Goal: Task Accomplishment & Management: Complete application form

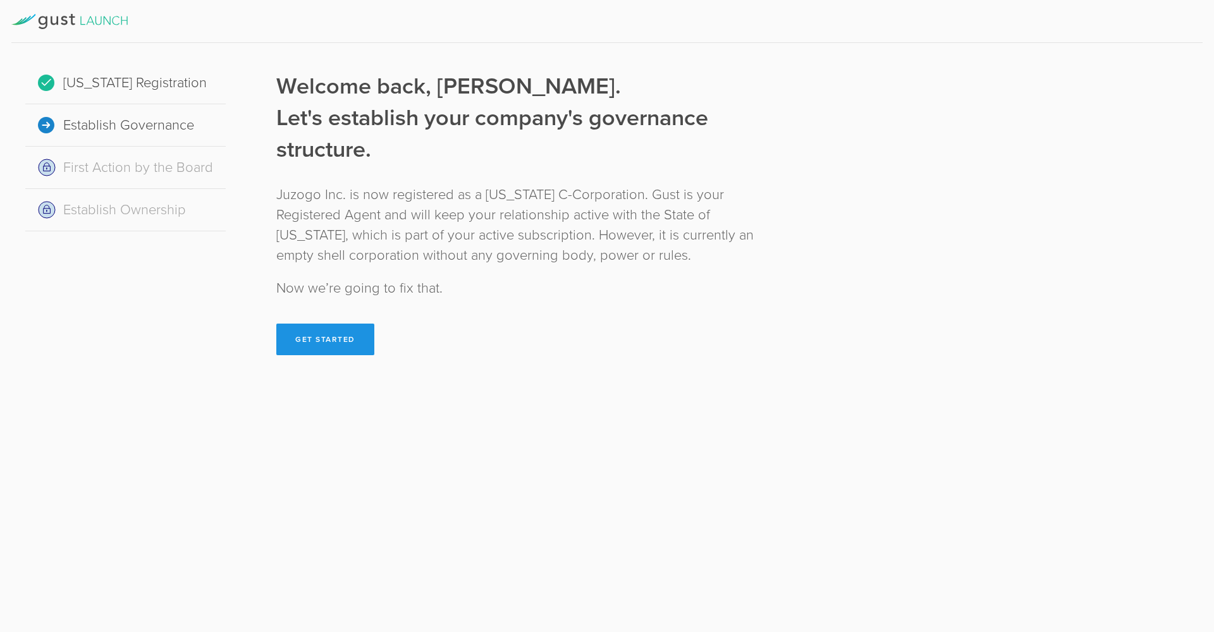
click at [314, 336] on button "Get Started" at bounding box center [325, 340] width 98 height 32
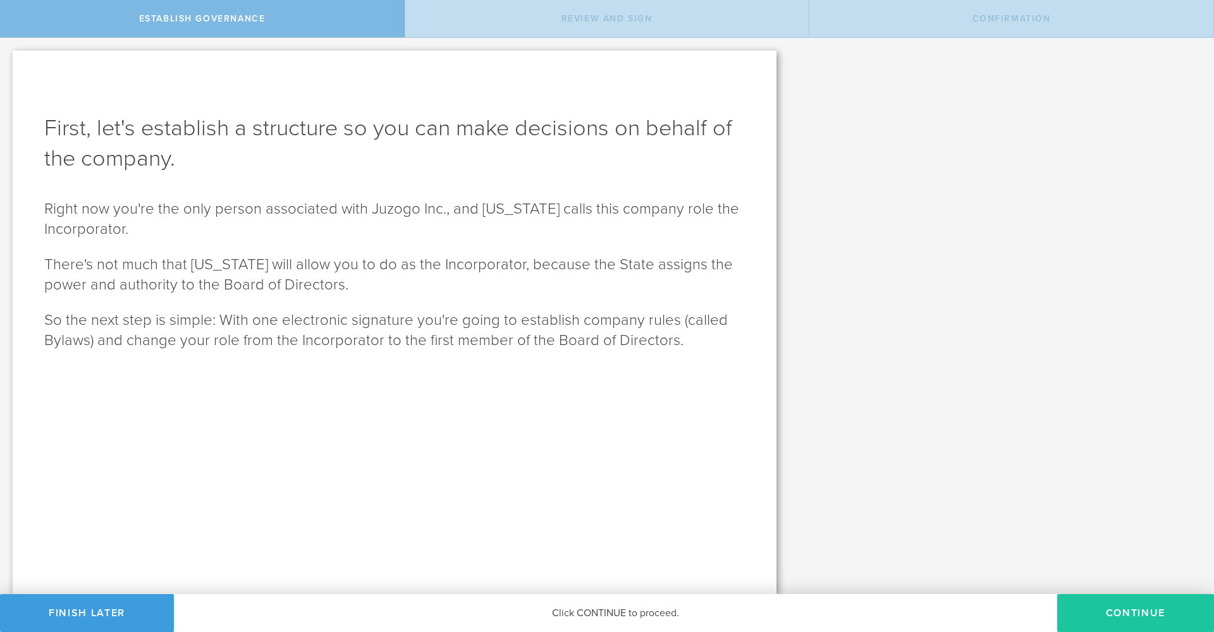
click at [1126, 604] on button "Continue" at bounding box center [1135, 613] width 157 height 38
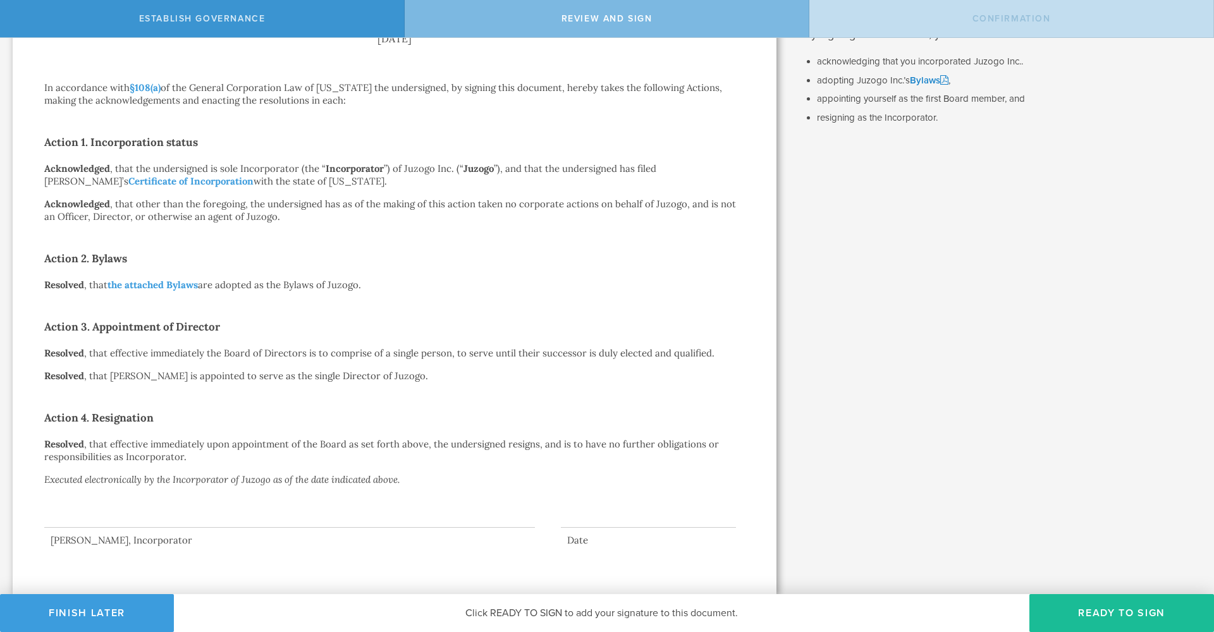
scroll to position [58, 0]
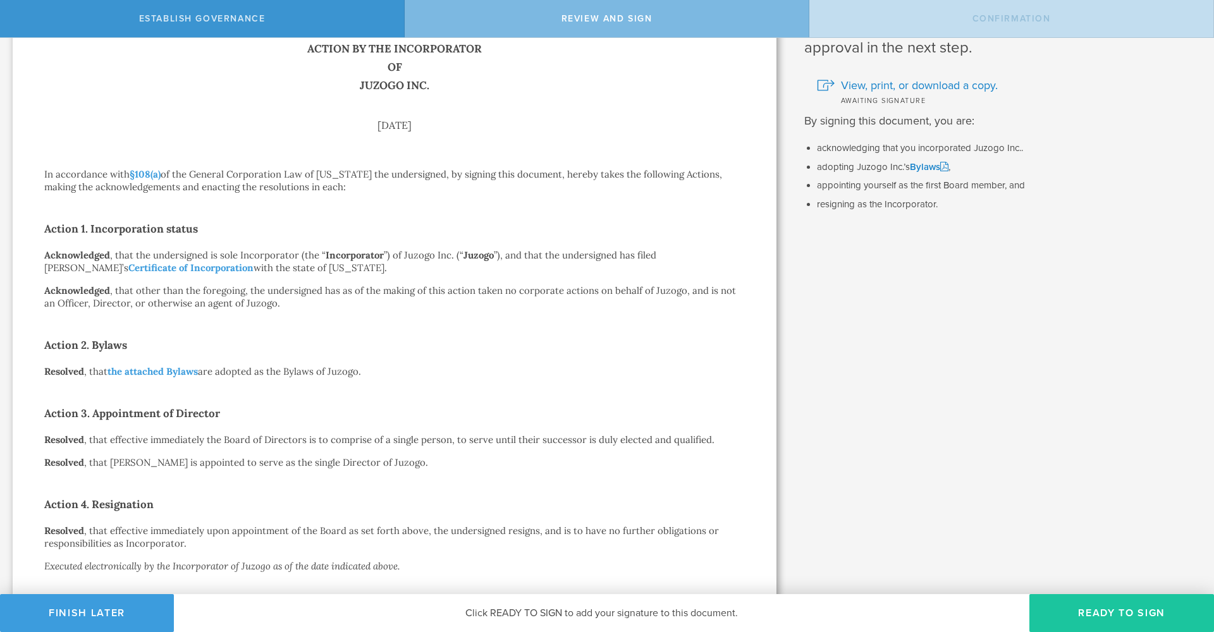
click at [1099, 609] on button "Ready to Sign" at bounding box center [1121, 613] width 185 height 38
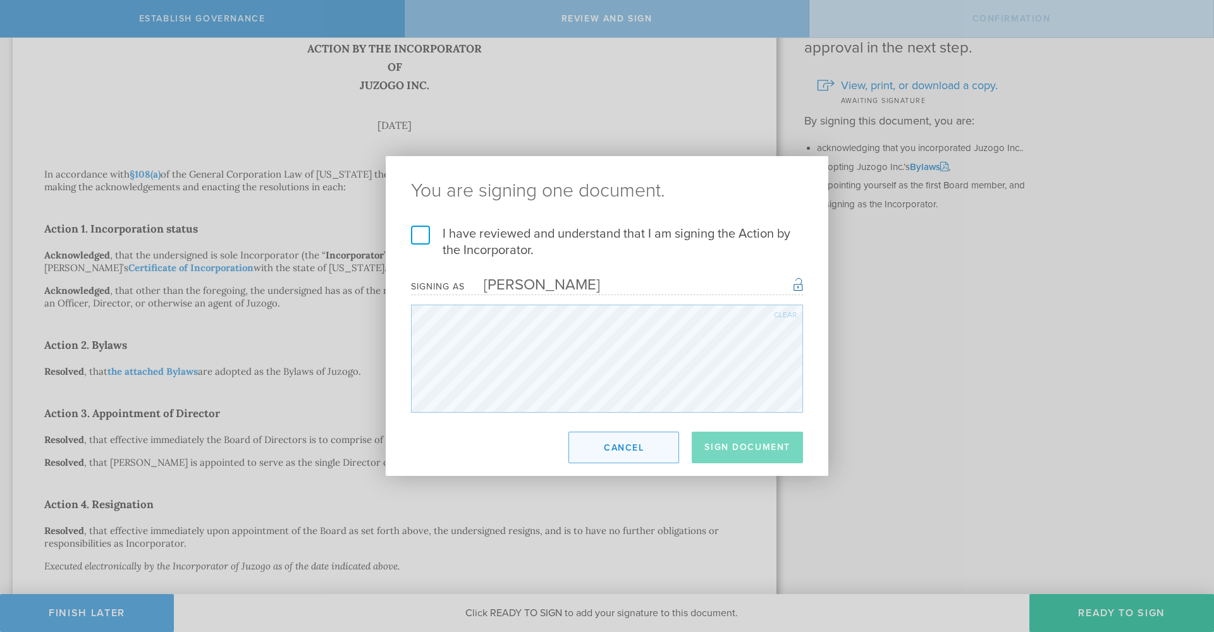
click at [654, 455] on button "Cancel" at bounding box center [623, 448] width 111 height 32
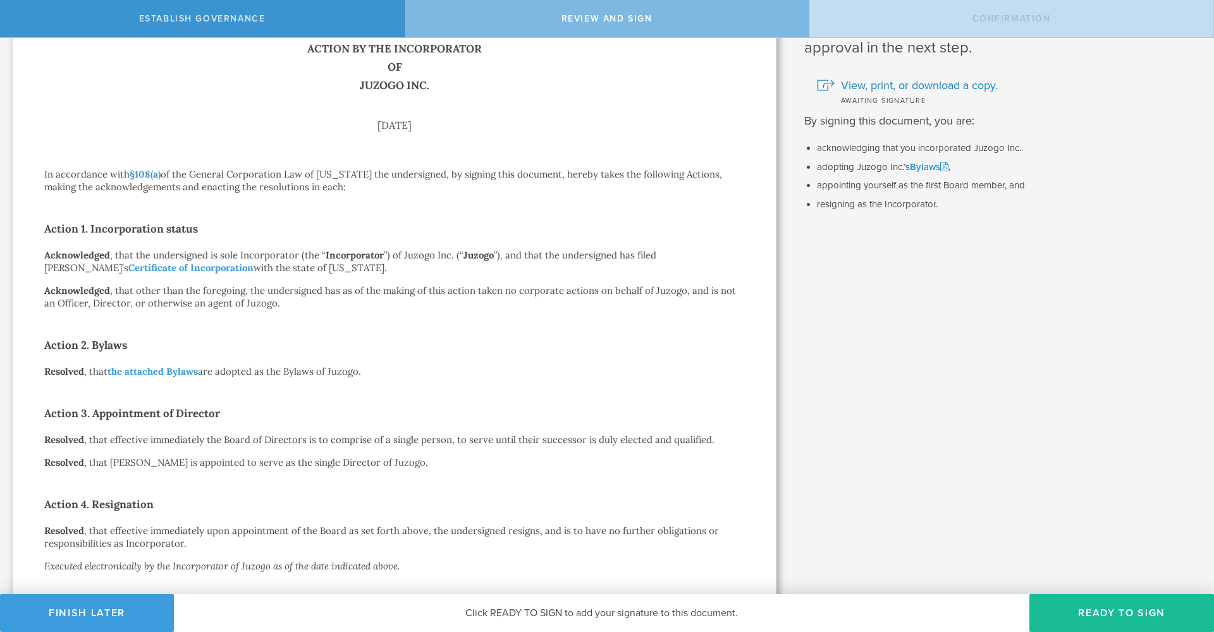
click at [926, 166] on link "Bylaws" at bounding box center [929, 166] width 39 height 11
click at [874, 85] on span "View, print, or download a copy." at bounding box center [919, 85] width 157 height 16
click at [1081, 609] on button "Ready to Sign" at bounding box center [1121, 613] width 185 height 38
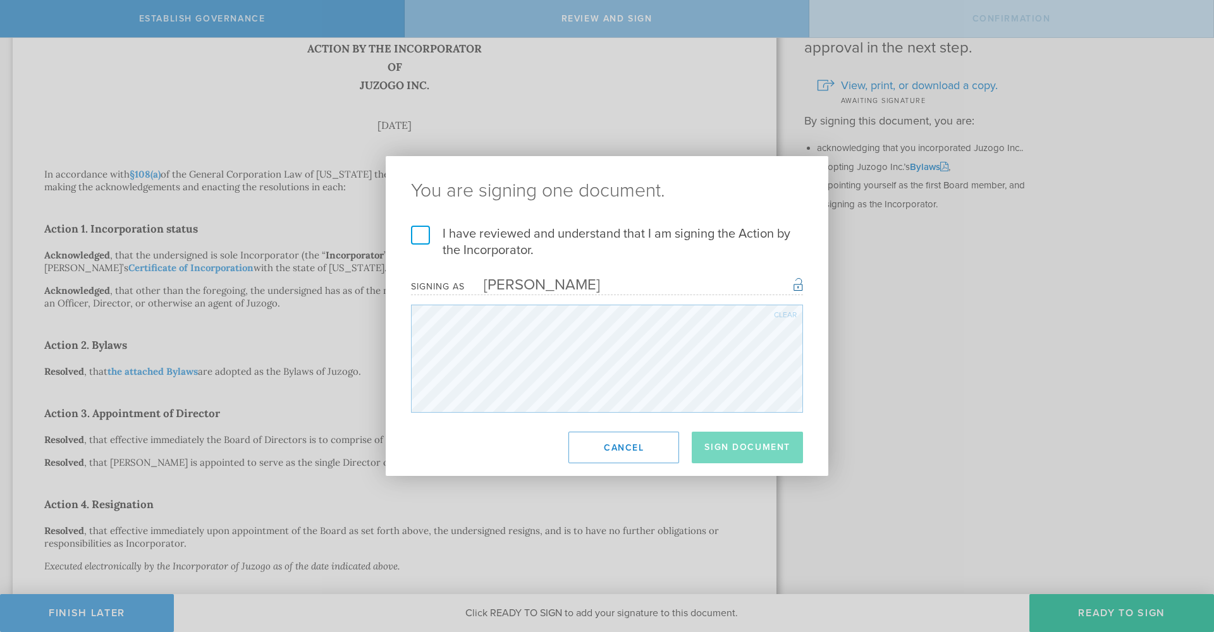
click at [422, 233] on label "I have reviewed and understand that I am signing the Action by the Incorporator." at bounding box center [607, 242] width 392 height 33
click at [0, 0] on input "I have reviewed and understand that I am signing the Action by the Incorporator." at bounding box center [0, 0] width 0 height 0
click at [743, 450] on button "Sign Document" at bounding box center [747, 448] width 111 height 32
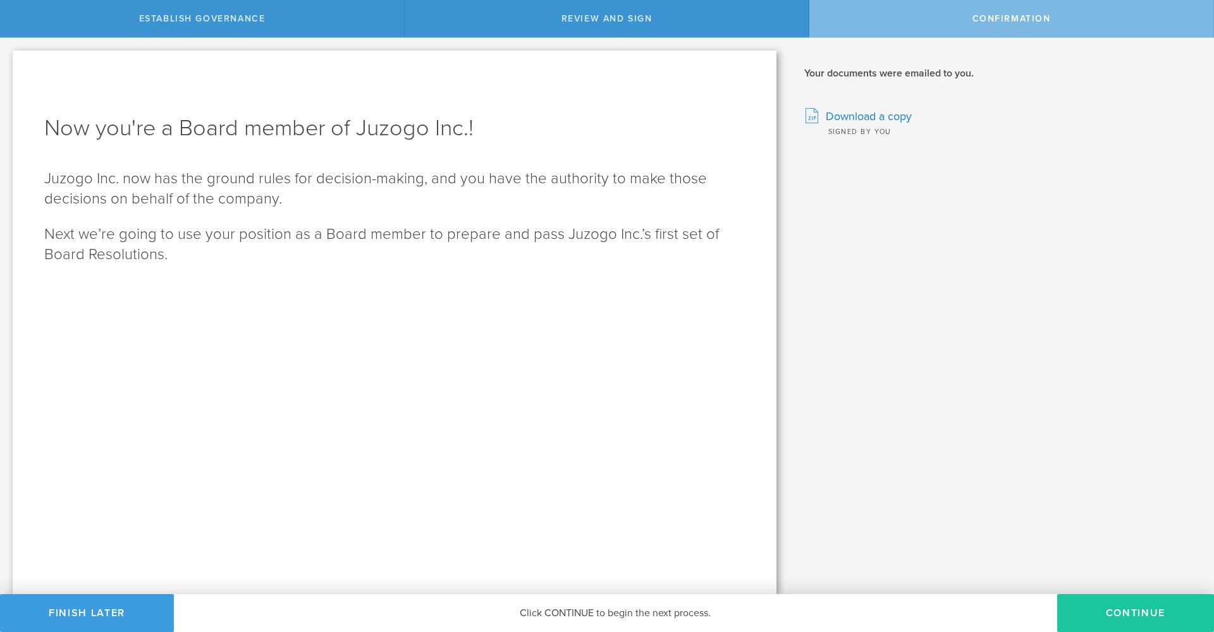
click at [1108, 608] on button "Continue" at bounding box center [1135, 613] width 157 height 38
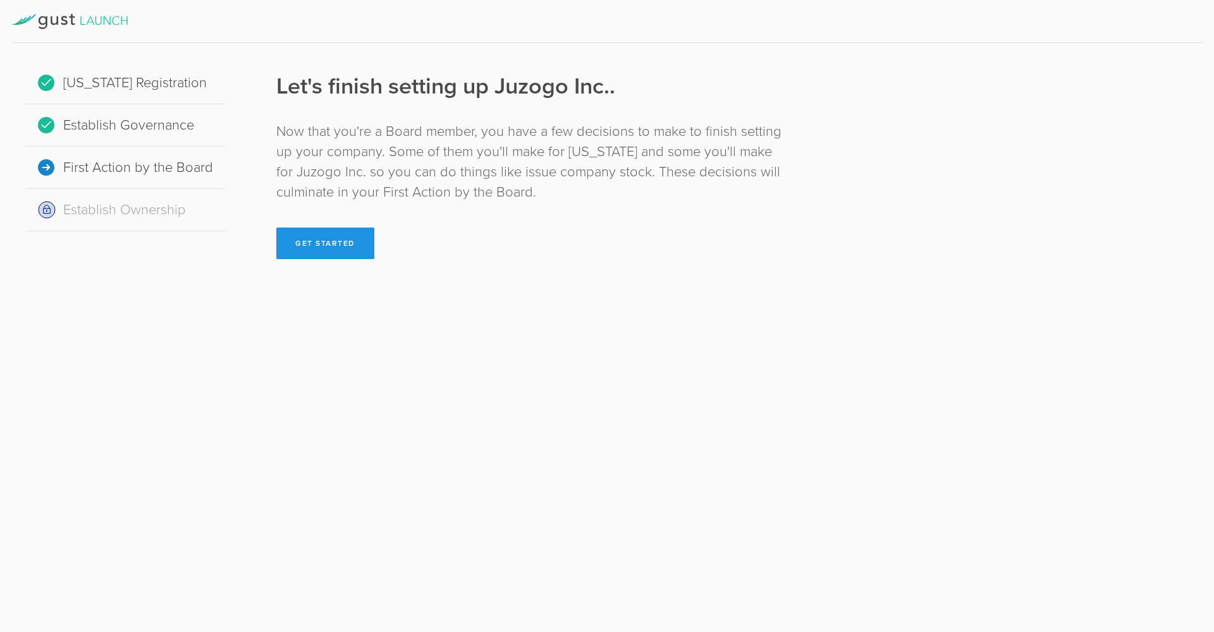
click at [314, 236] on button "Get Started" at bounding box center [325, 244] width 98 height 32
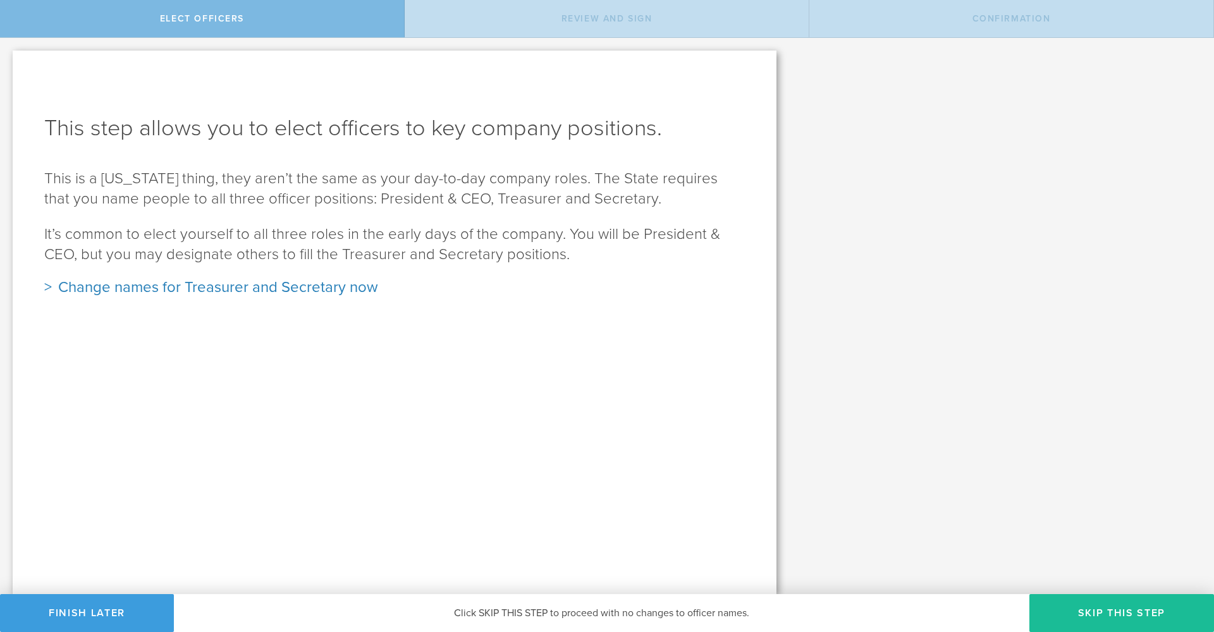
click at [47, 288] on div "Change names for Treasurer and Secretary now" at bounding box center [394, 288] width 701 height 20
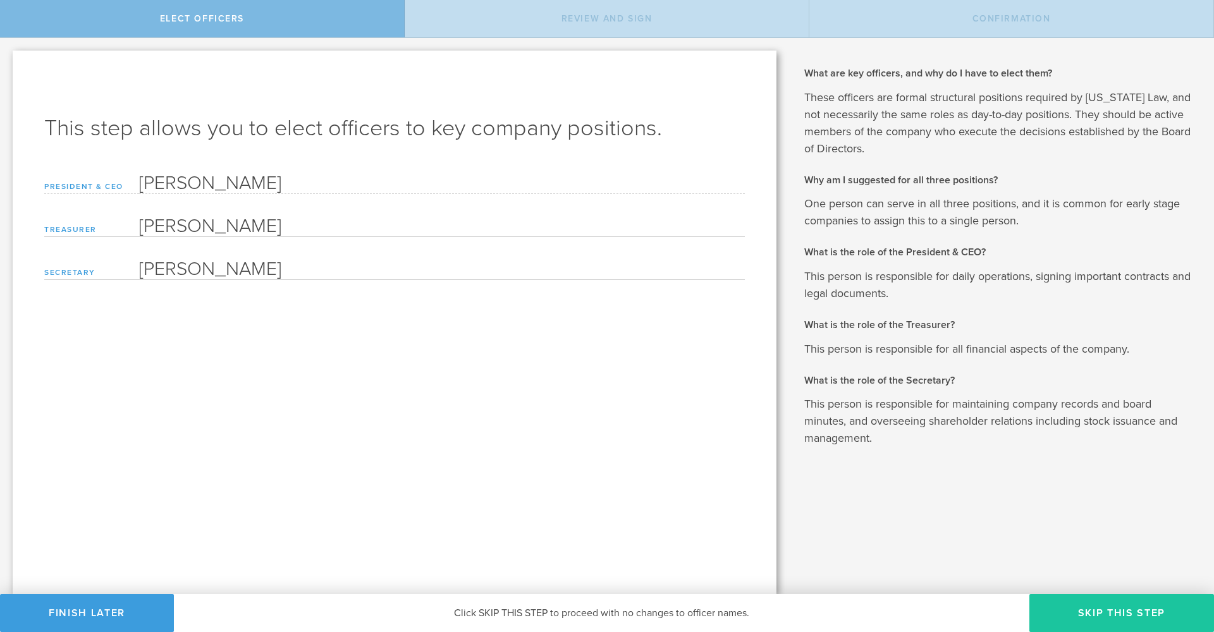
click at [1094, 608] on button "Skip this step" at bounding box center [1121, 613] width 185 height 38
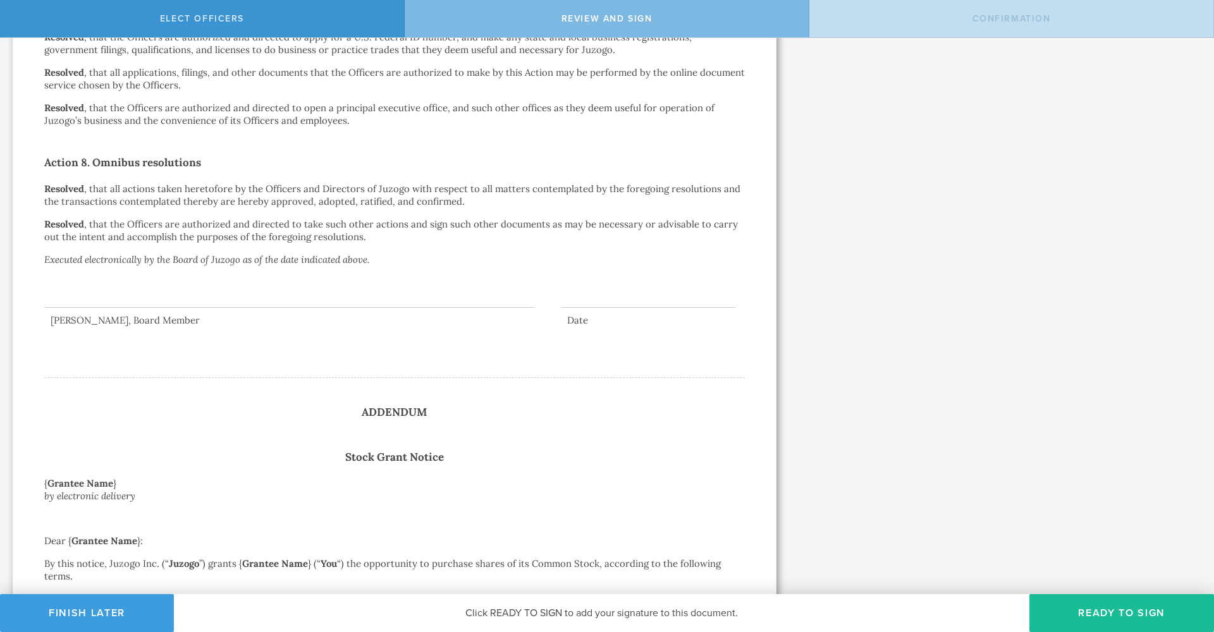
scroll to position [1720, 0]
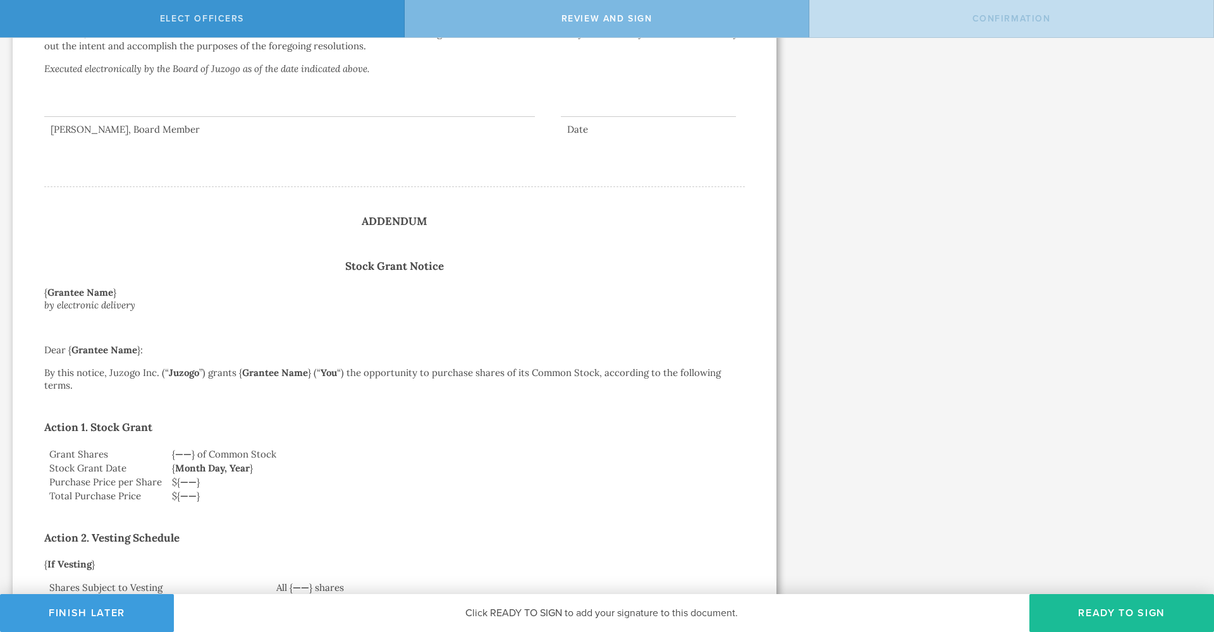
click at [121, 350] on strong "Grantee Name" at bounding box center [104, 350] width 66 height 12
click at [128, 353] on strong "Grantee Name" at bounding box center [104, 350] width 66 height 12
click at [67, 290] on strong "Grantee Name" at bounding box center [80, 292] width 66 height 12
click at [68, 290] on strong "Grantee Name" at bounding box center [80, 292] width 66 height 12
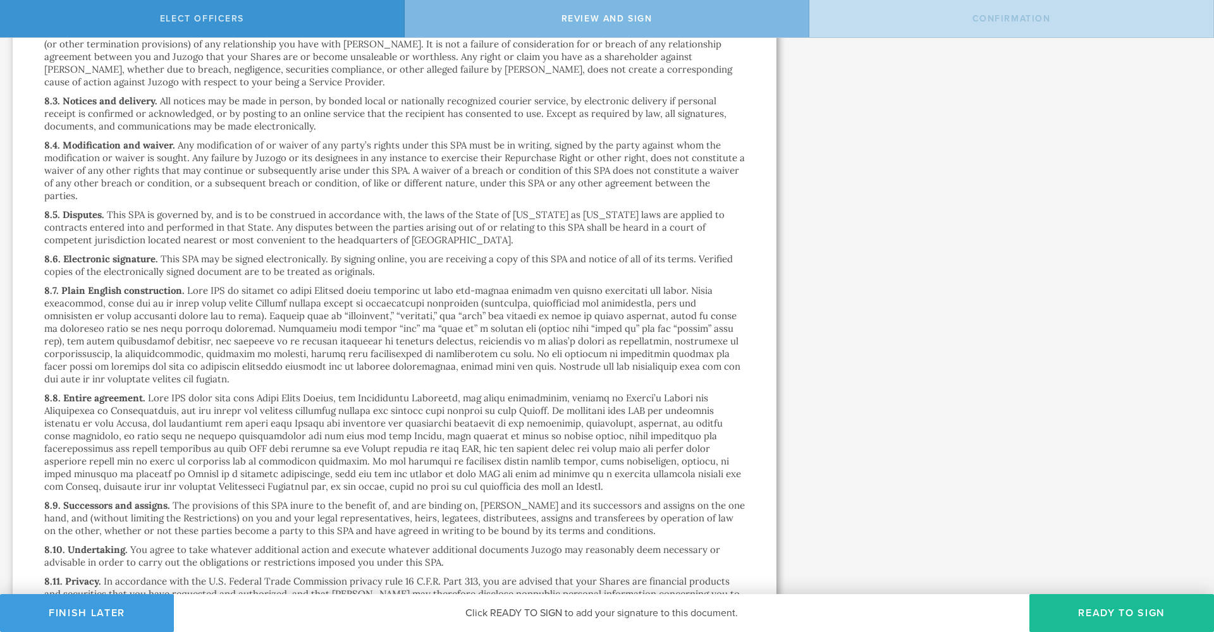
scroll to position [7490, 0]
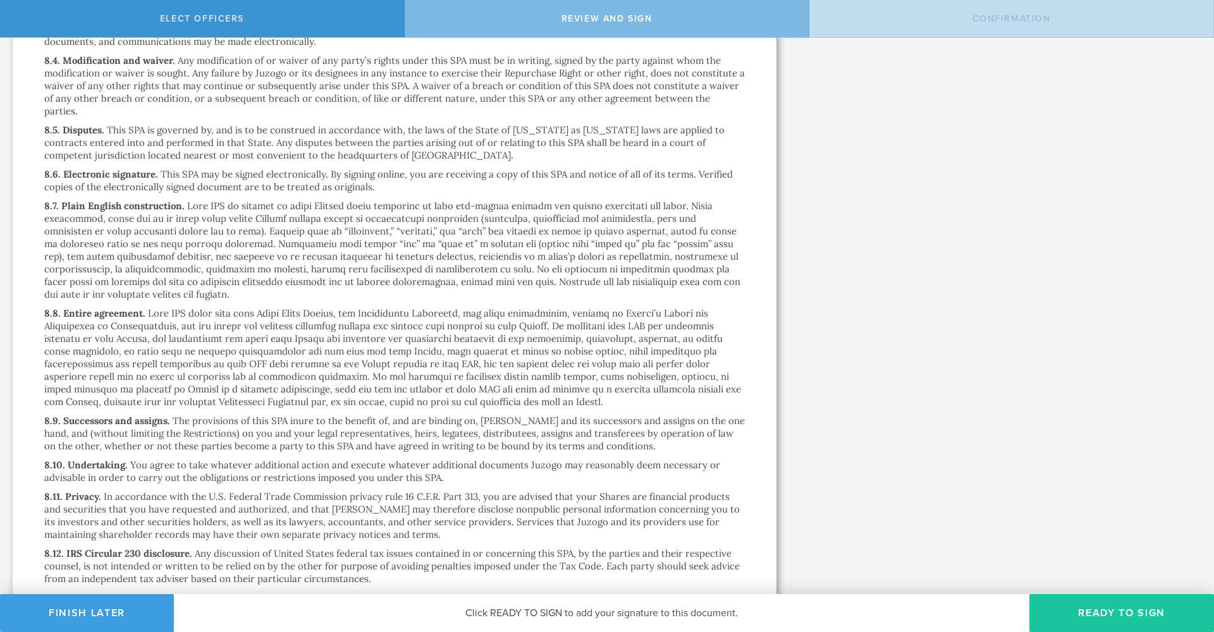
click at [1050, 609] on button "Ready to Sign" at bounding box center [1121, 613] width 185 height 38
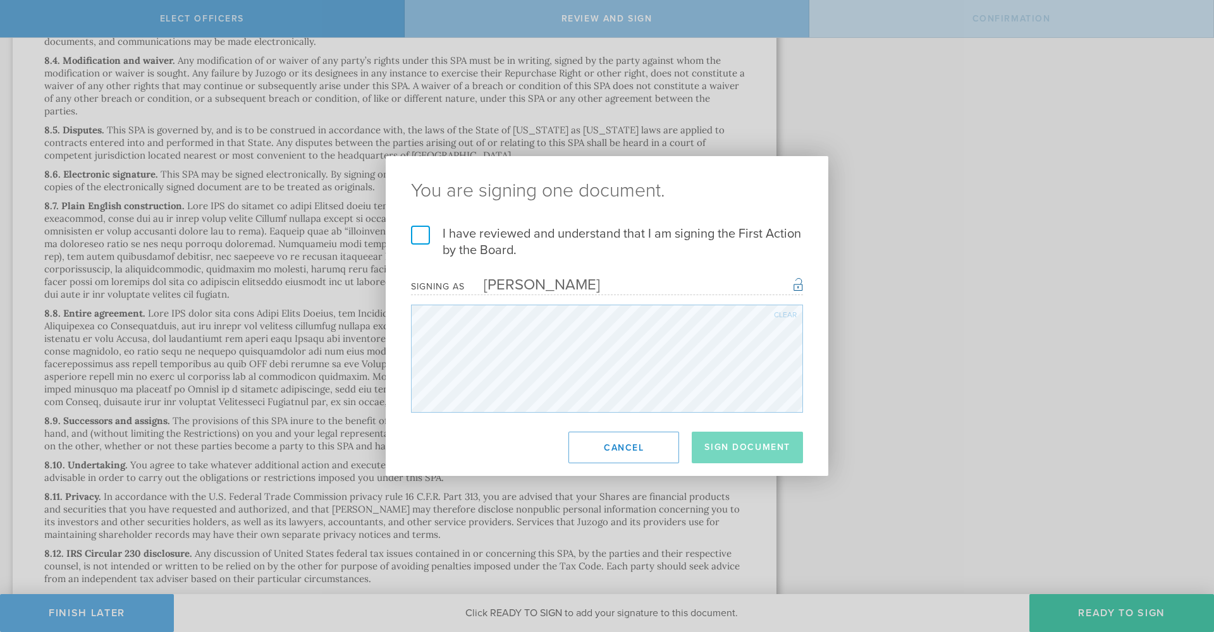
click at [424, 233] on label "I have reviewed and understand that I am signing the First Action by the Board." at bounding box center [607, 242] width 392 height 33
click at [0, 0] on input "I have reviewed and understand that I am signing the First Action by the Board." at bounding box center [0, 0] width 0 height 0
click at [730, 443] on button "Sign Document" at bounding box center [747, 448] width 111 height 32
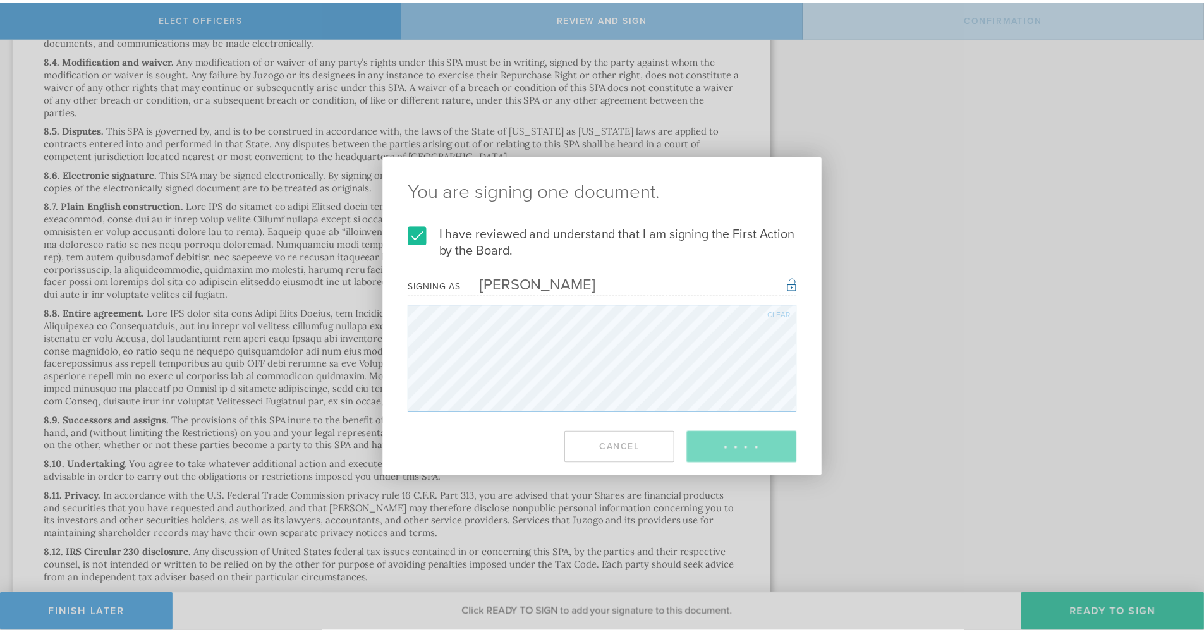
scroll to position [0, 0]
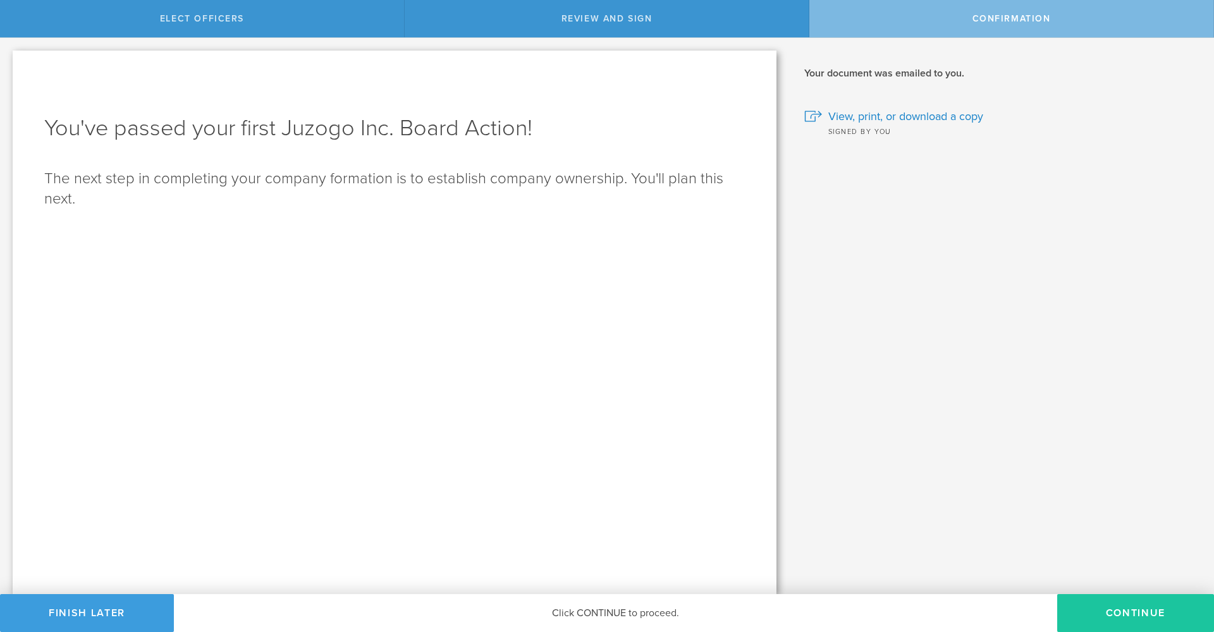
click at [1128, 613] on button "Continue" at bounding box center [1135, 613] width 157 height 38
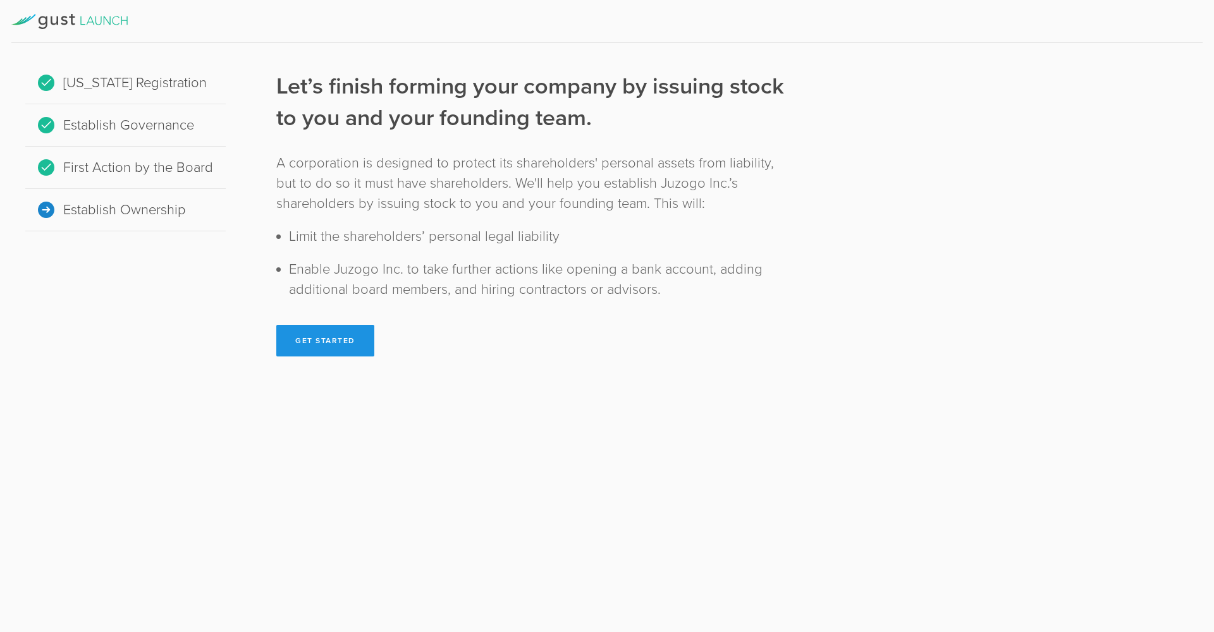
click at [316, 342] on button "Get Started" at bounding box center [325, 341] width 98 height 32
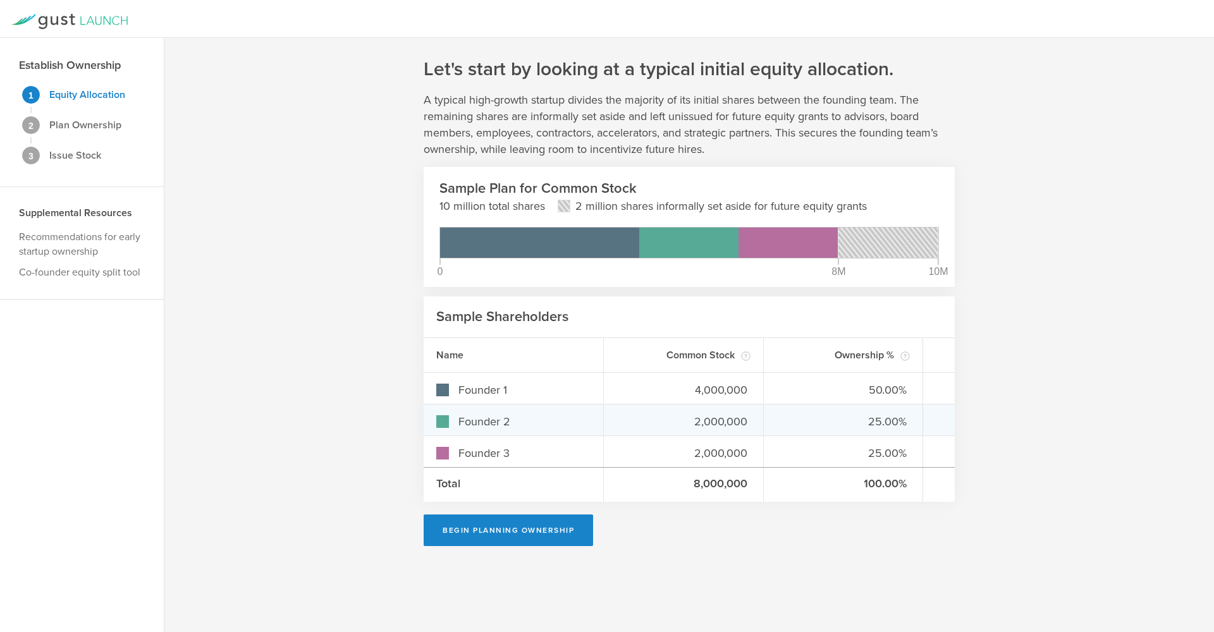
click at [764, 413] on div "25.00%" at bounding box center [844, 420] width 160 height 30
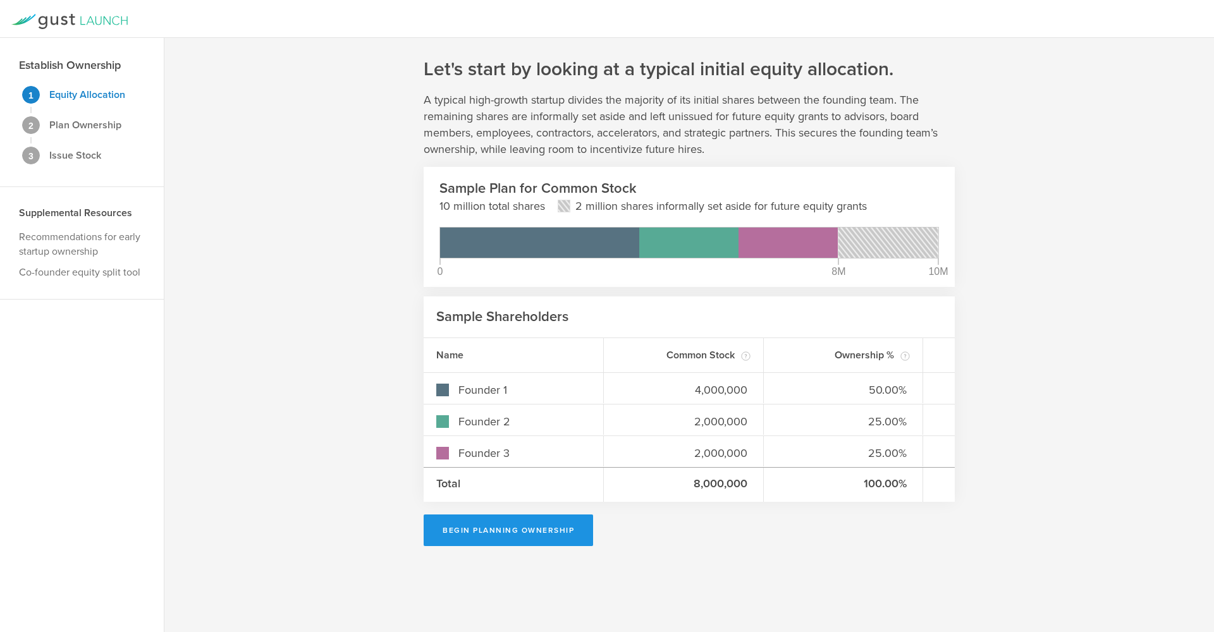
click at [492, 531] on button "Begin Planning Ownership" at bounding box center [508, 531] width 169 height 32
type input "[PERSON_NAME]"
type input "-"
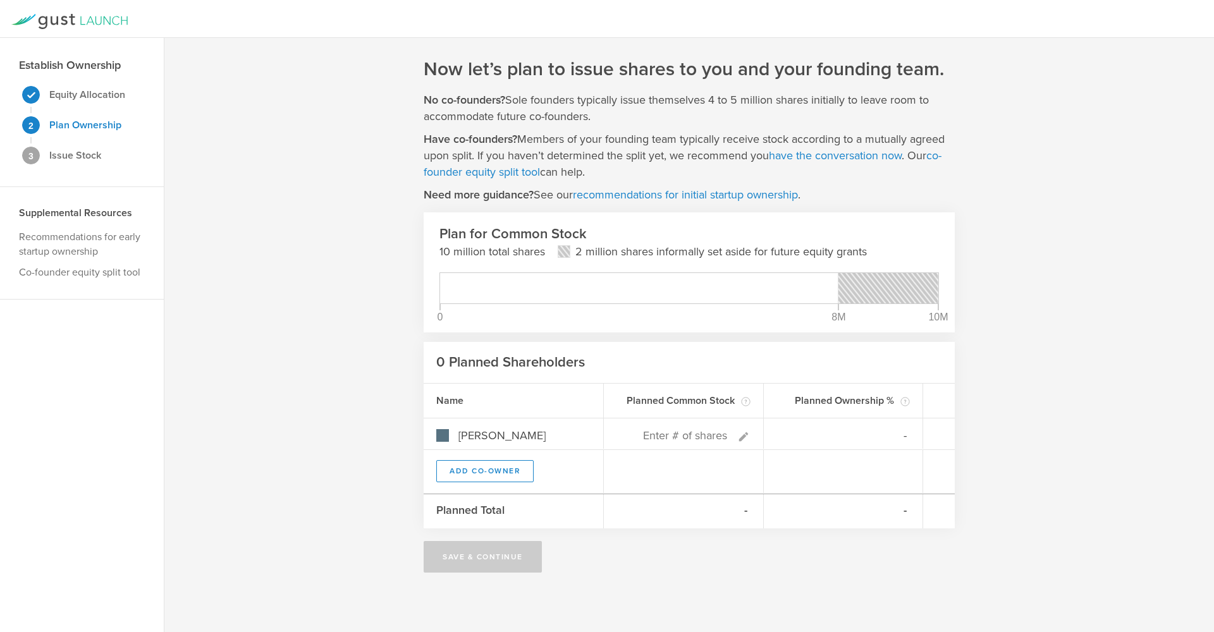
type input "7"
type input "100.00%"
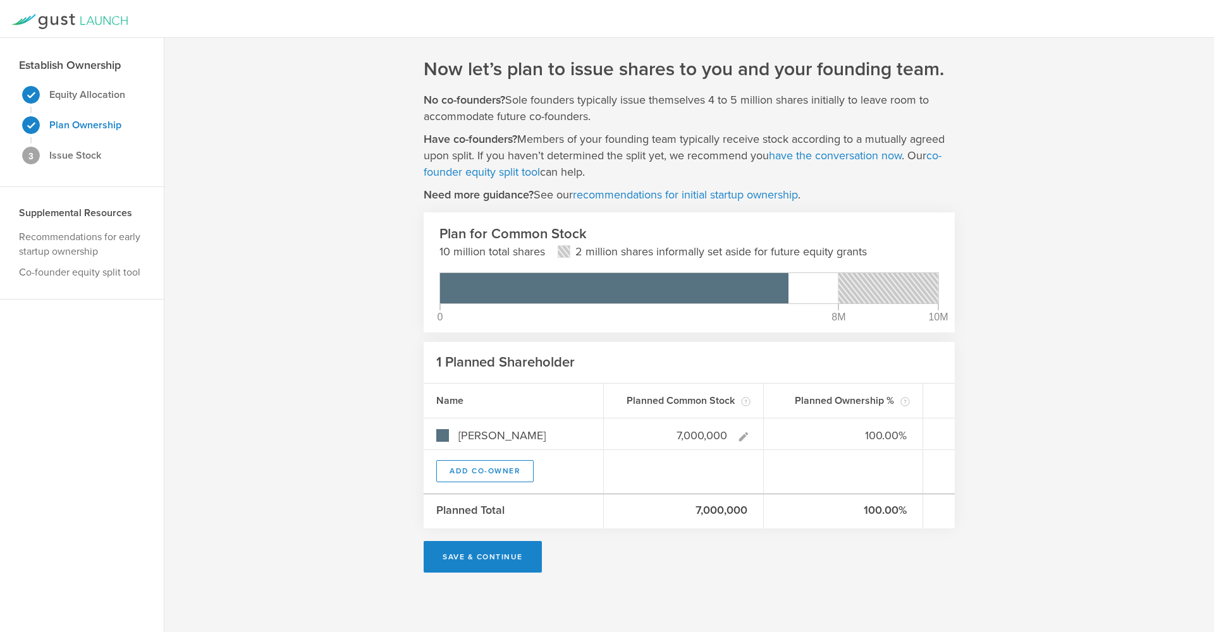
type input "0"
type input "0%"
type input "50"
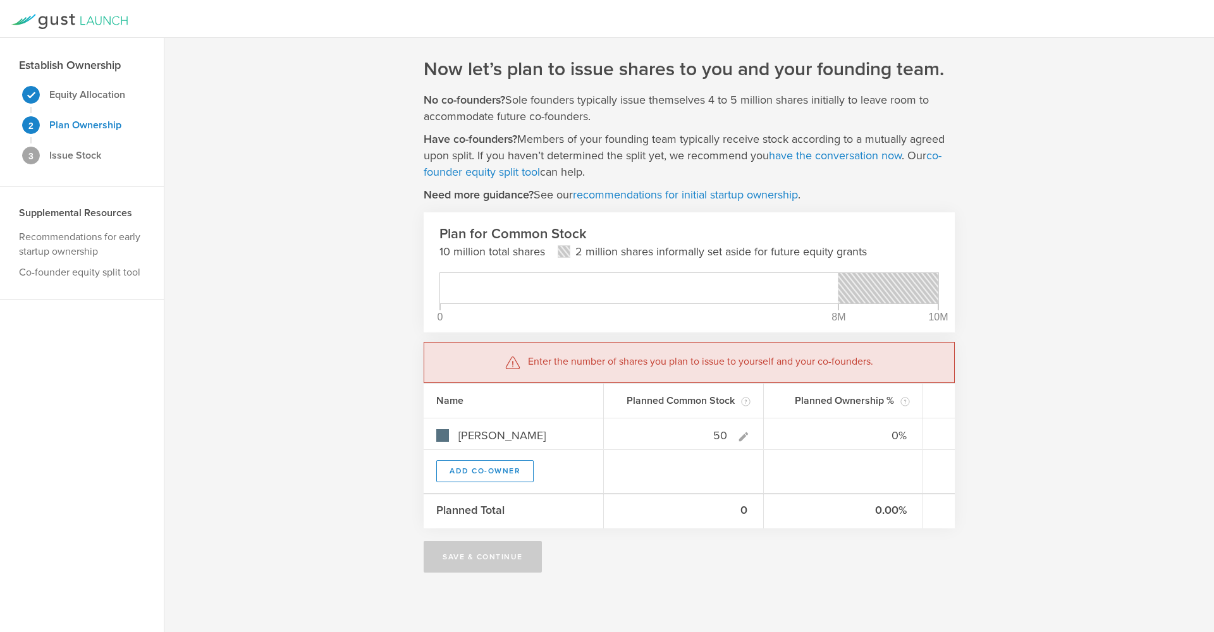
type input "100.00%"
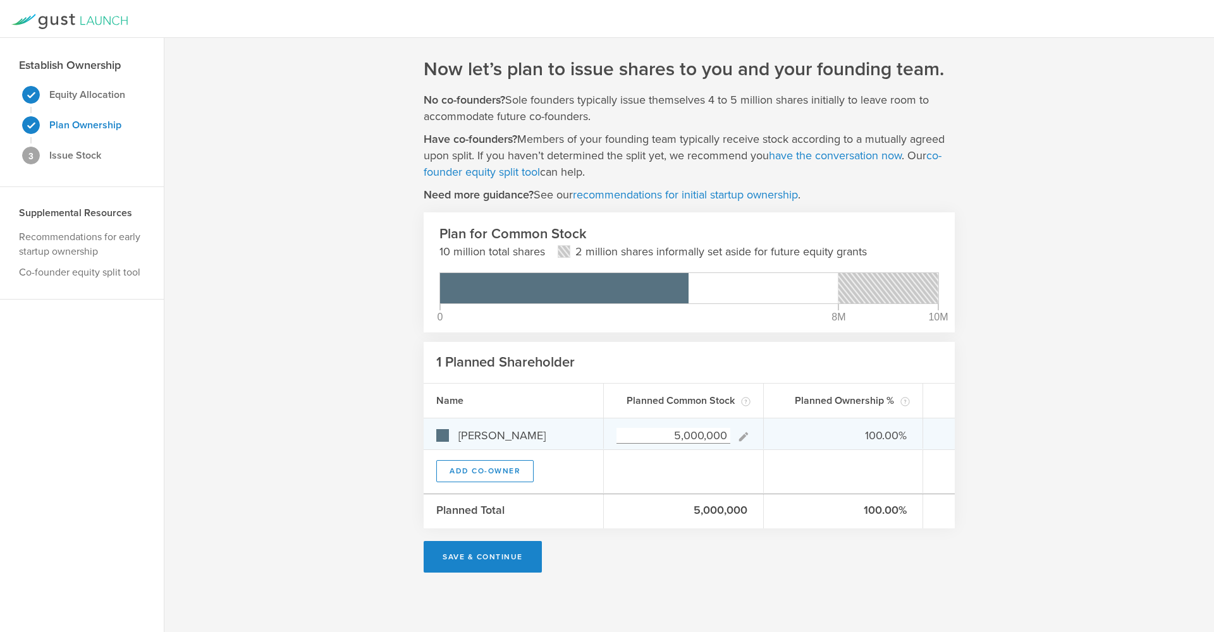
click at [680, 436] on input "5,000,000" at bounding box center [673, 436] width 114 height 16
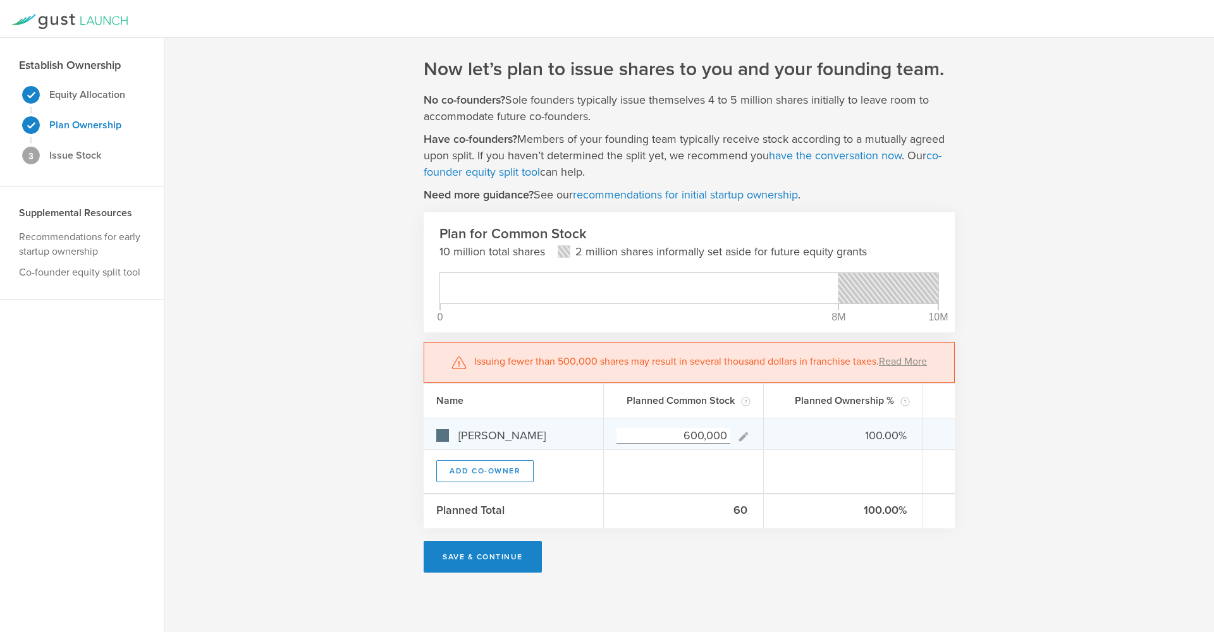
type input "6,000,000"
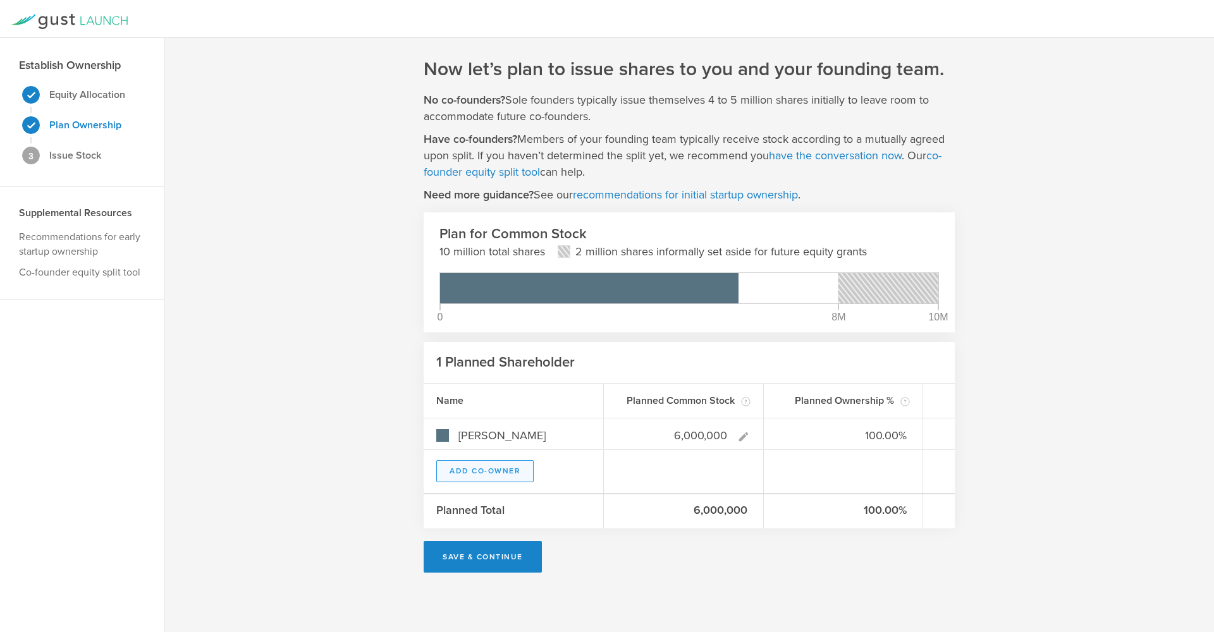
click at [460, 469] on button "Add Co-Owner" at bounding box center [484, 471] width 97 height 22
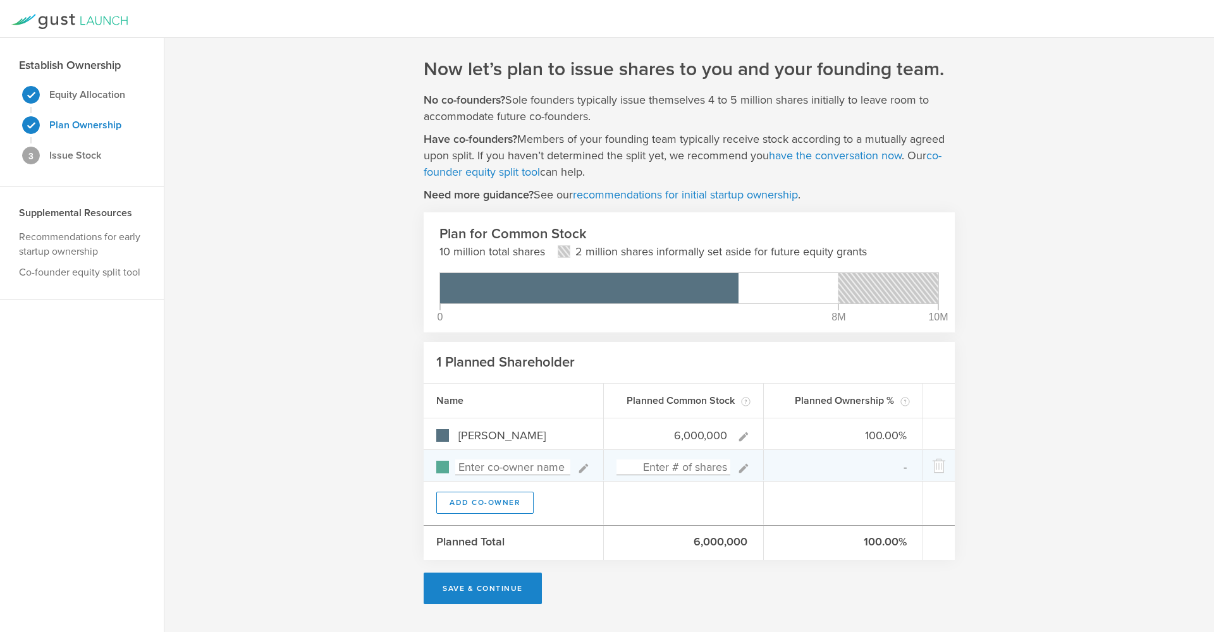
click at [484, 466] on input at bounding box center [512, 468] width 115 height 16
type input "ESOP"
type input "0.00%"
type input "ESOP"
click at [675, 466] on input at bounding box center [673, 468] width 114 height 16
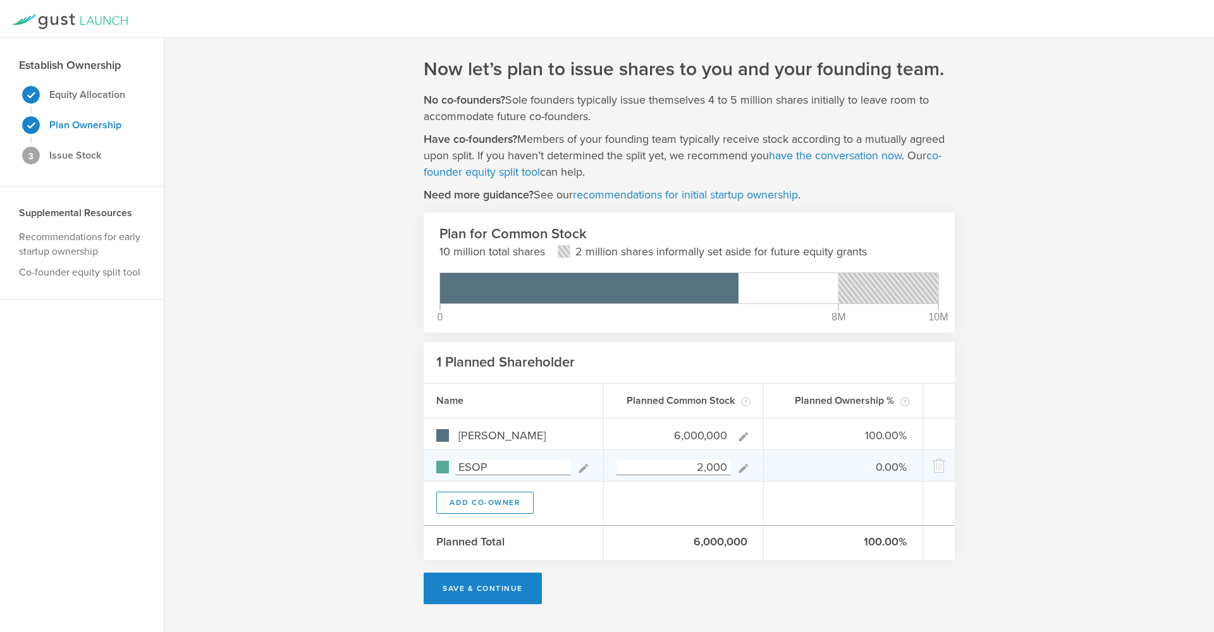
type input "20,000"
type input "99.67%"
type input "0.33%"
type input "2,000,000"
type input "75.00%"
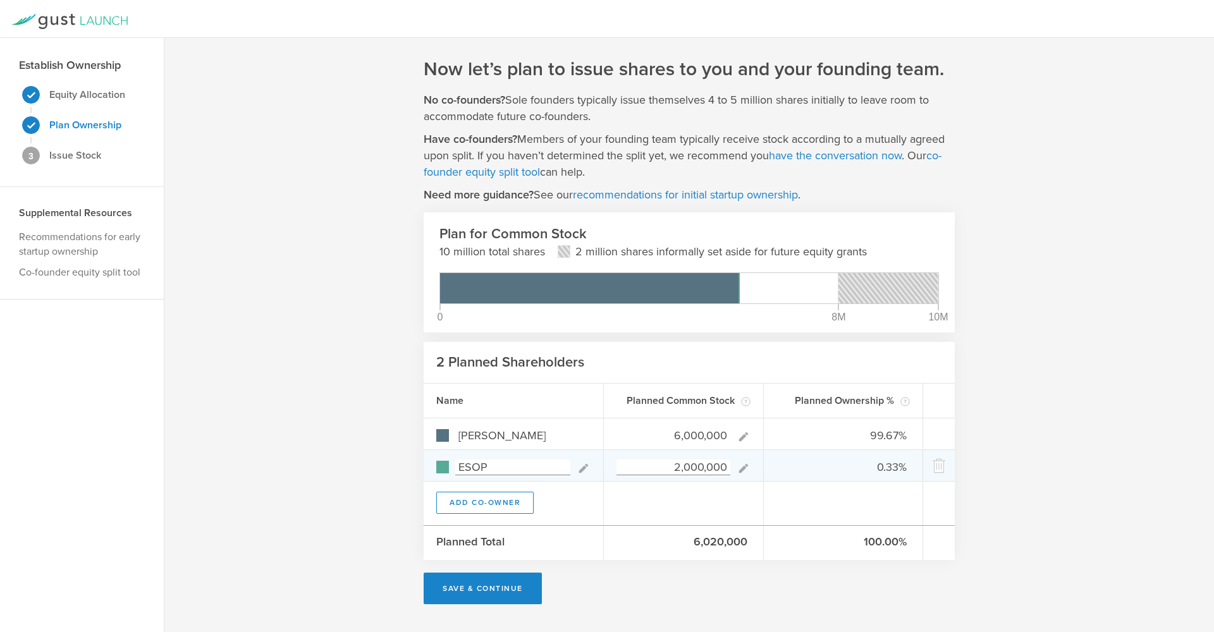
type input "25.00%"
type input "0"
type input "100.00%"
type input "0.00%"
type input "1,000,000"
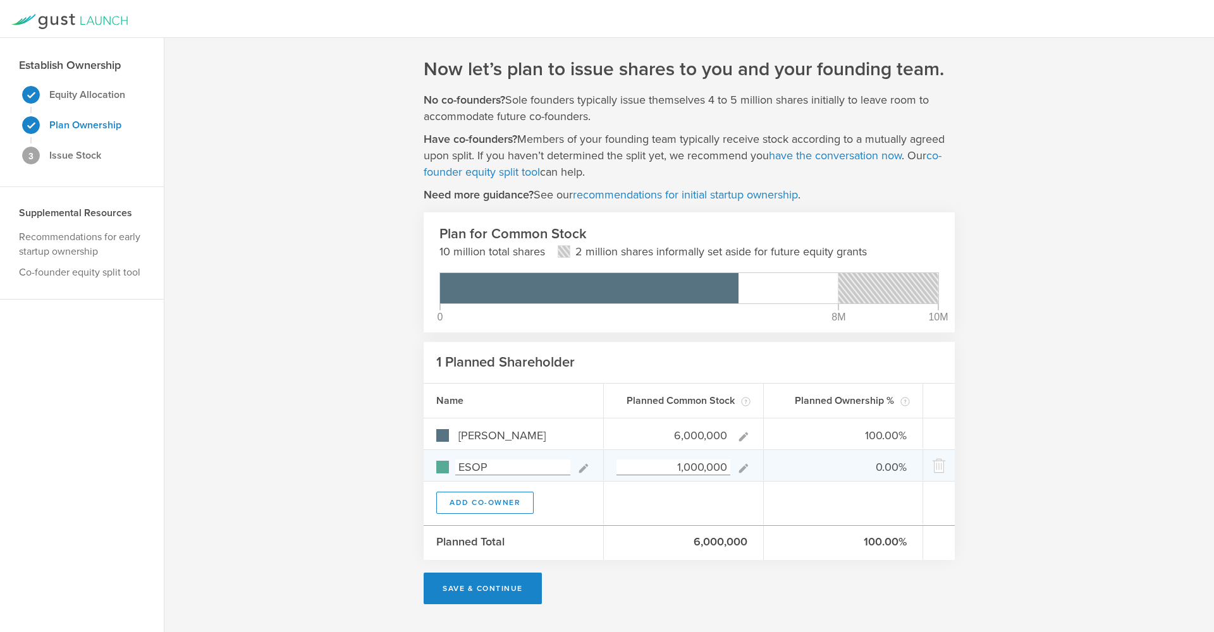
type input "85.71%"
type input "14.29%"
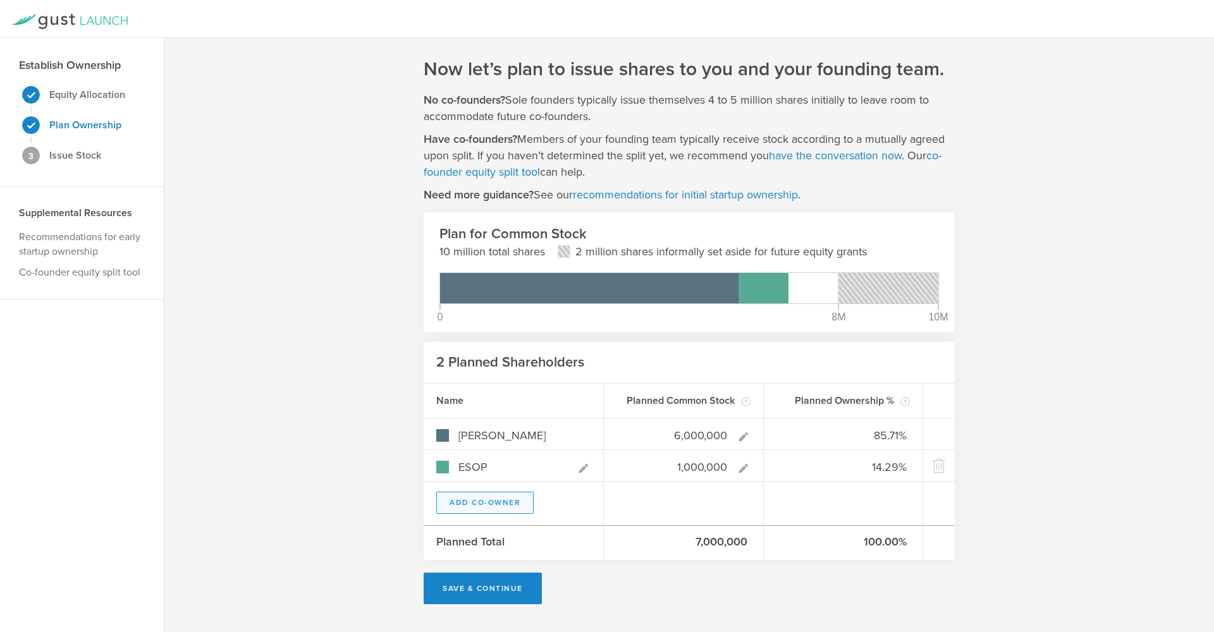
click at [497, 505] on button "Add Co-Owner" at bounding box center [484, 503] width 97 height 22
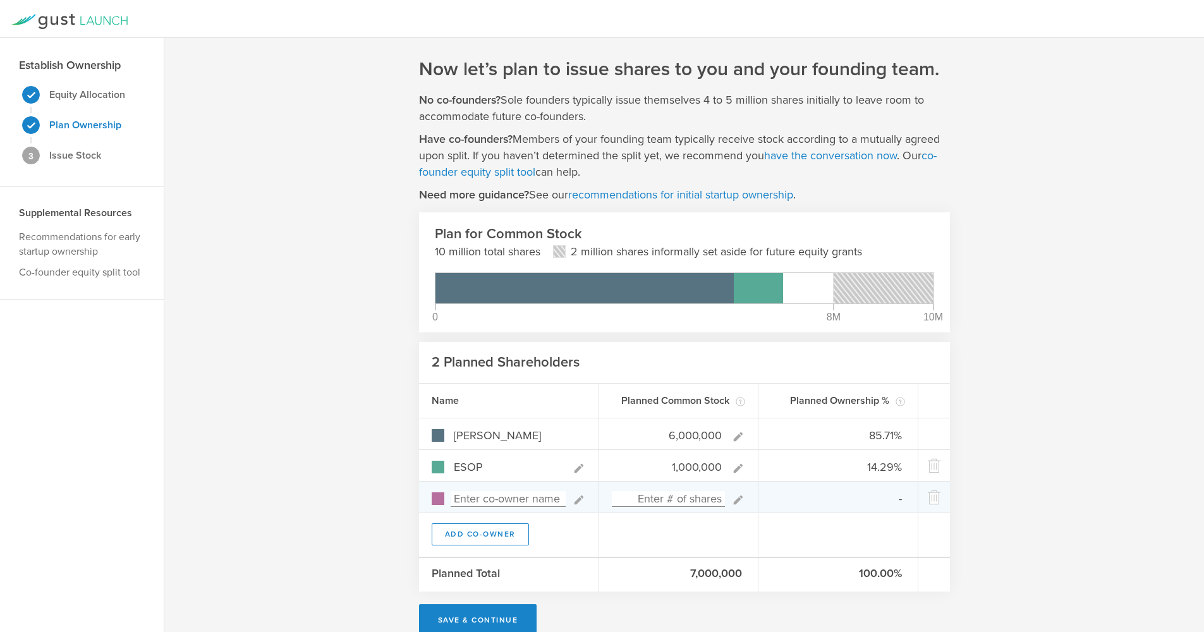
click at [497, 503] on input at bounding box center [508, 499] width 115 height 16
type input "Community"
type input "0.00%"
click at [457, 499] on input "Community" at bounding box center [508, 499] width 115 height 16
type input "User Community"
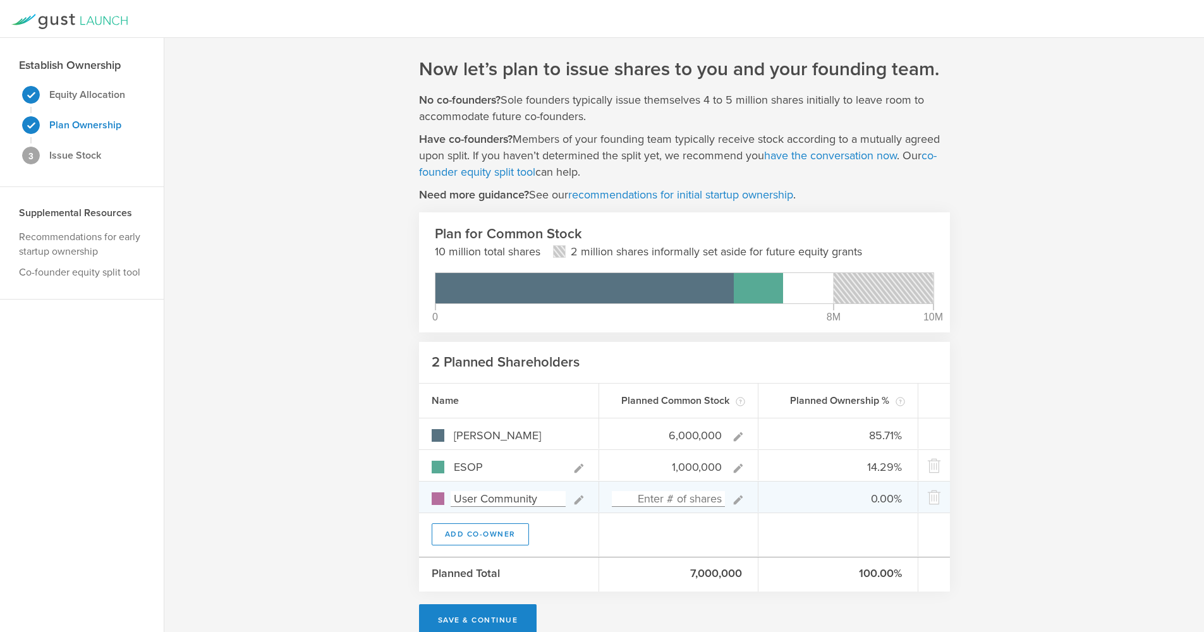
type input "0"
click at [678, 498] on input at bounding box center [669, 499] width 114 height 16
type input "1,000,000"
type input "75.00%"
type input "12.50%"
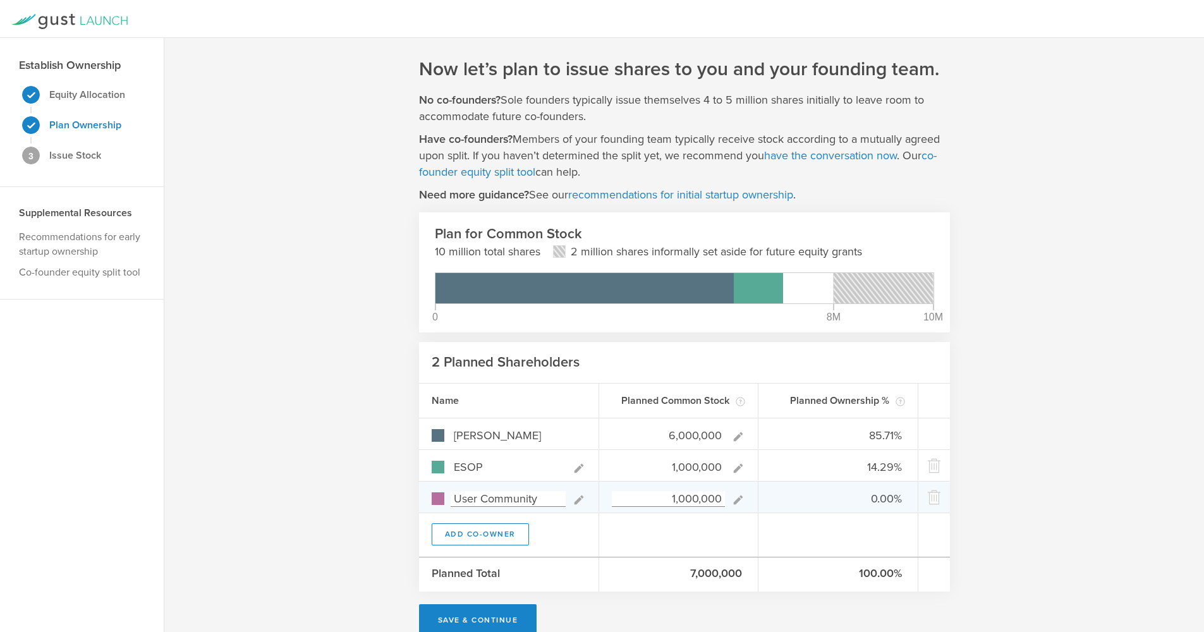
type input "12.50%"
click at [1094, 382] on div "Now let’s plan to issue shares to you and your founding team. No co-founders? S…" at bounding box center [684, 346] width 1040 height 617
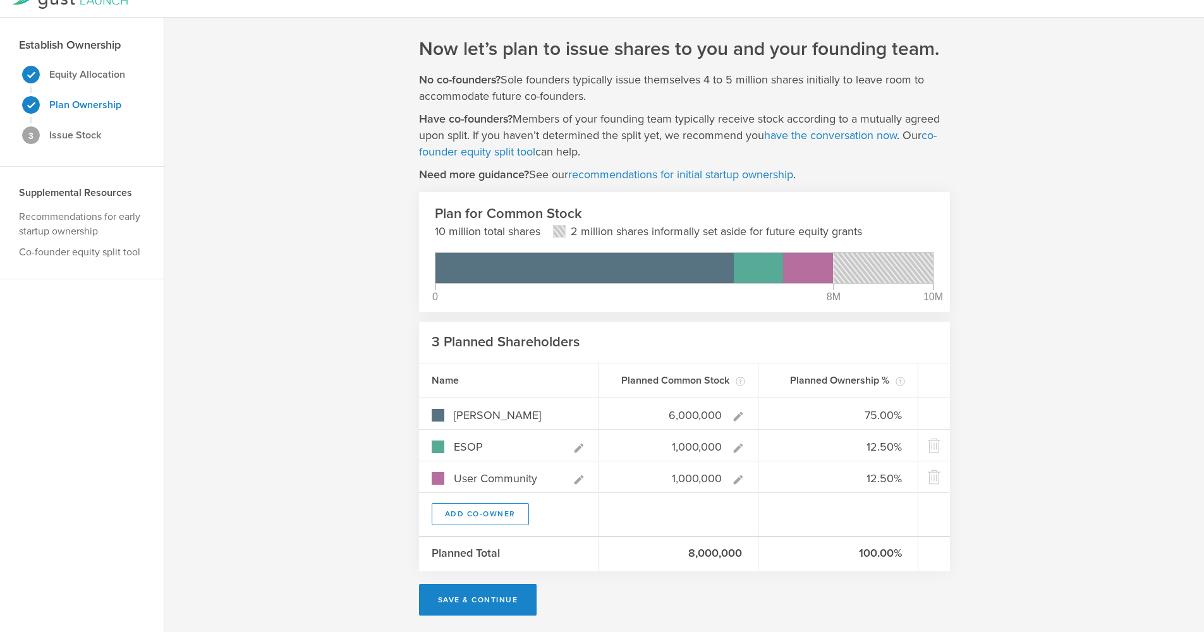
scroll to position [23, 0]
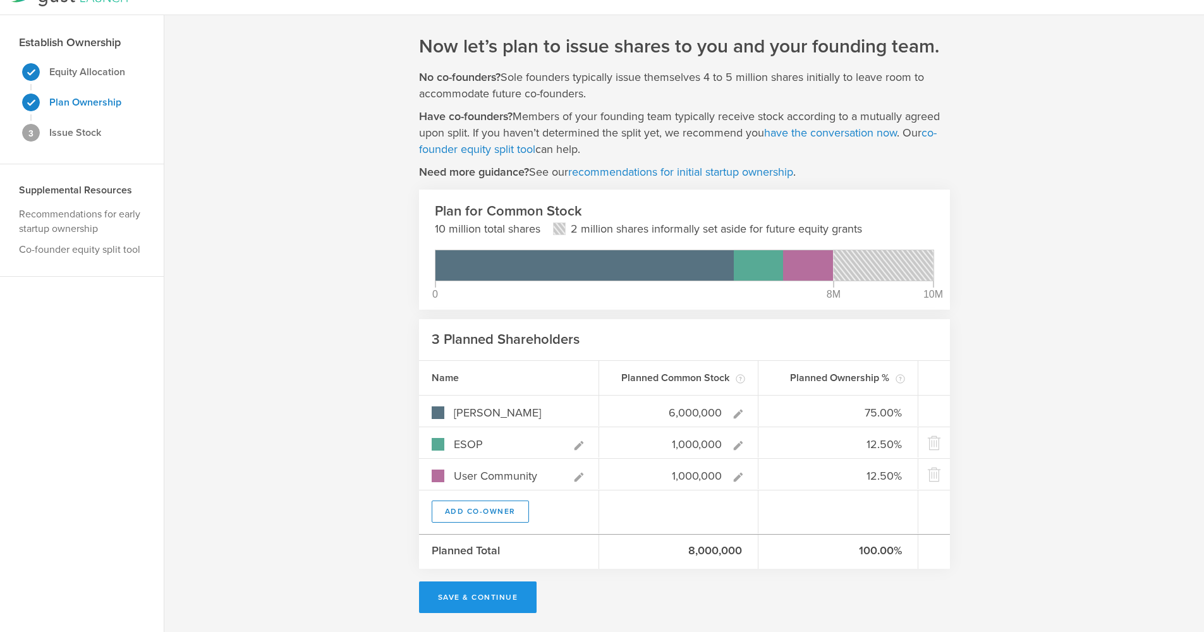
click at [481, 594] on button "Save & Continue" at bounding box center [478, 598] width 118 height 32
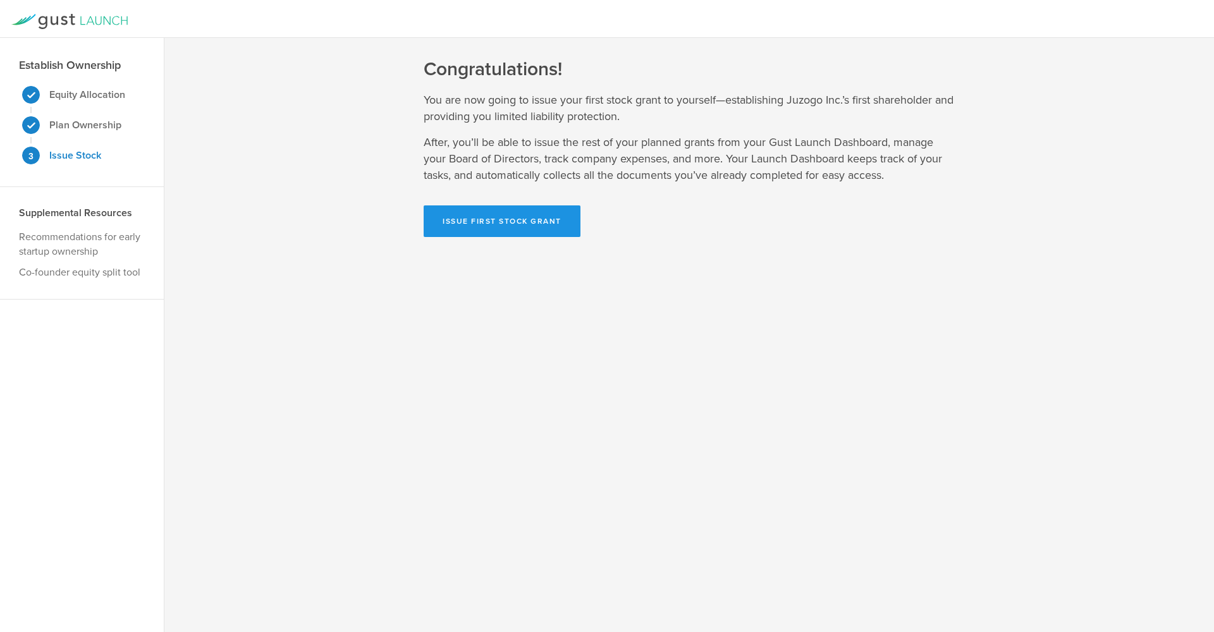
click at [507, 224] on button "Issue First Stock Grant" at bounding box center [502, 221] width 157 height 32
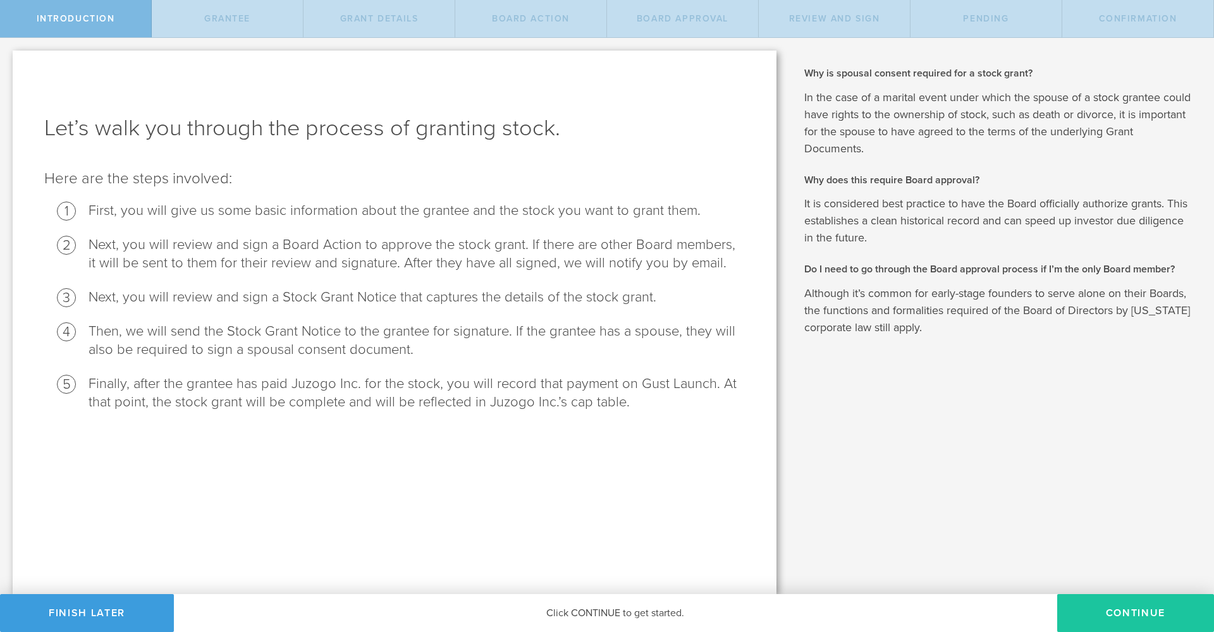
click at [1103, 608] on button "Continue" at bounding box center [1135, 613] width 157 height 38
radio input "true"
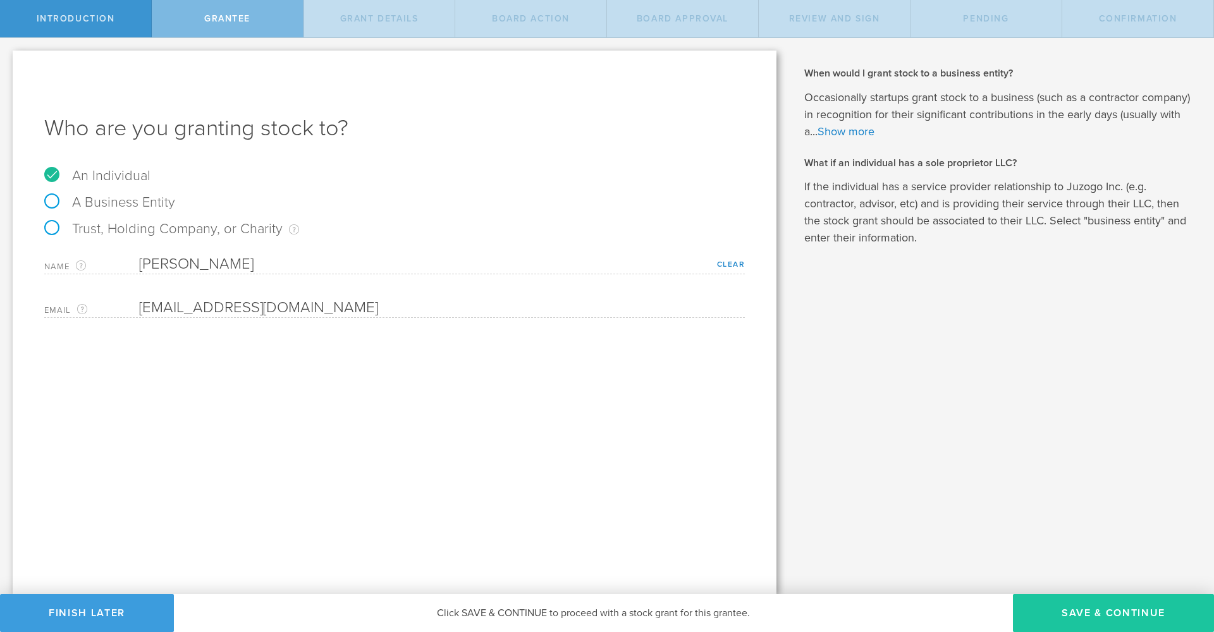
click at [1084, 611] on button "Save & Continue" at bounding box center [1113, 613] width 201 height 38
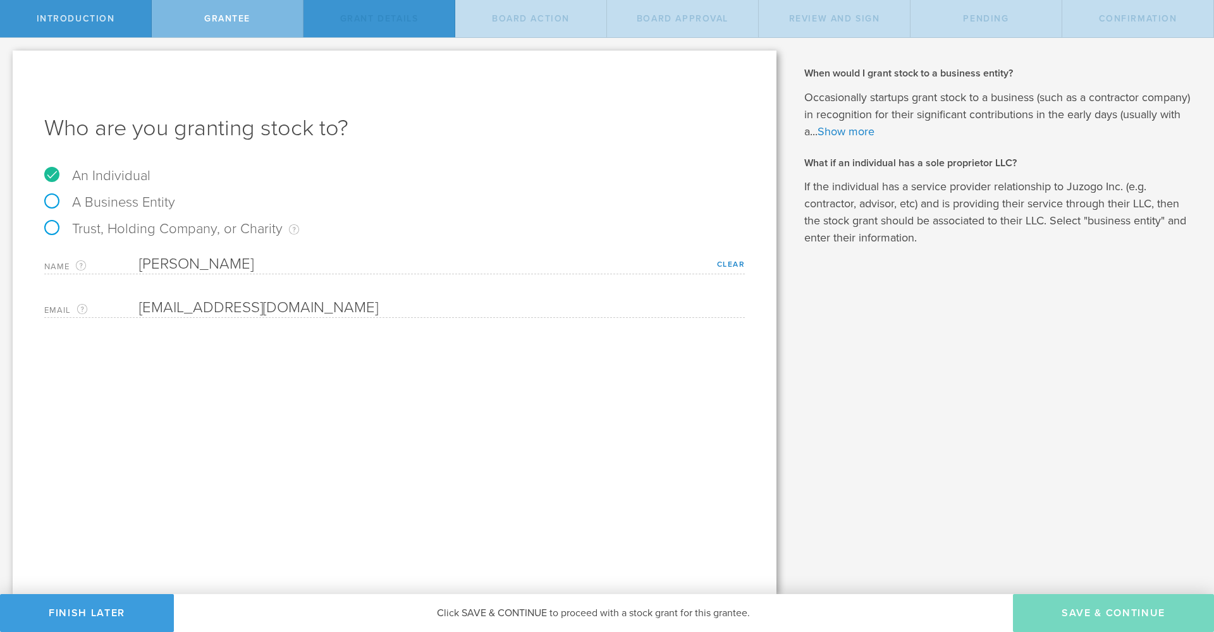
type input "6,000,000"
type input "48"
type input "12"
select select "none"
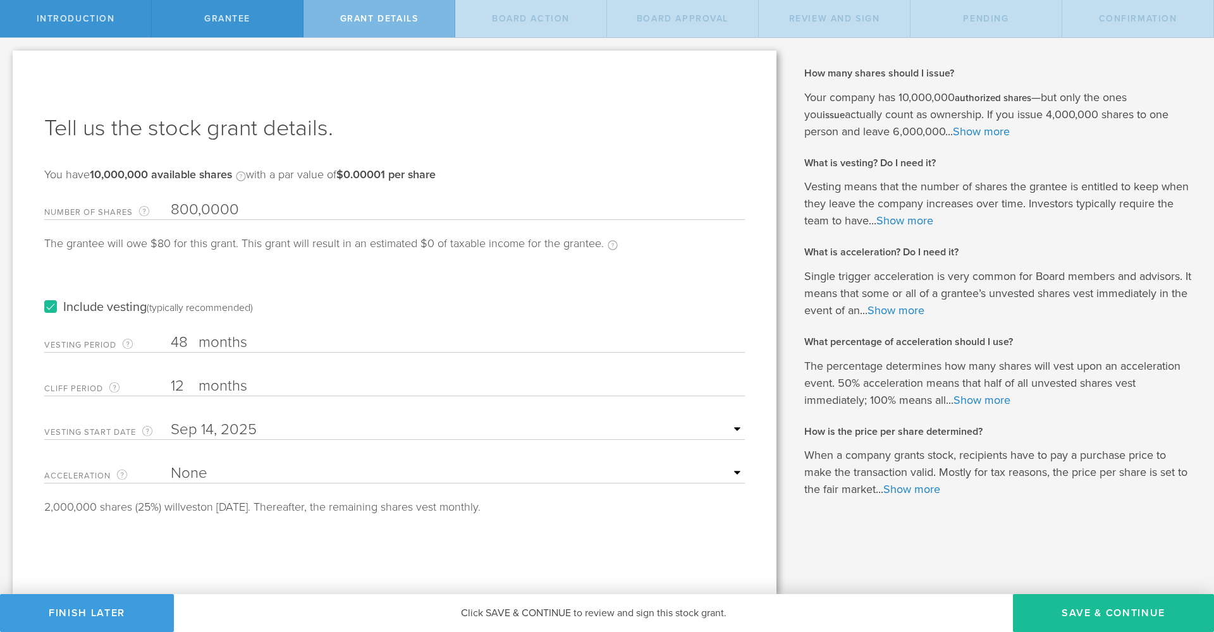
type input "8,000,000"
click at [393, 556] on div "Tell us the stock grant details. You have 10,000,000 available shares Available…" at bounding box center [395, 323] width 764 height 544
click at [1080, 613] on button "Save & Continue" at bounding box center [1113, 613] width 201 height 38
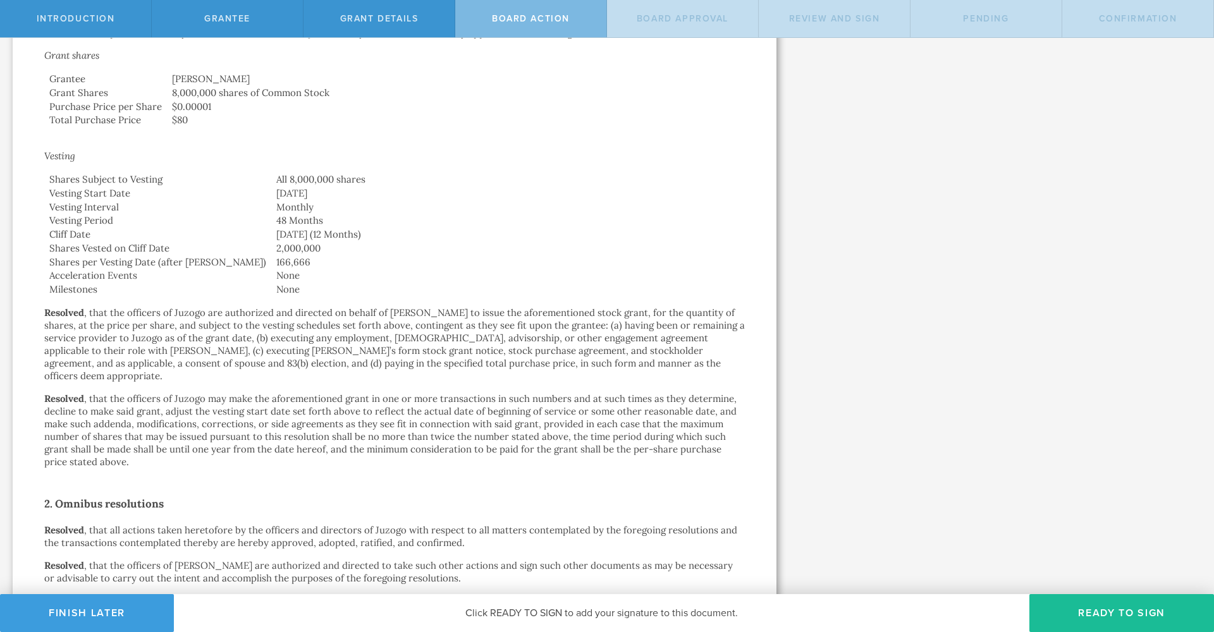
scroll to position [274, 0]
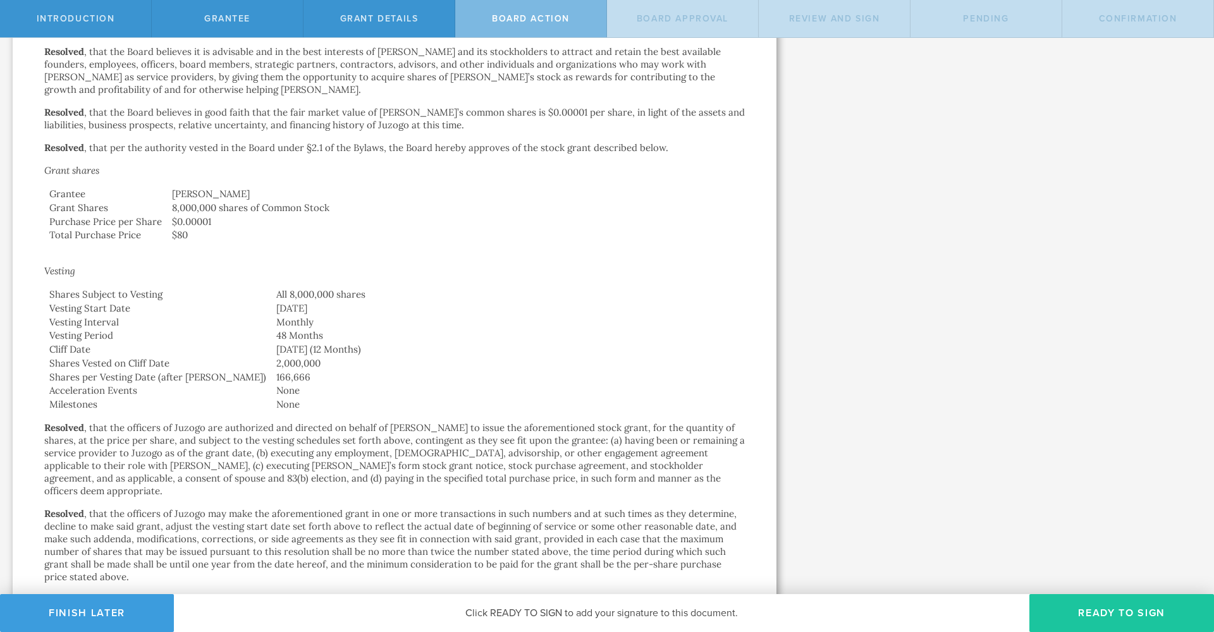
click at [1082, 612] on button "Ready to Sign" at bounding box center [1121, 613] width 185 height 38
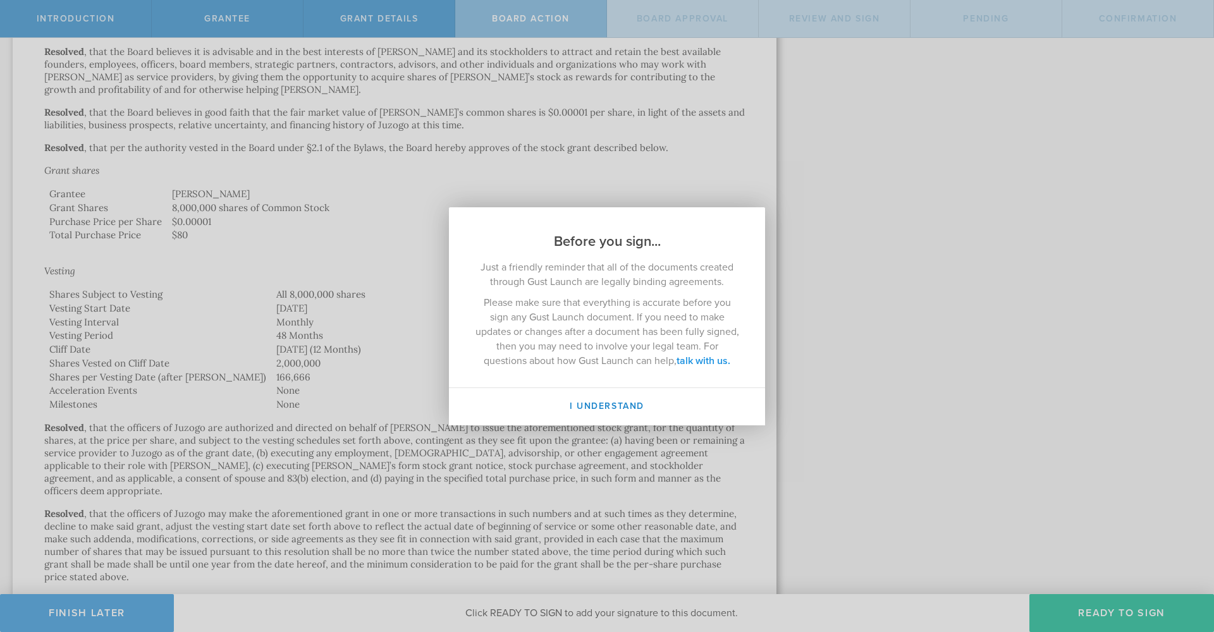
click at [694, 360] on link "talk with us." at bounding box center [703, 361] width 54 height 13
click at [690, 358] on link "talk with us." at bounding box center [703, 361] width 54 height 13
click at [611, 407] on button "I understand" at bounding box center [607, 406] width 316 height 37
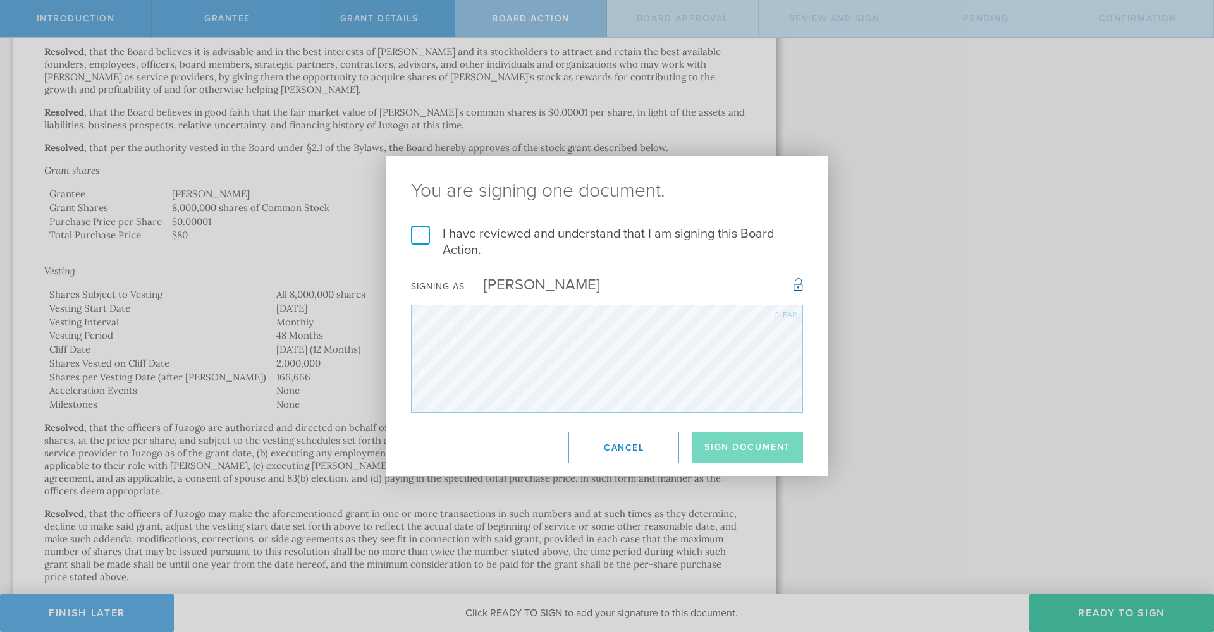
click at [419, 237] on label "I have reviewed and understand that I am signing this Board Action." at bounding box center [607, 242] width 392 height 33
click at [0, 0] on input "I have reviewed and understand that I am signing this Board Action." at bounding box center [0, 0] width 0 height 0
click at [728, 446] on button "Sign Document" at bounding box center [747, 448] width 111 height 32
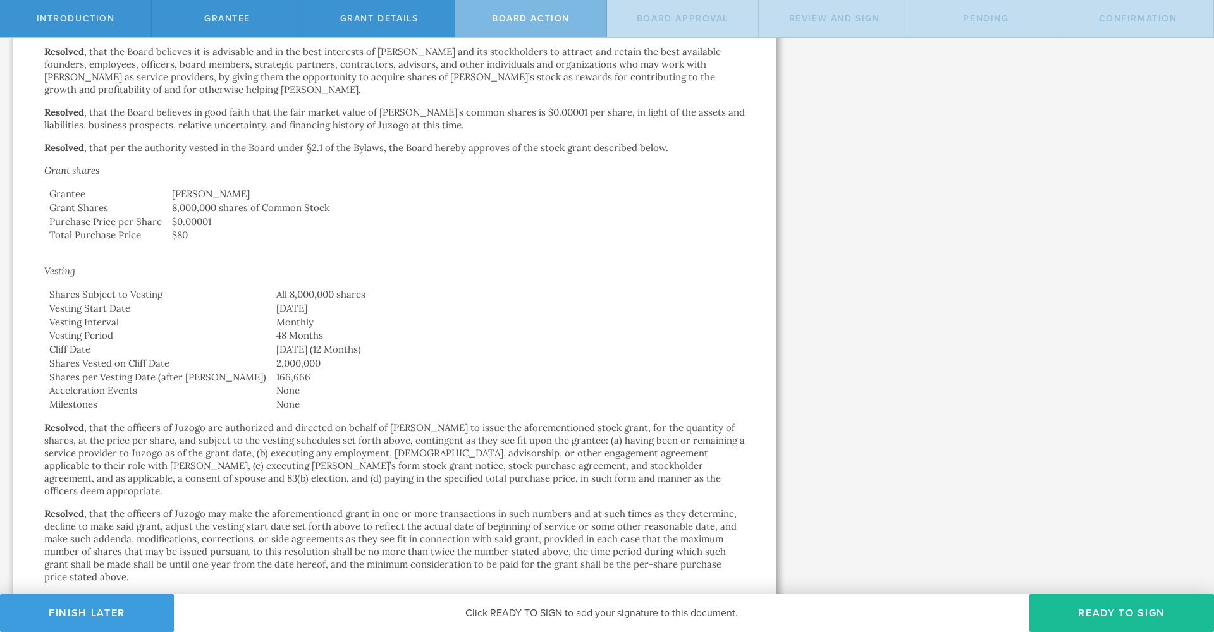
scroll to position [0, 0]
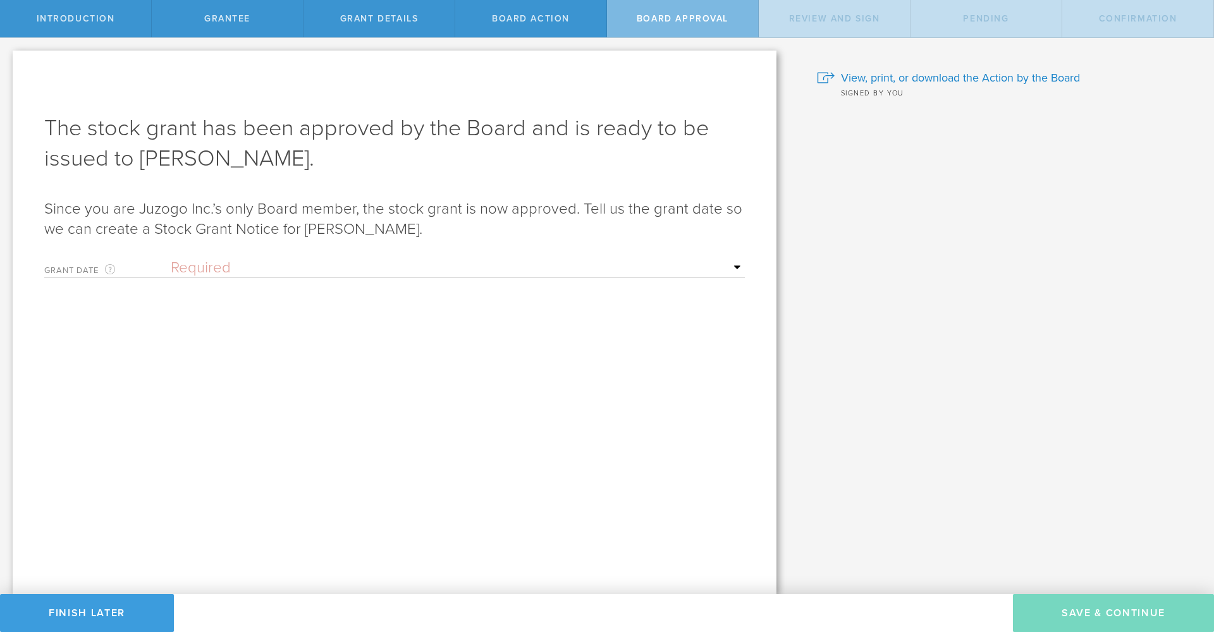
click at [487, 255] on div "Grant Date This is the date on which the recipient is granted the stock. This d…" at bounding box center [394, 265] width 701 height 26
select select "uponGranteeSignature"
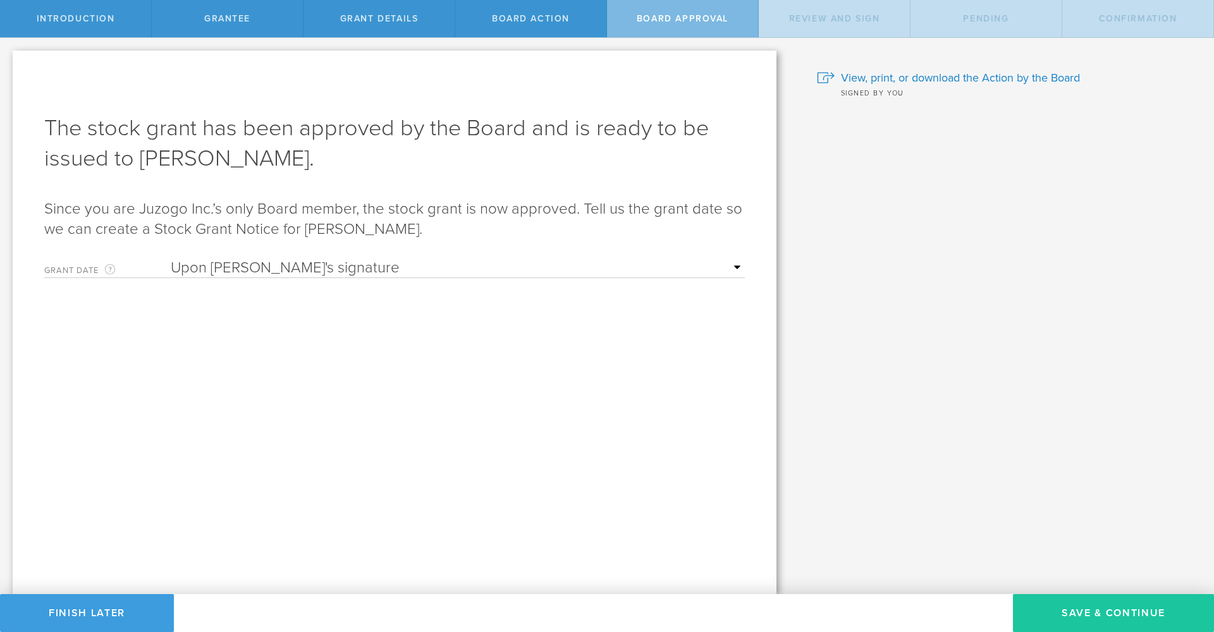
click at [1102, 608] on button "Save & Continue" at bounding box center [1113, 613] width 201 height 38
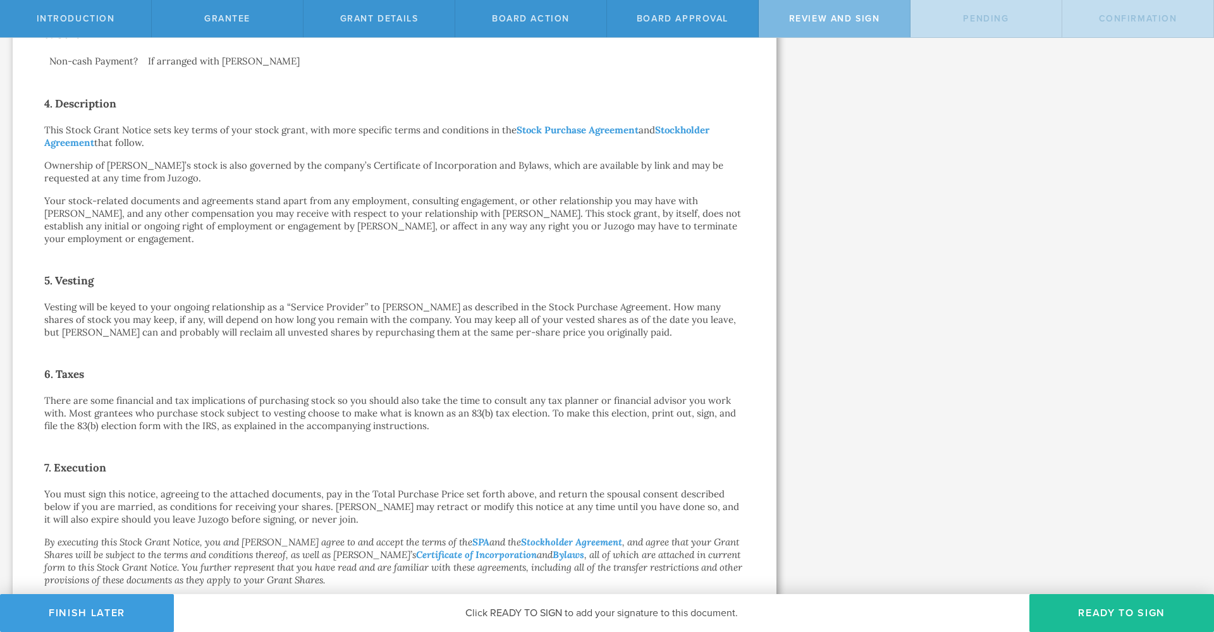
scroll to position [670, 0]
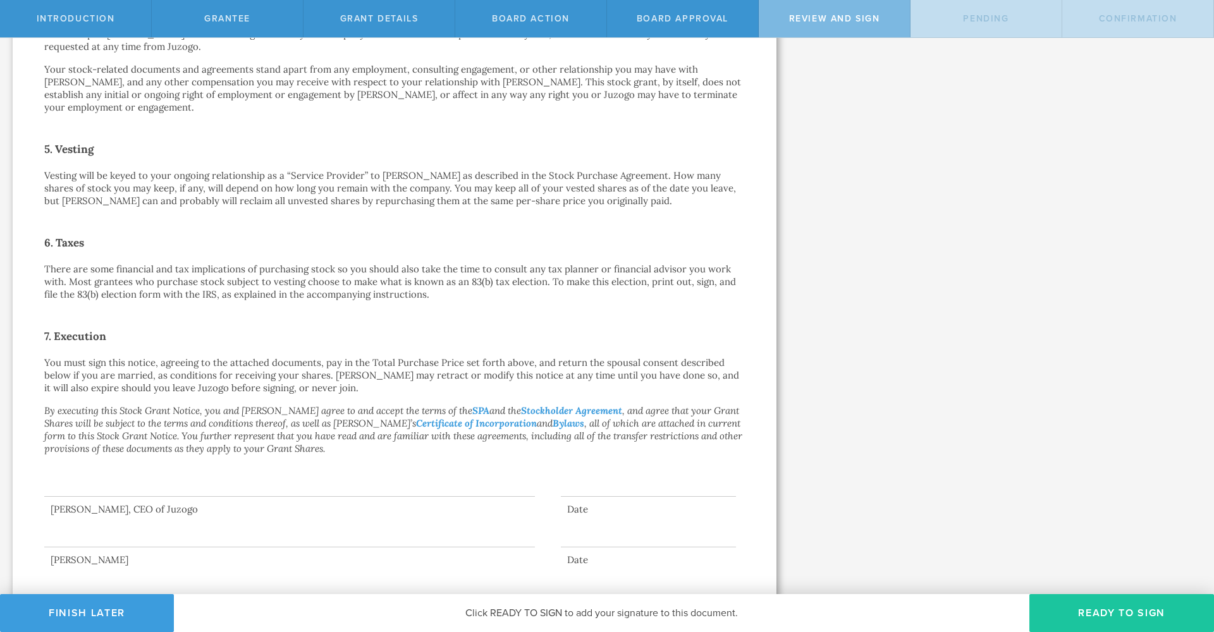
click at [1094, 609] on button "Ready to Sign" at bounding box center [1121, 613] width 185 height 38
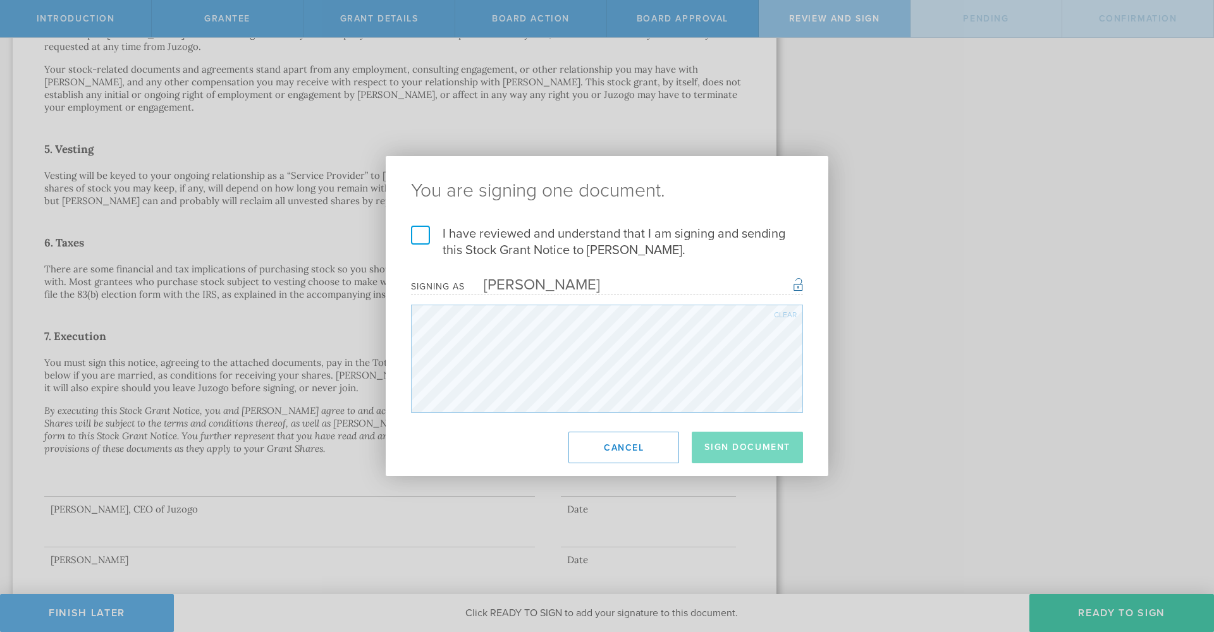
click at [424, 236] on label "I have reviewed and understand that I am signing and sending this Stock Grant N…" at bounding box center [607, 242] width 392 height 33
click at [0, 0] on input "I have reviewed and understand that I am signing and sending this Stock Grant N…" at bounding box center [0, 0] width 0 height 0
click at [742, 446] on button "Sign Document" at bounding box center [747, 448] width 111 height 32
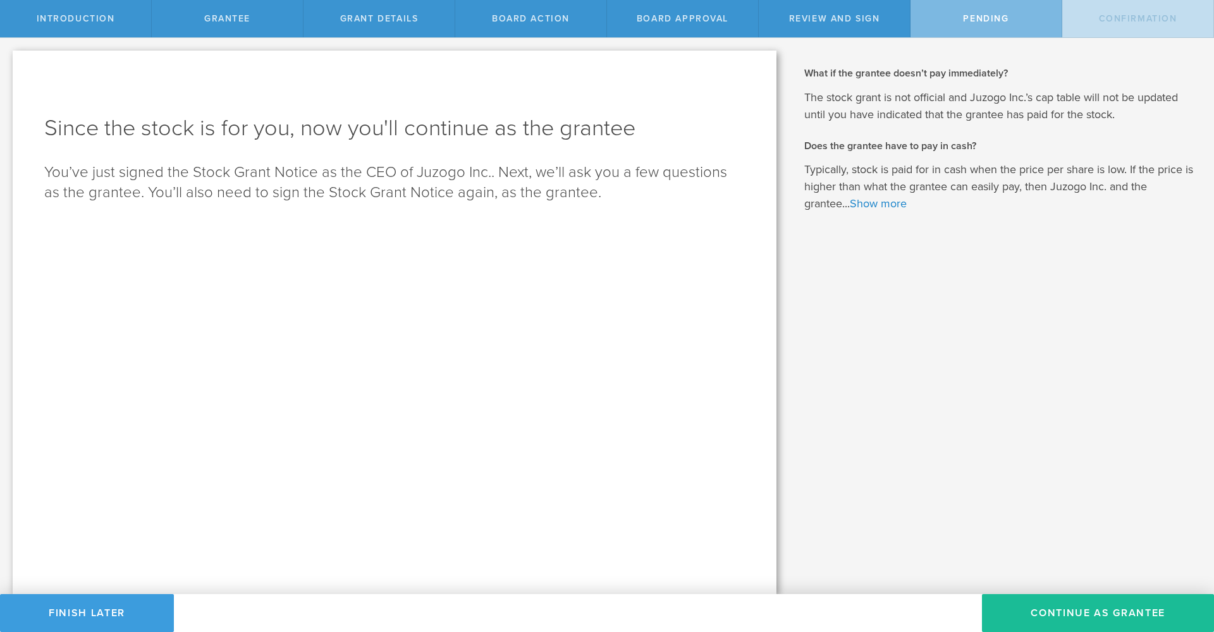
scroll to position [0, 0]
click at [1052, 609] on button "Continue as Grantee" at bounding box center [1098, 613] width 232 height 38
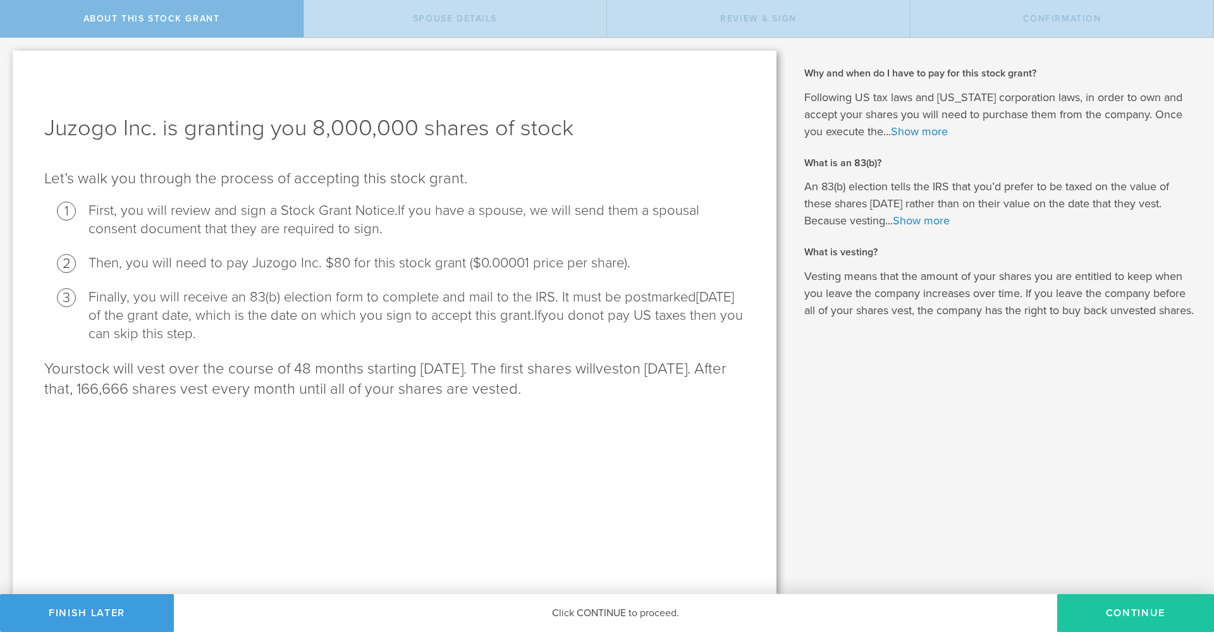
click at [1113, 611] on button "CONTINUE" at bounding box center [1135, 613] width 157 height 38
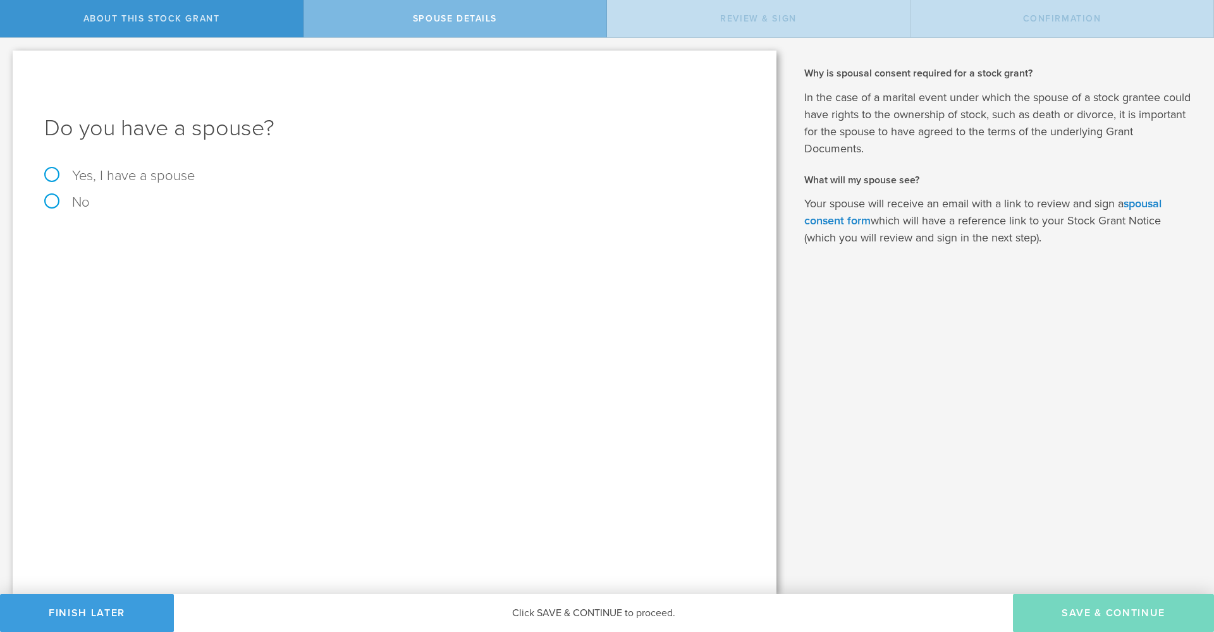
click at [52, 204] on label "No" at bounding box center [394, 202] width 701 height 14
click at [8, 58] on input "No" at bounding box center [4, 48] width 8 height 20
radio input "true"
click at [1090, 609] on button "Save & Continue" at bounding box center [1113, 613] width 201 height 38
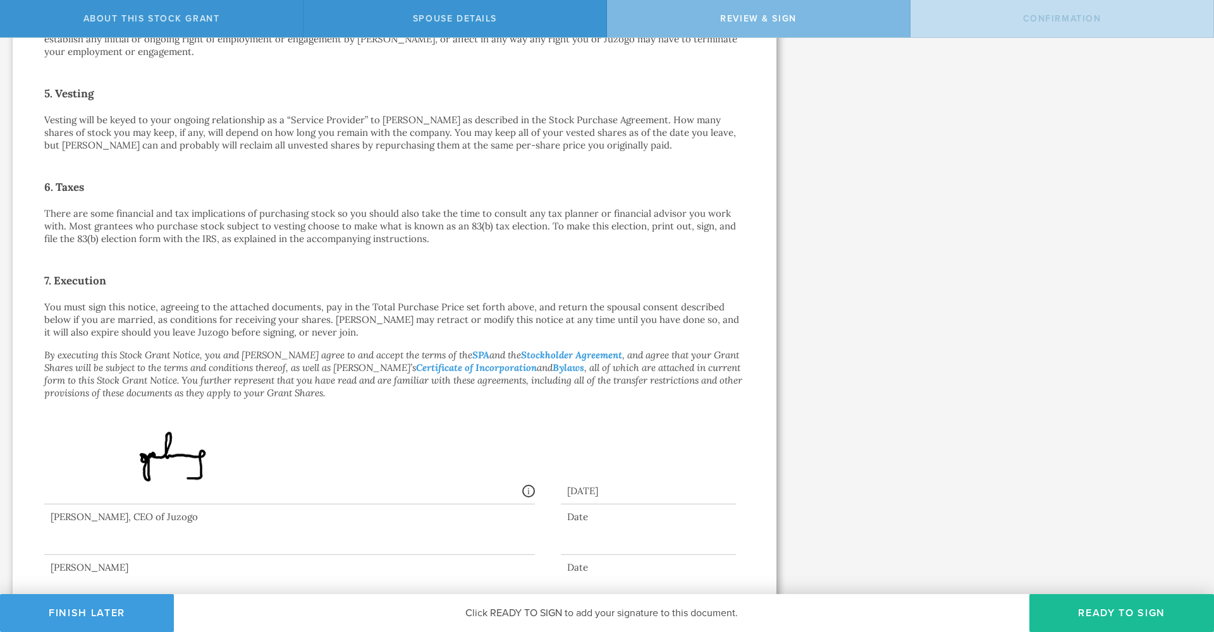
scroll to position [733, 0]
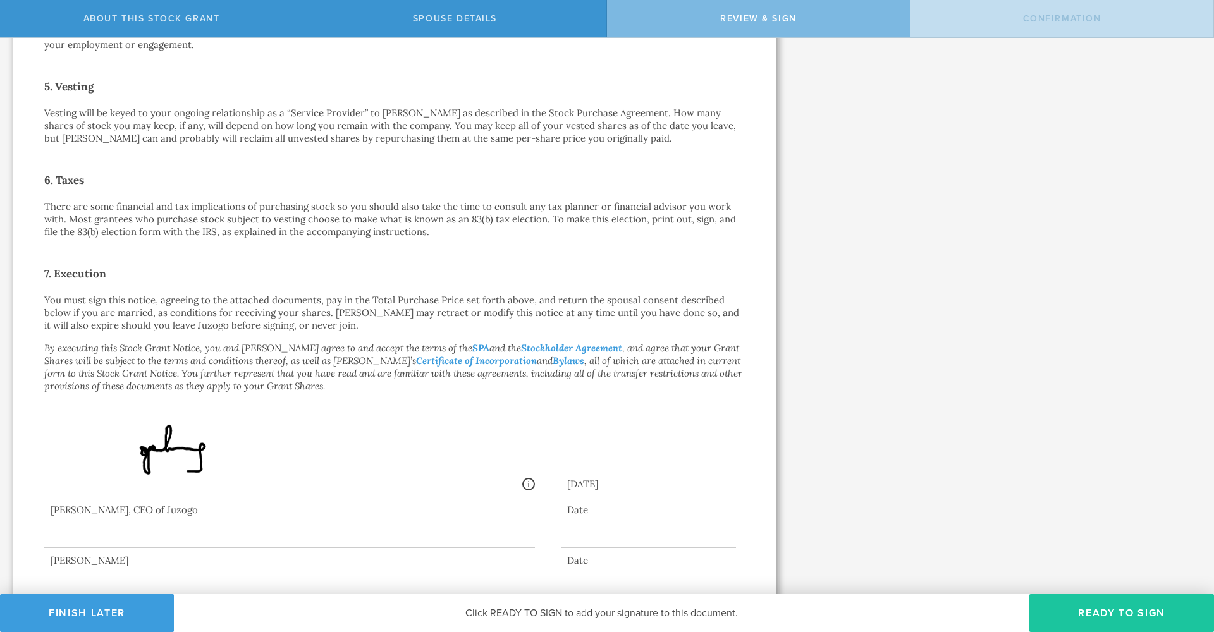
click at [1100, 613] on button "Ready to Sign" at bounding box center [1121, 613] width 185 height 38
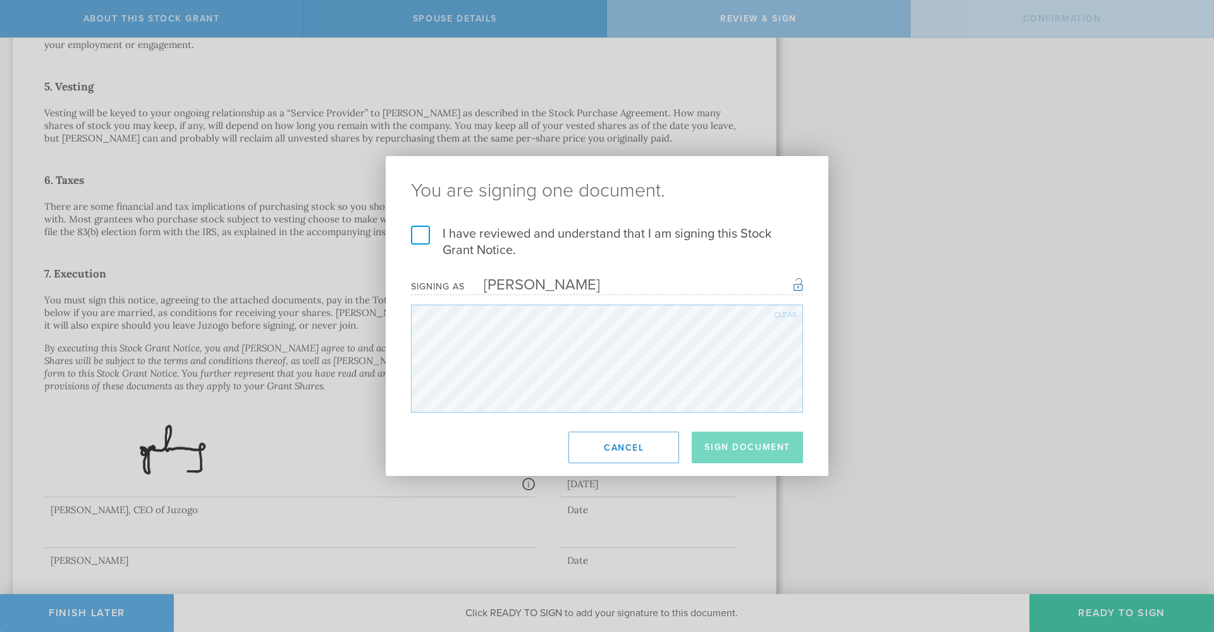
drag, startPoint x: 423, startPoint y: 233, endPoint x: 432, endPoint y: 236, distance: 10.0
click at [423, 233] on label "I have reviewed and understand that I am signing this Stock Grant Notice." at bounding box center [607, 242] width 392 height 33
click at [0, 0] on input "I have reviewed and understand that I am signing this Stock Grant Notice." at bounding box center [0, 0] width 0 height 0
click at [723, 444] on button "Sign Document" at bounding box center [747, 448] width 111 height 32
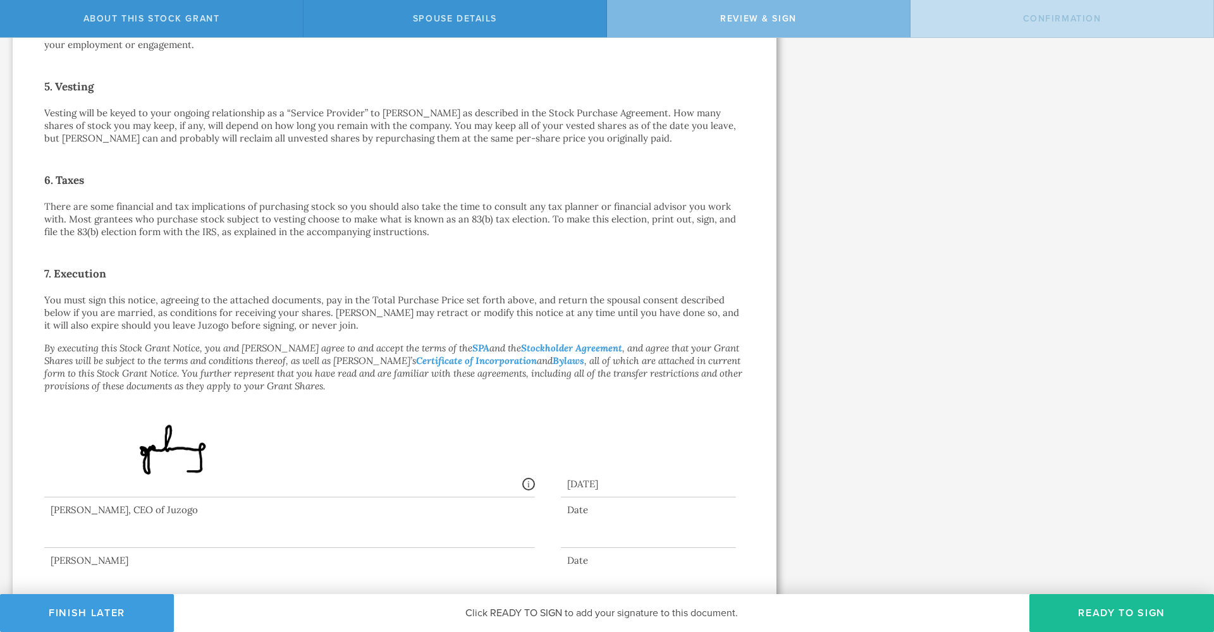
scroll to position [0, 0]
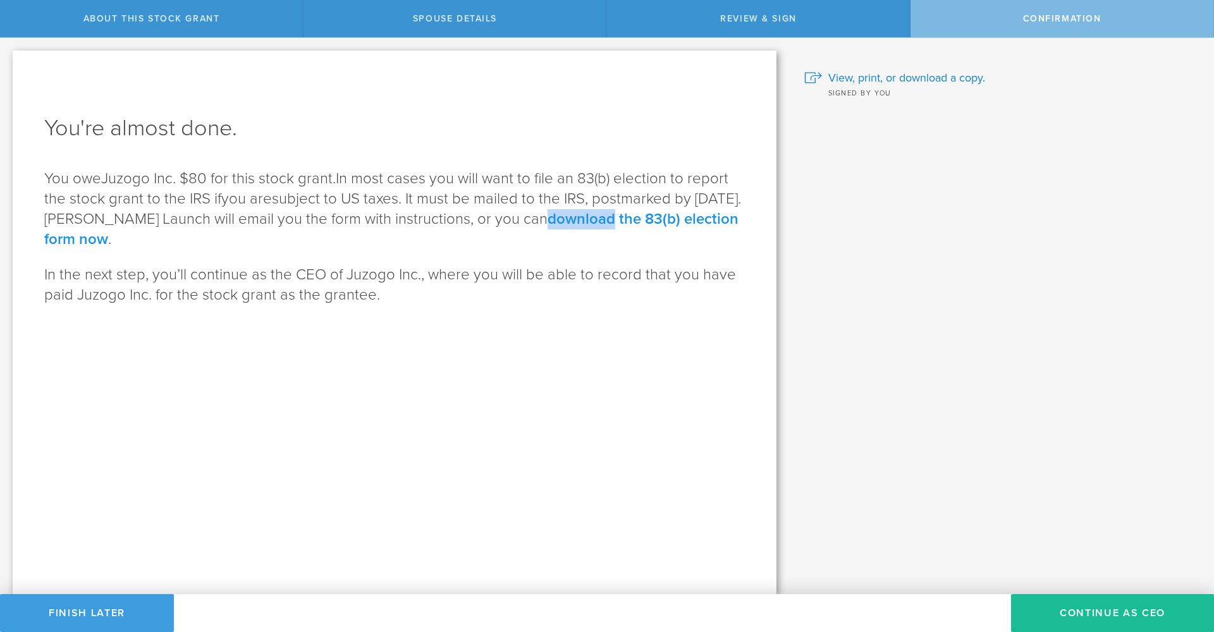
click at [608, 221] on link "download the 83(b) election form now" at bounding box center [391, 229] width 694 height 39
click at [618, 217] on link "download the 83(b) election form now" at bounding box center [391, 229] width 694 height 39
click at [1096, 612] on button "Continue as CEO" at bounding box center [1112, 613] width 203 height 38
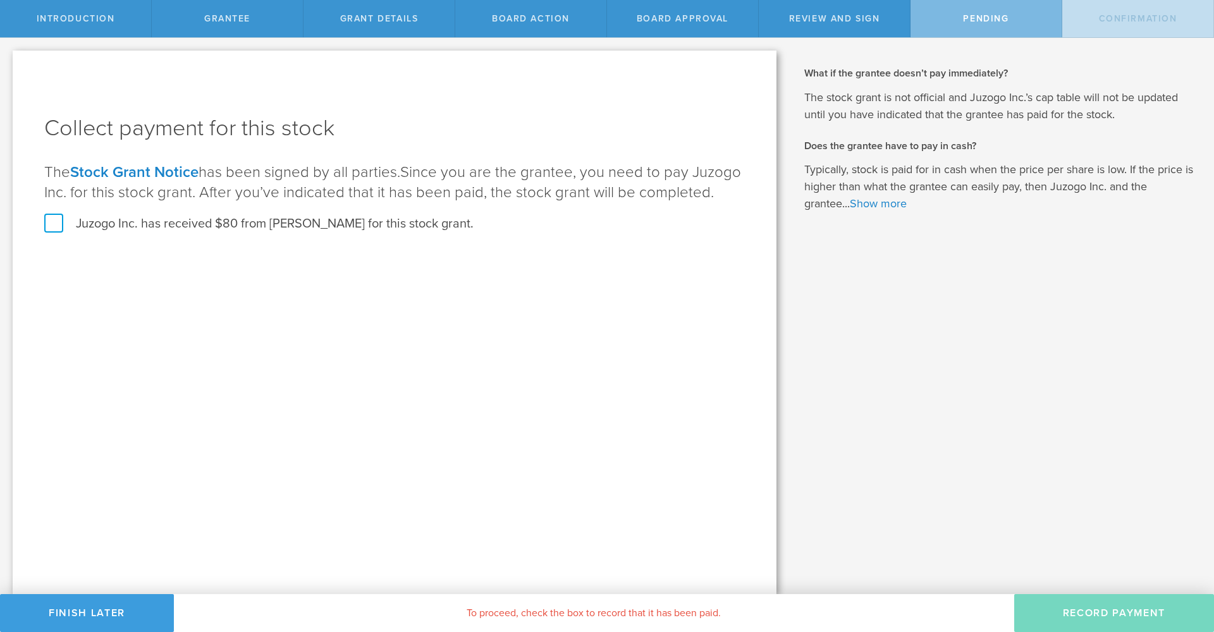
click at [51, 221] on label "Juzogo Inc. has received $80 from Anthony Okolo for this stock grant." at bounding box center [258, 224] width 429 height 16
click at [0, 0] on input "Juzogo Inc. has received $80 from Anthony Okolo for this stock grant." at bounding box center [0, 0] width 0 height 0
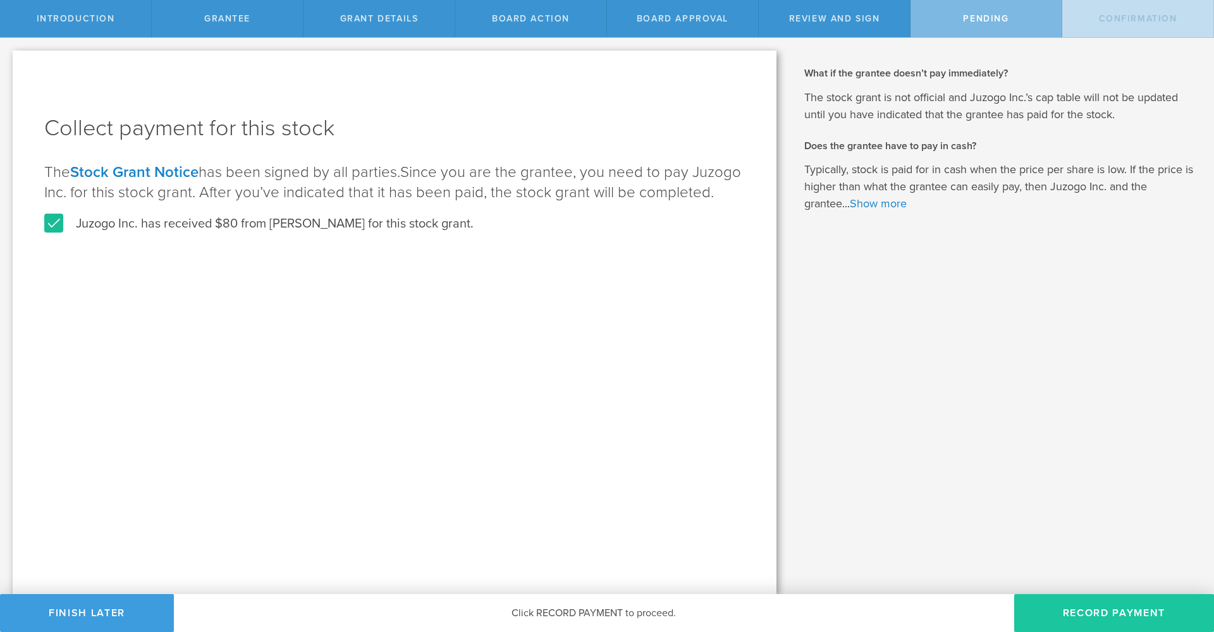
click at [1071, 610] on button "Record Payment" at bounding box center [1114, 613] width 200 height 38
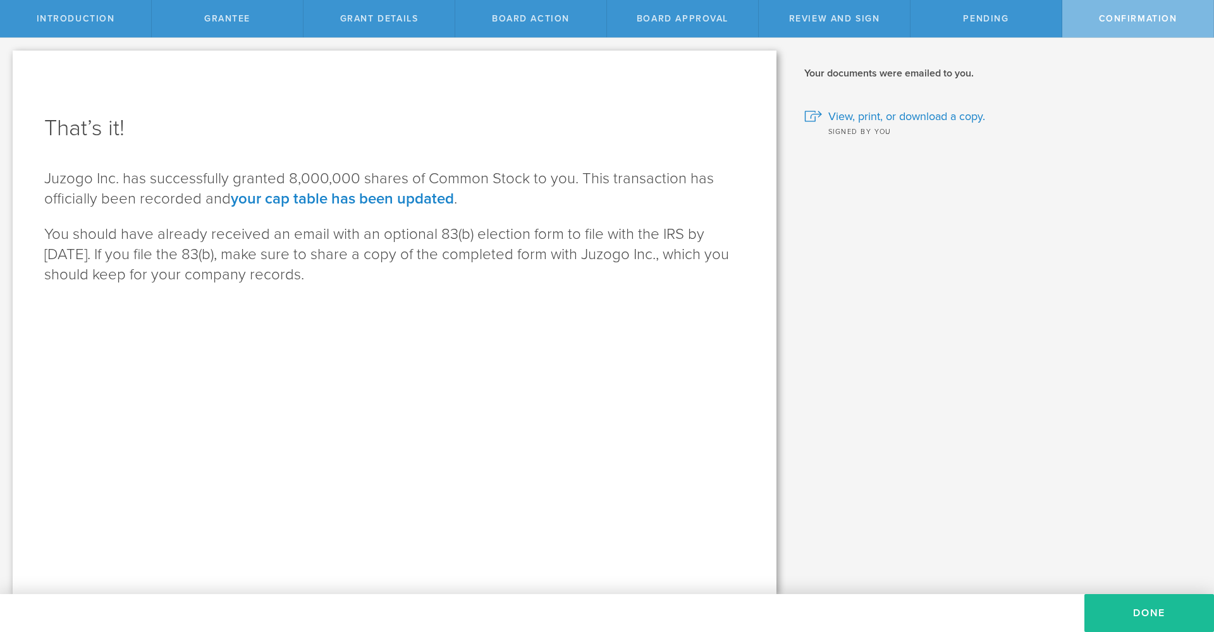
drag, startPoint x: 45, startPoint y: 231, endPoint x: 378, endPoint y: 274, distance: 336.0
click at [378, 274] on p "You should have already received an email with an optional 83(b) election form …" at bounding box center [394, 254] width 701 height 61
copy p "You should have already received an email with an optional 83(b) election form …"
click at [1123, 613] on button "Done" at bounding box center [1149, 613] width 130 height 38
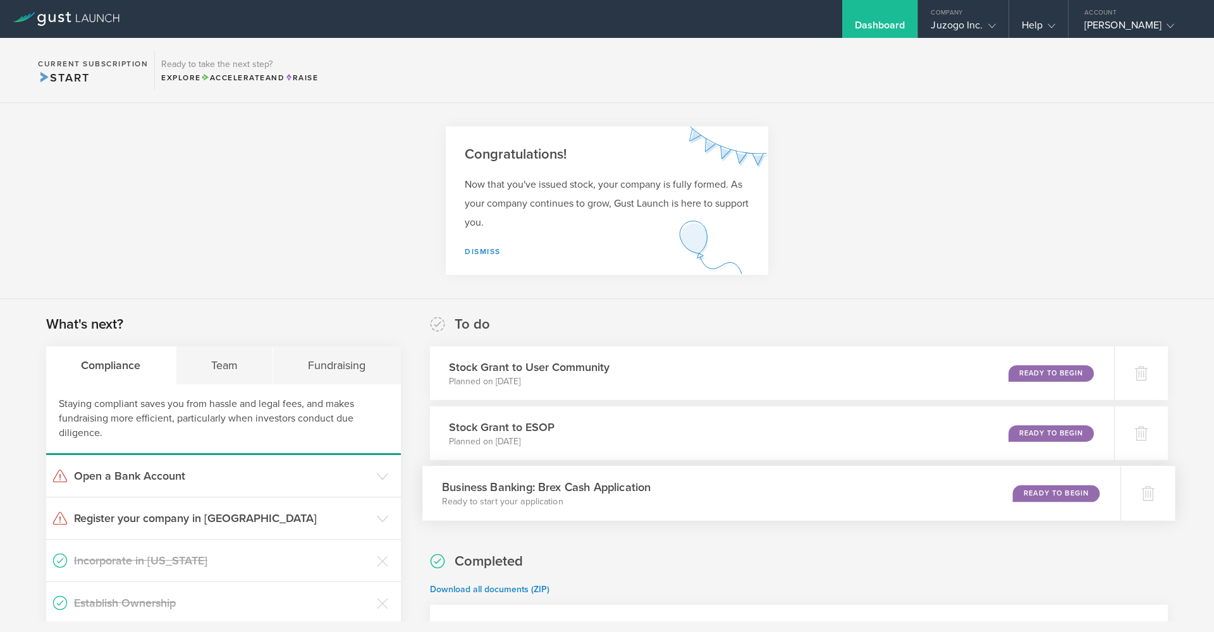
scroll to position [176, 0]
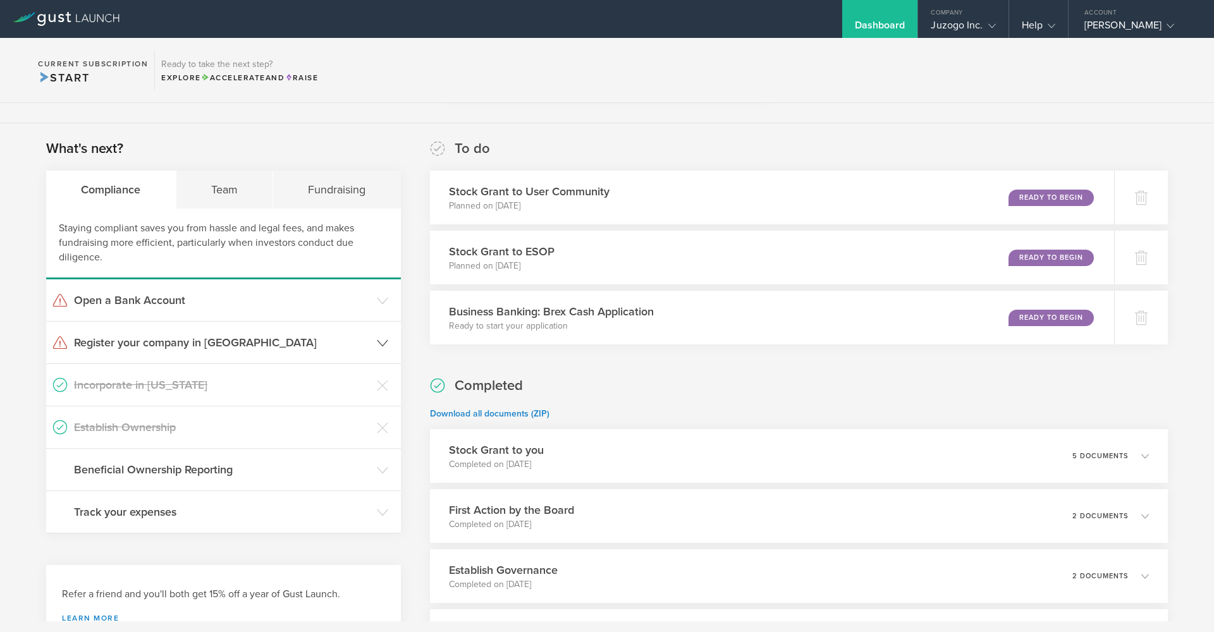
click at [379, 341] on icon at bounding box center [382, 343] width 11 height 11
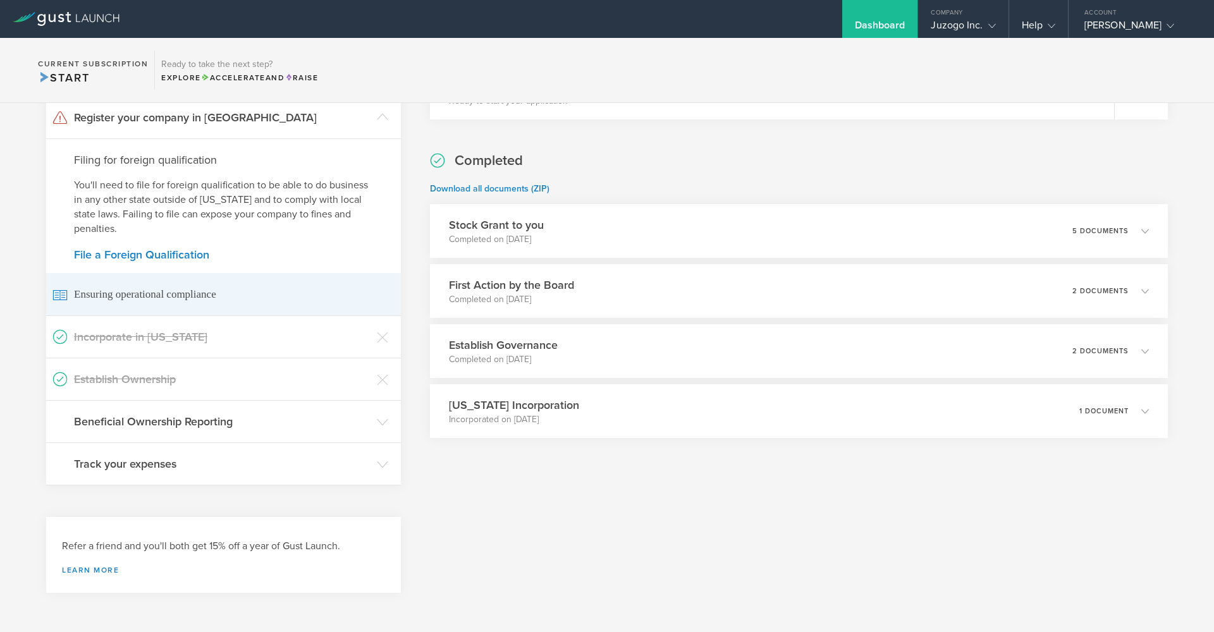
scroll to position [330, 0]
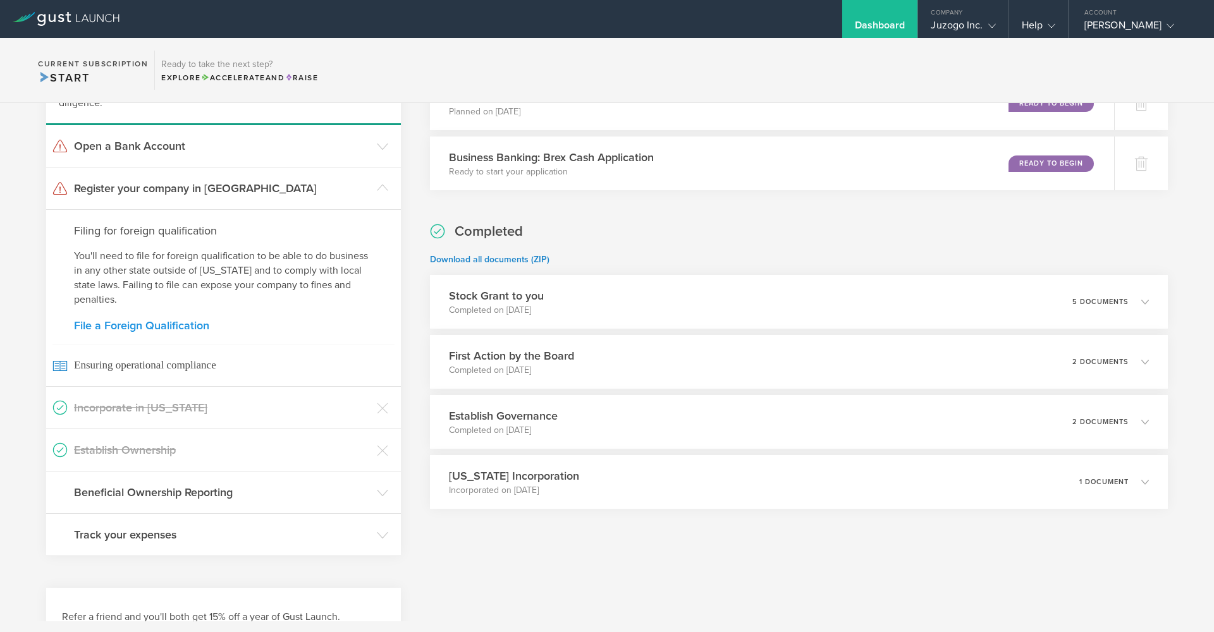
click at [149, 326] on link "File a Foreign Qualification" at bounding box center [223, 325] width 299 height 11
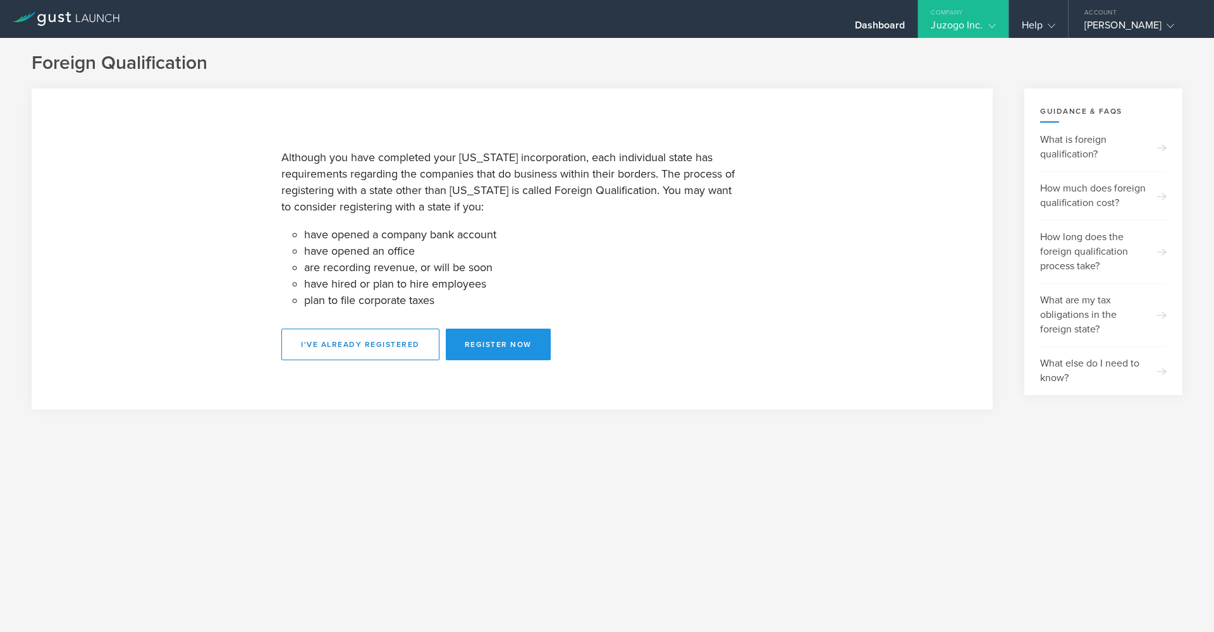
click at [474, 345] on button "Register Now" at bounding box center [498, 345] width 105 height 32
select select "GA"
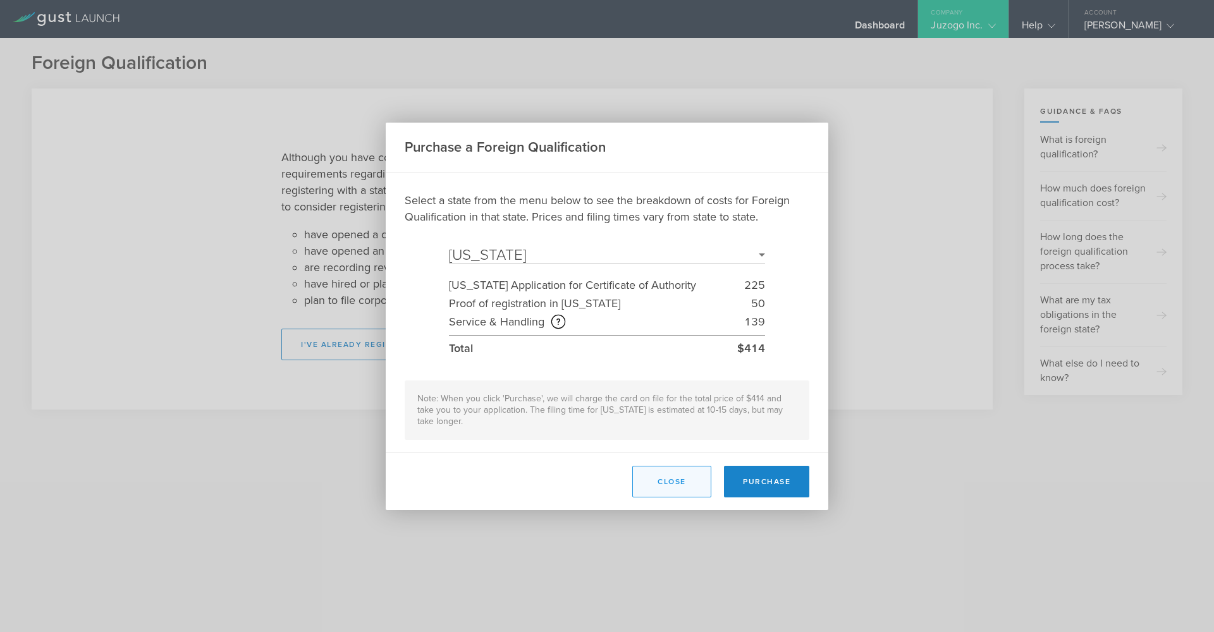
click at [673, 476] on button "Close" at bounding box center [671, 482] width 79 height 32
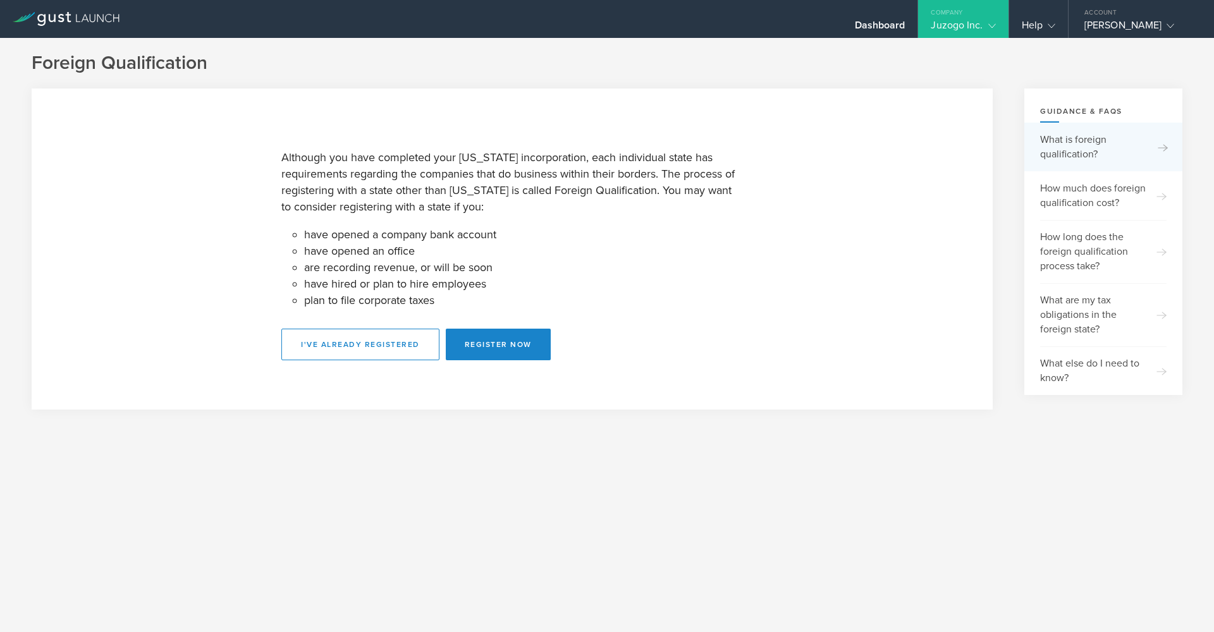
click at [1101, 144] on div "What is foreign qualification?" at bounding box center [1103, 147] width 126 height 49
click at [870, 23] on div "Dashboard" at bounding box center [880, 28] width 51 height 19
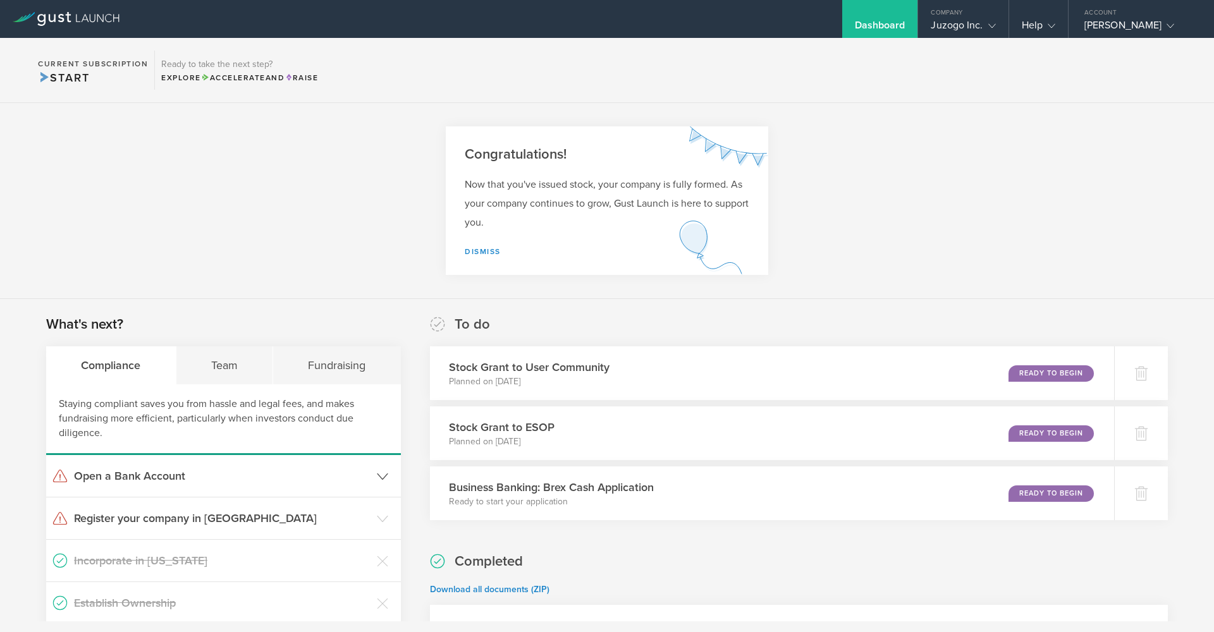
click at [173, 481] on h3 "Open a Bank Account" at bounding box center [222, 476] width 297 height 16
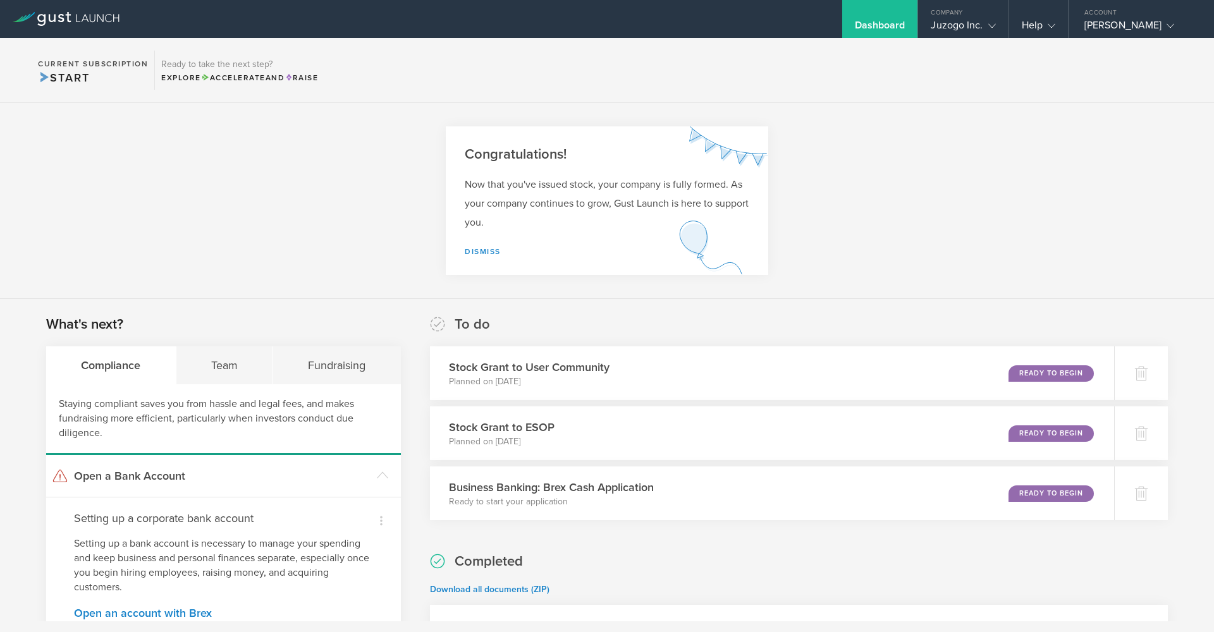
scroll to position [82, 0]
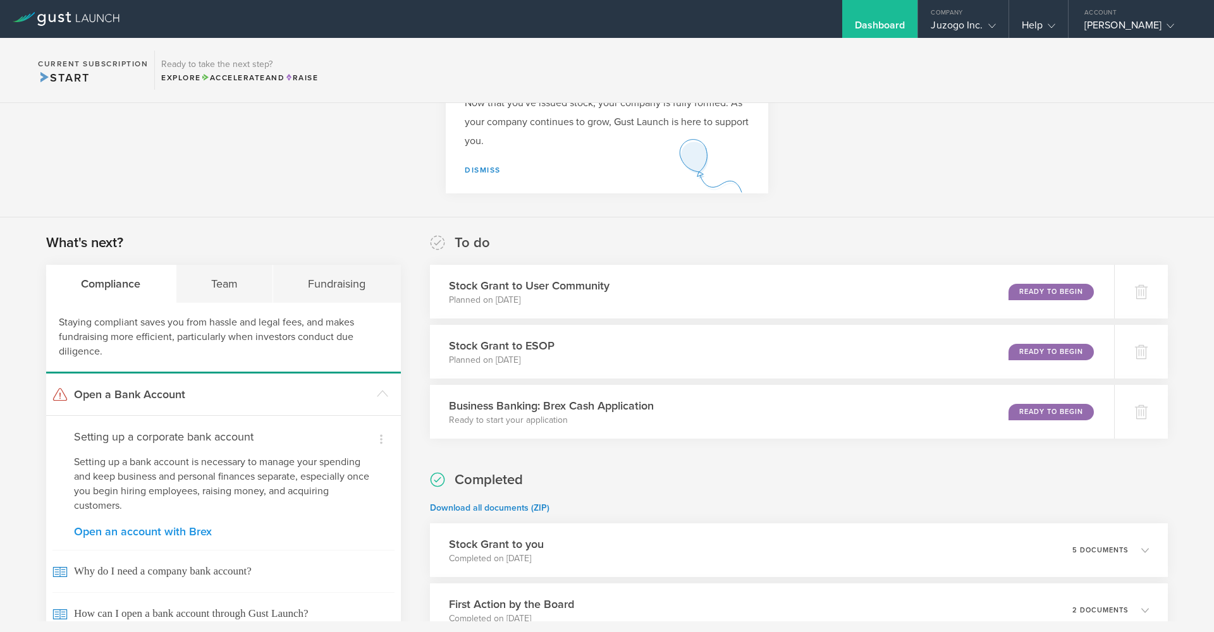
click at [128, 530] on link "Open an account with Brex" at bounding box center [223, 531] width 299 height 11
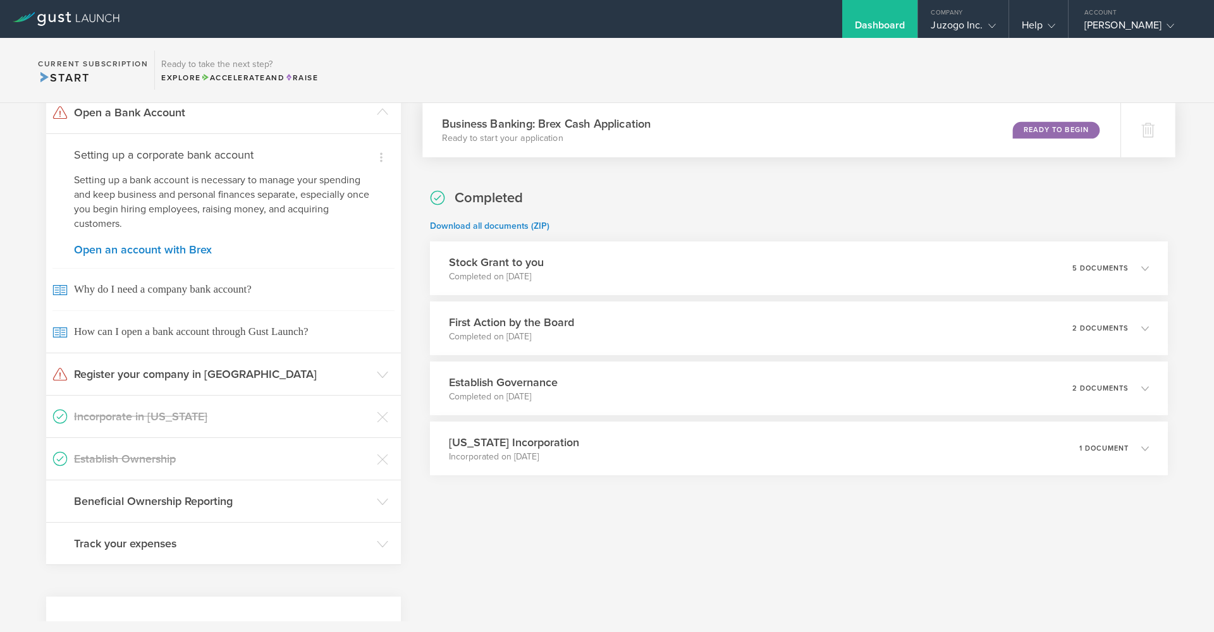
click at [1031, 131] on div "Ready to Begin" at bounding box center [1056, 129] width 87 height 17
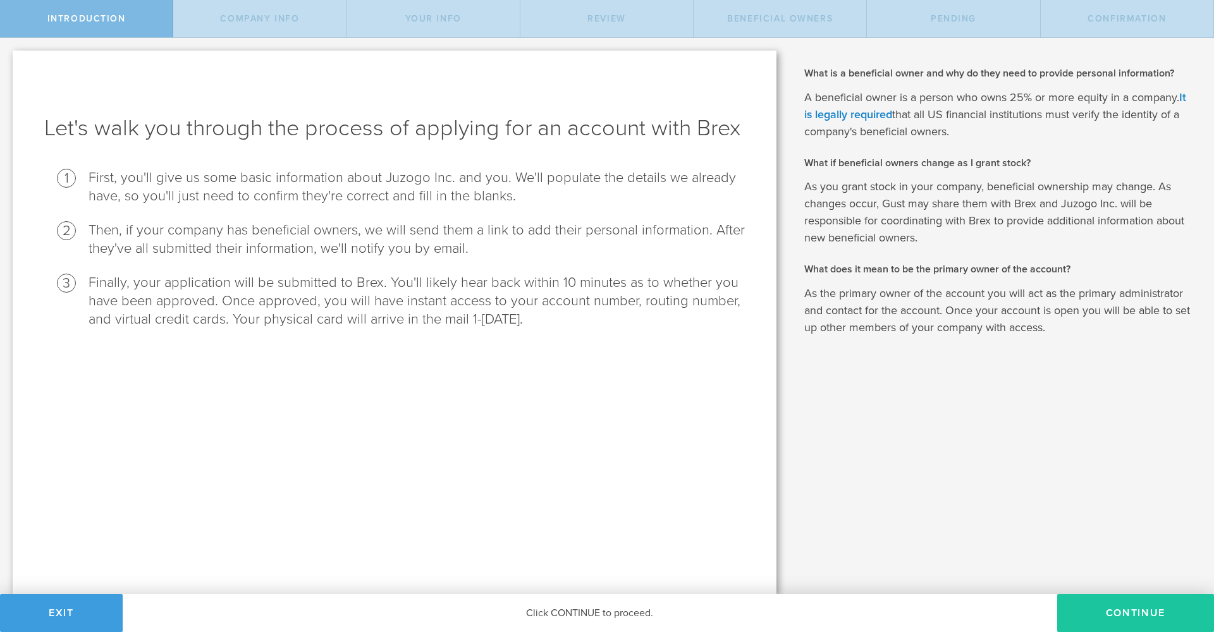
click at [1120, 608] on button "Continue" at bounding box center [1135, 613] width 157 height 38
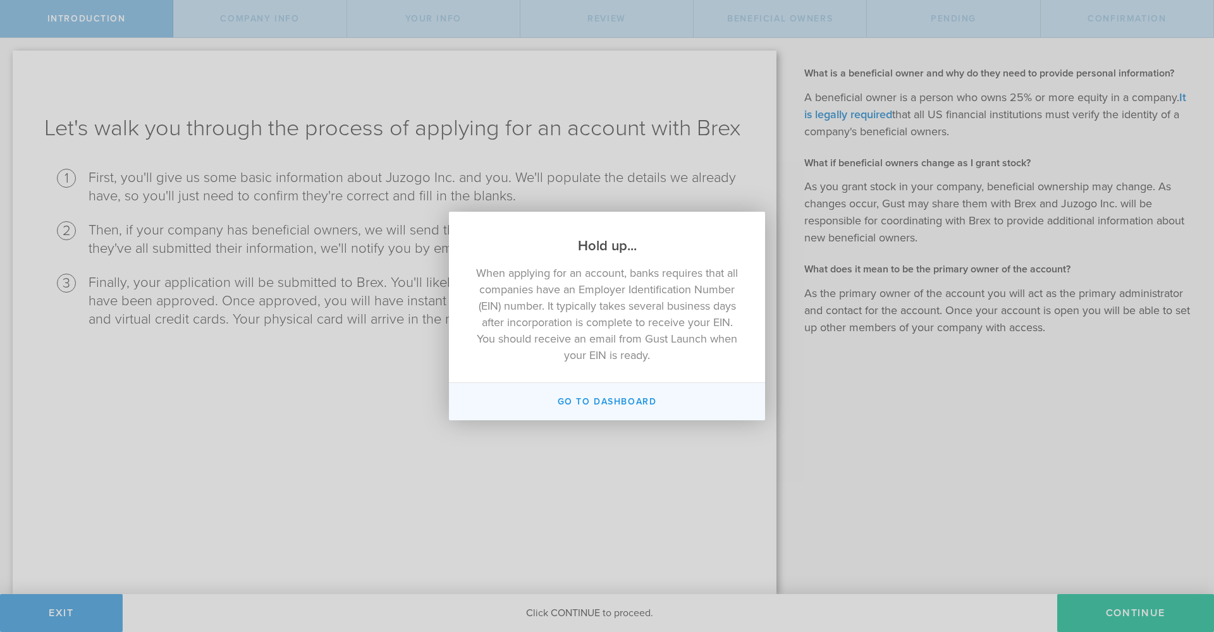
click at [599, 400] on button "Go to Dashboard" at bounding box center [607, 401] width 316 height 37
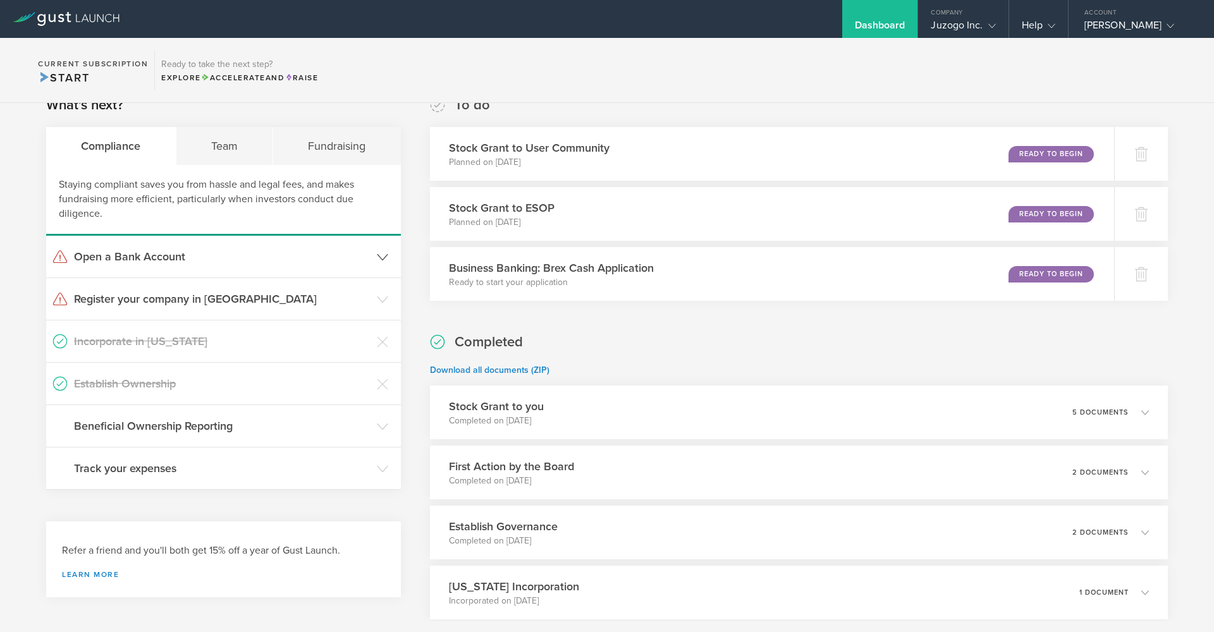
scroll to position [162, 0]
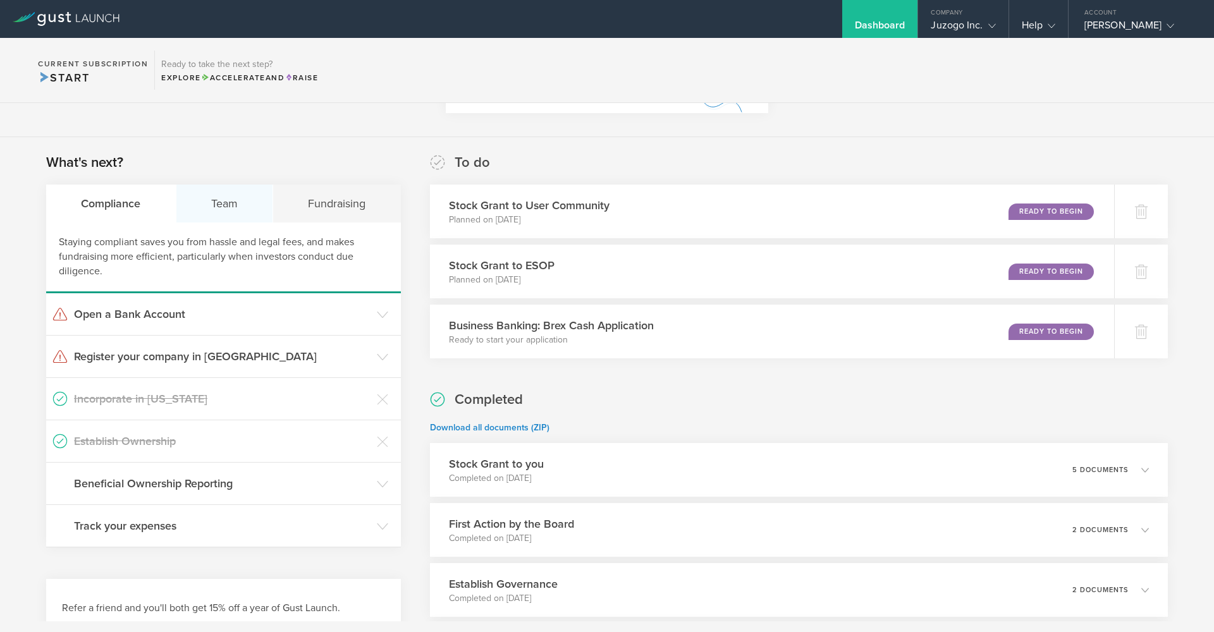
click at [245, 210] on div "Team" at bounding box center [224, 204] width 97 height 38
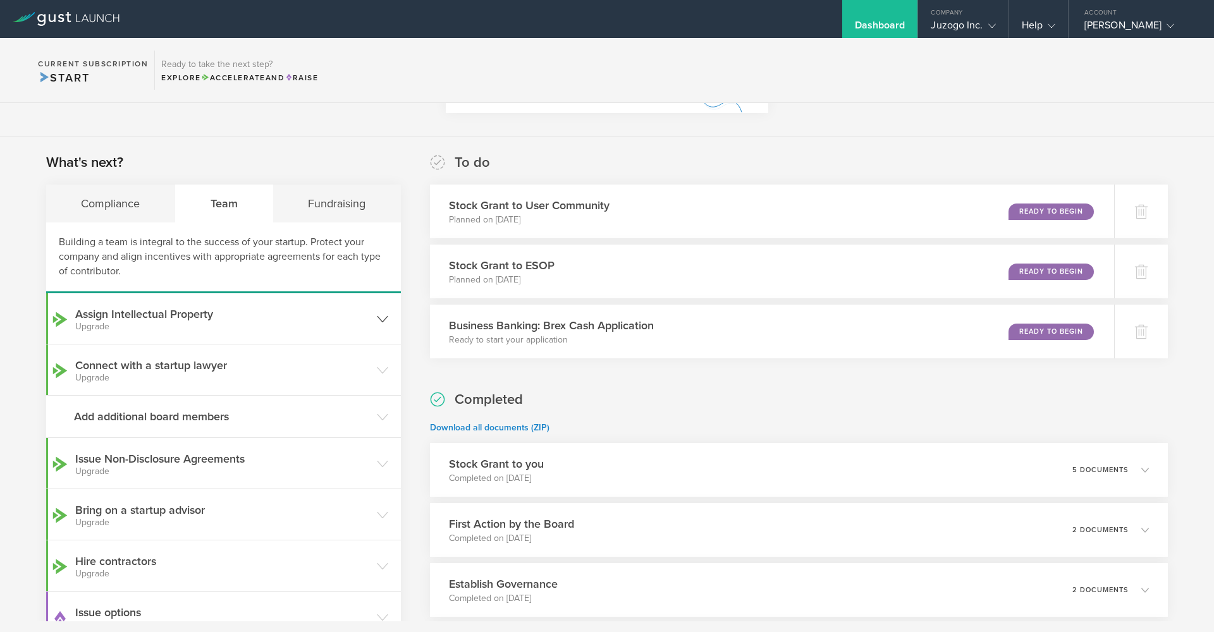
click at [377, 316] on icon at bounding box center [382, 319] width 11 height 11
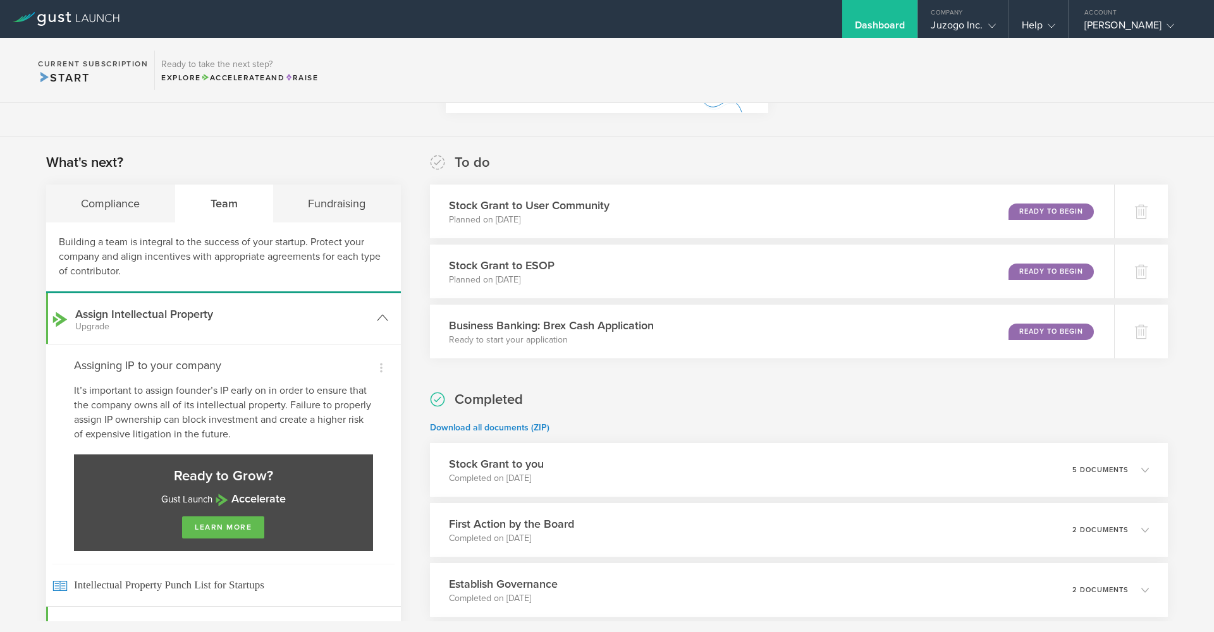
click at [377, 320] on polyline at bounding box center [382, 318] width 10 height 6
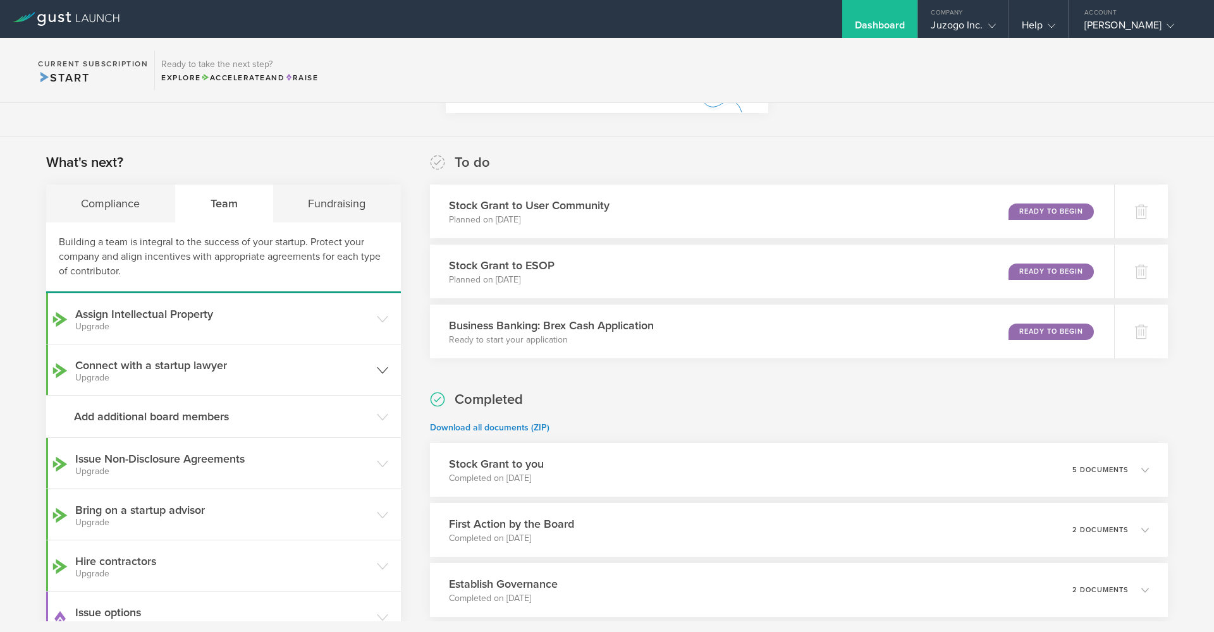
click at [377, 367] on icon at bounding box center [382, 370] width 11 height 11
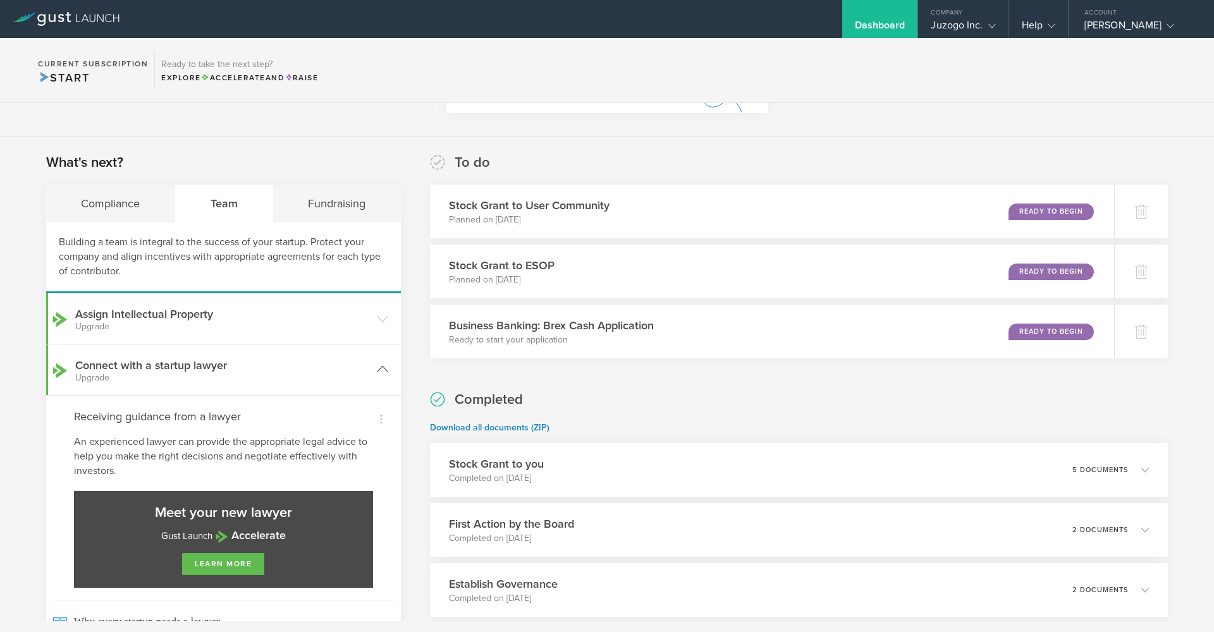
click at [377, 367] on icon at bounding box center [382, 369] width 11 height 11
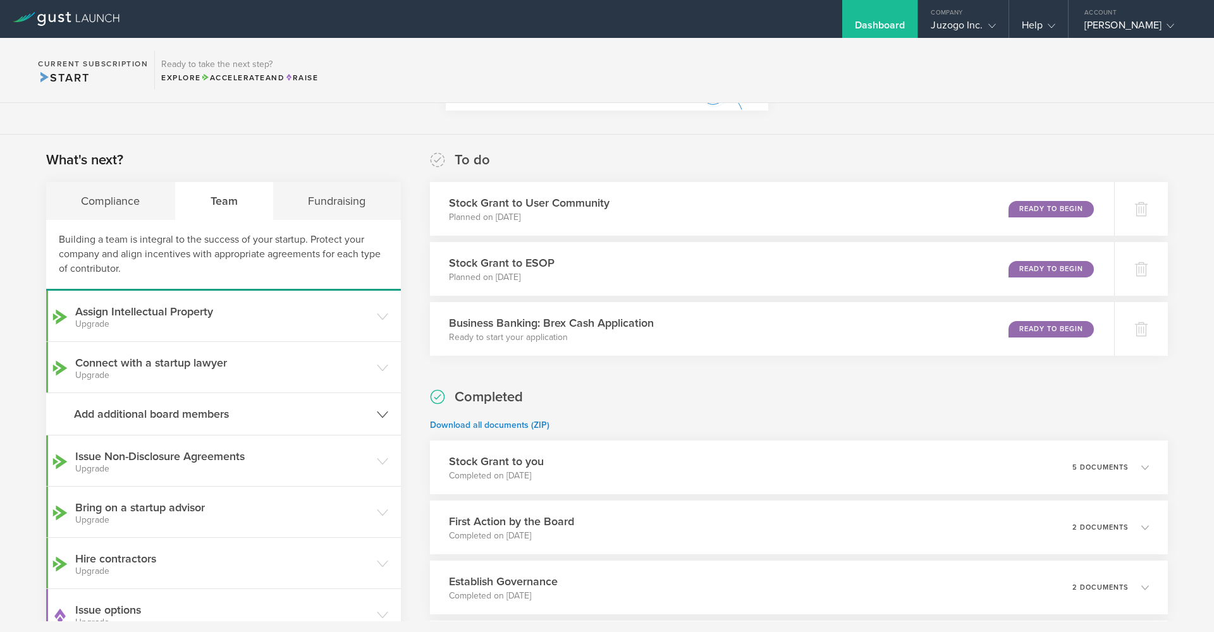
scroll to position [257, 0]
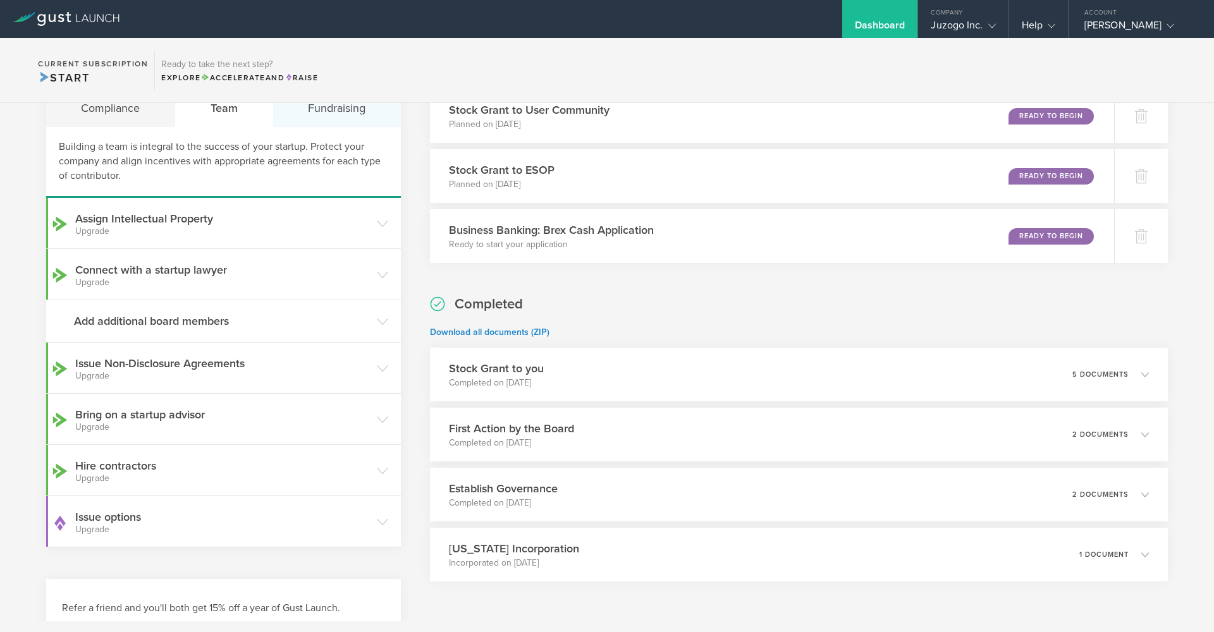
click at [328, 113] on div "Fundraising" at bounding box center [337, 108] width 128 height 38
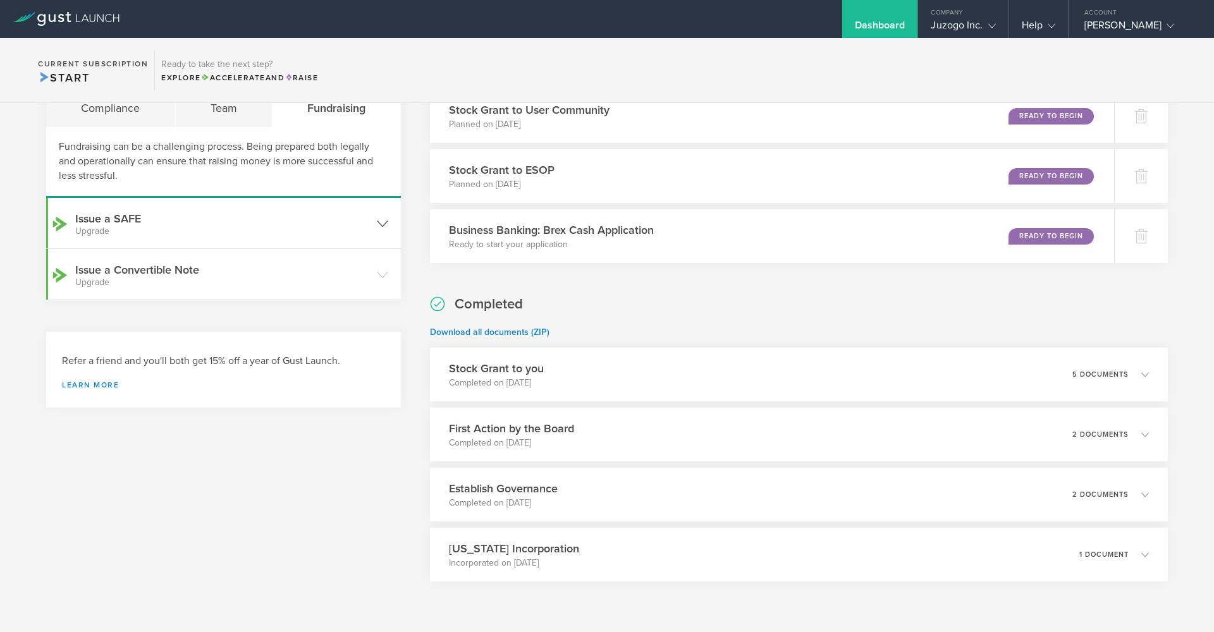
click at [379, 223] on icon at bounding box center [382, 223] width 11 height 11
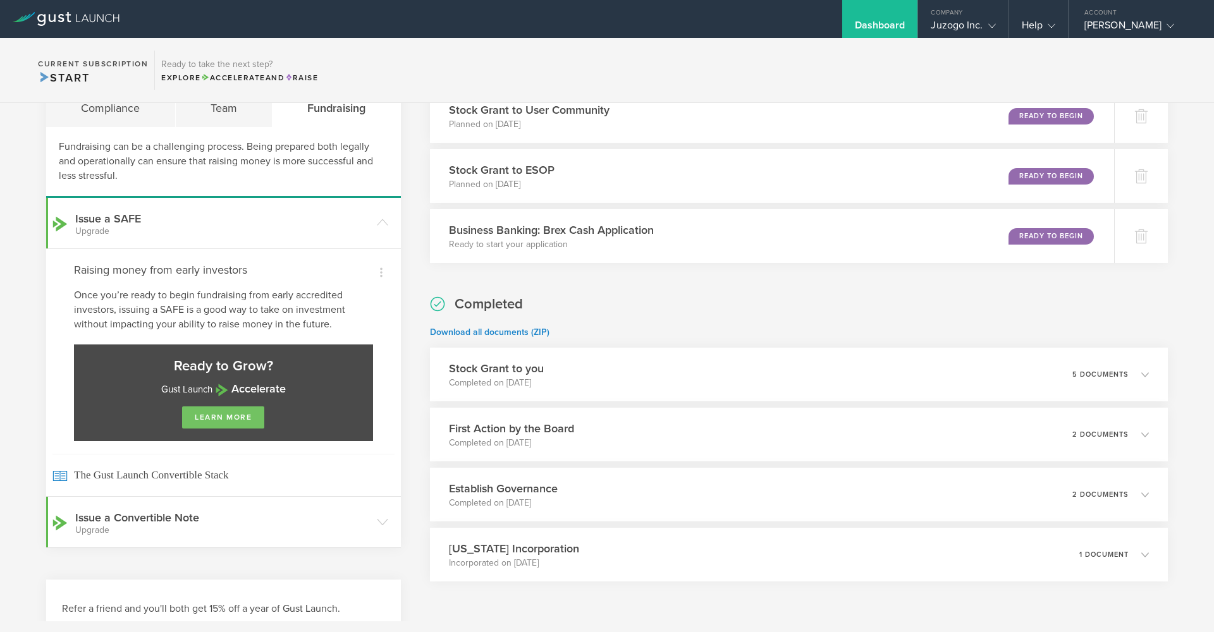
click at [207, 418] on link "learn more" at bounding box center [223, 418] width 82 height 22
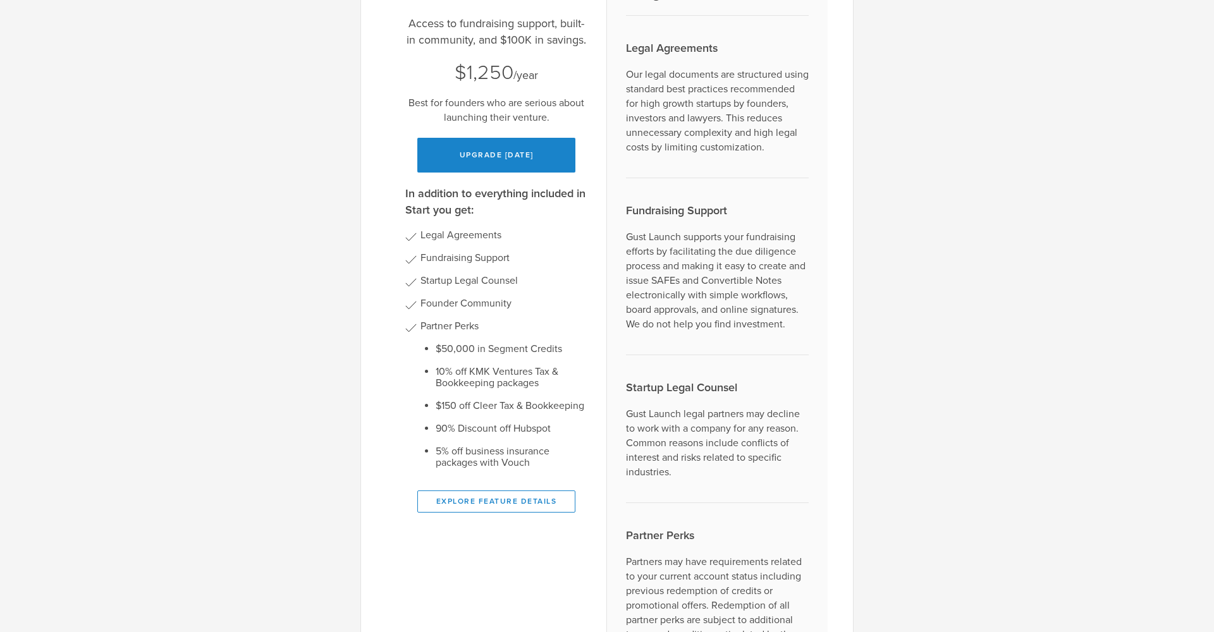
scroll to position [0, 0]
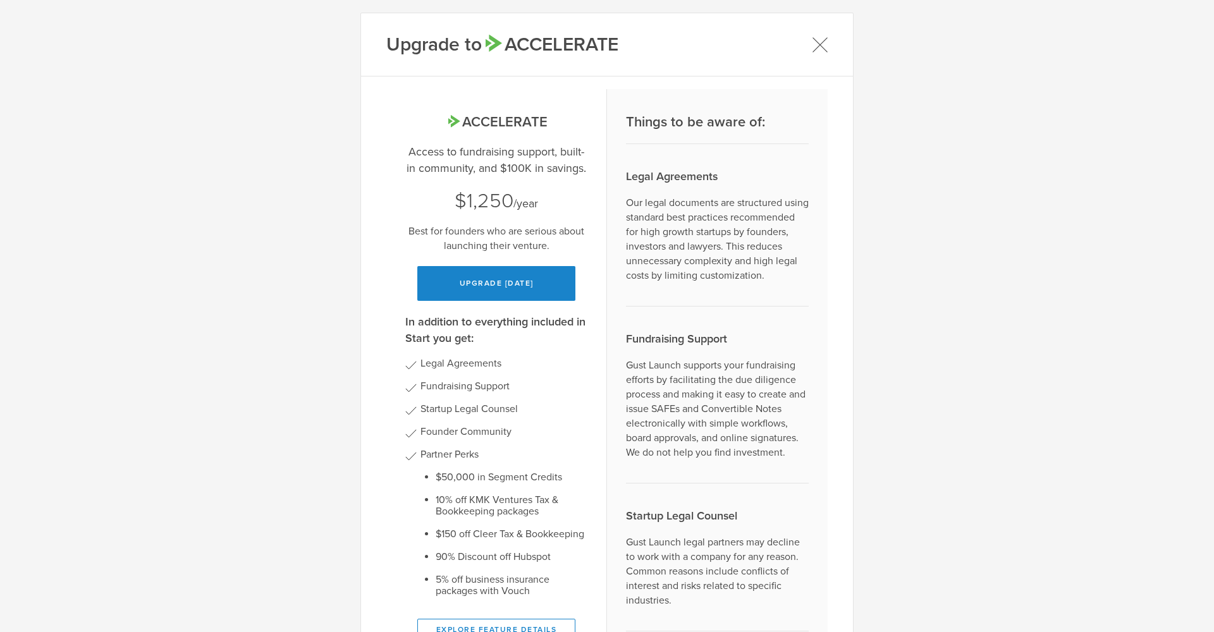
click at [814, 46] on icon at bounding box center [820, 44] width 14 height 14
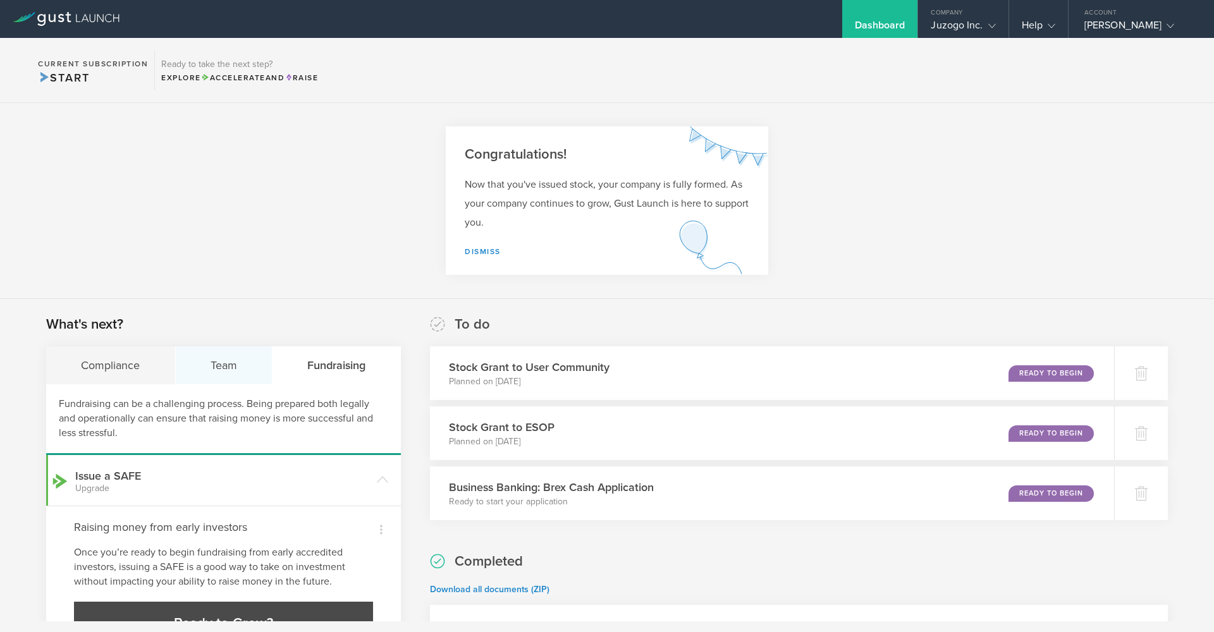
click at [218, 363] on div "Team" at bounding box center [224, 365] width 97 height 38
